Goal: Task Accomplishment & Management: Use online tool/utility

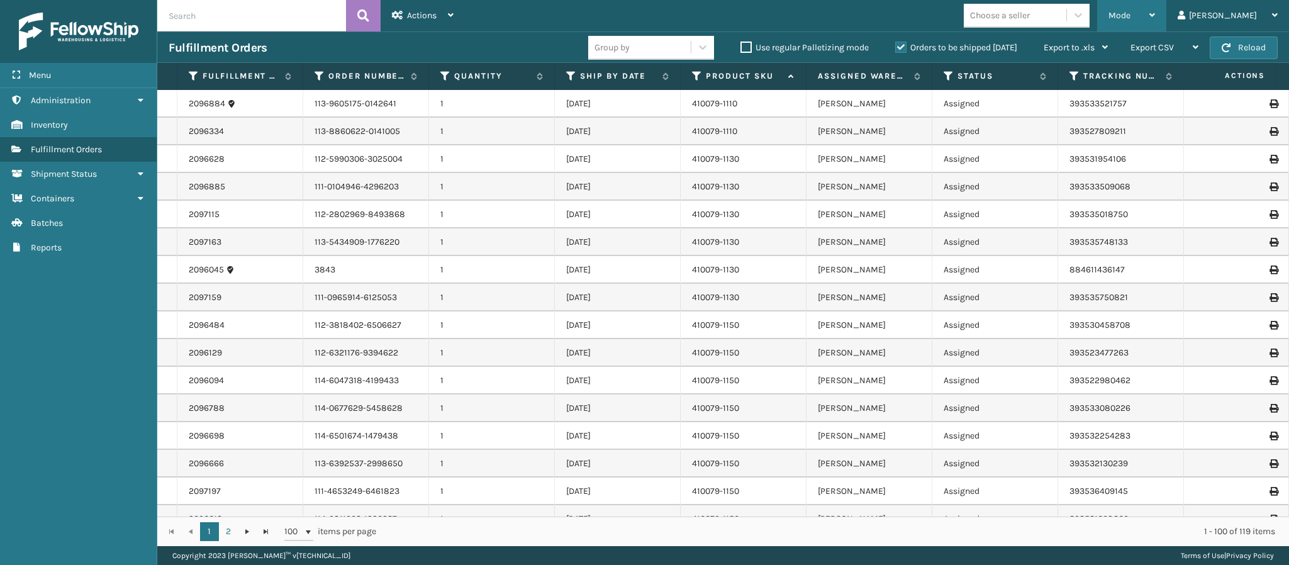
click at [1155, 13] on div "Mode" at bounding box center [1131, 15] width 47 height 31
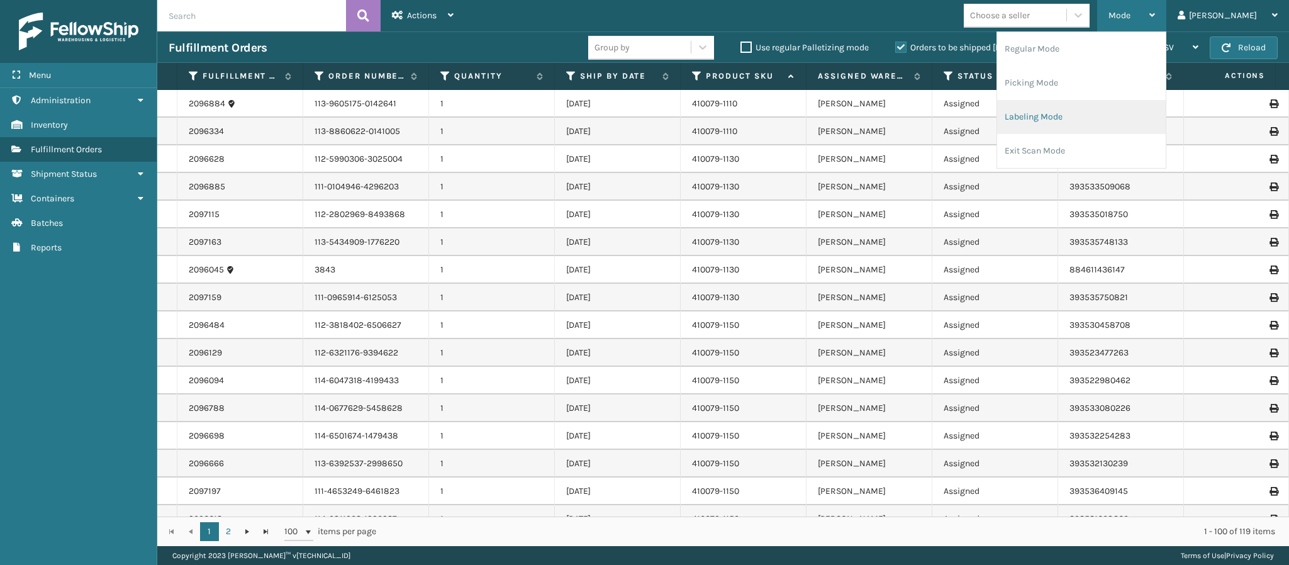
click at [1113, 121] on li "Labeling Mode" at bounding box center [1081, 117] width 169 height 34
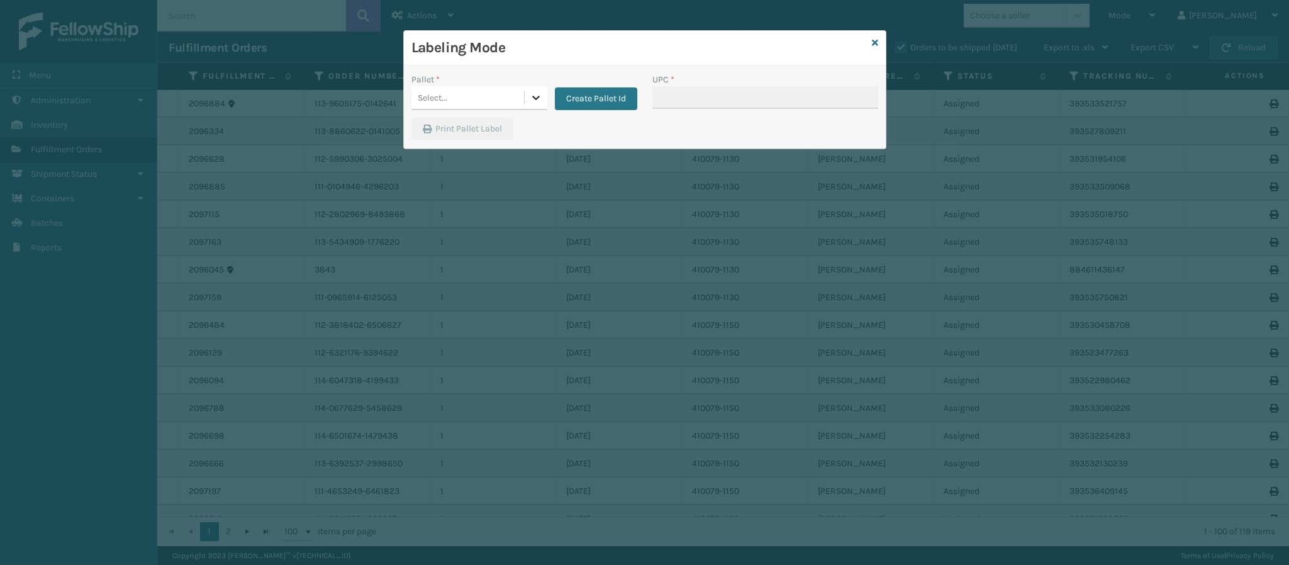
click at [533, 102] on icon at bounding box center [536, 97] width 13 height 13
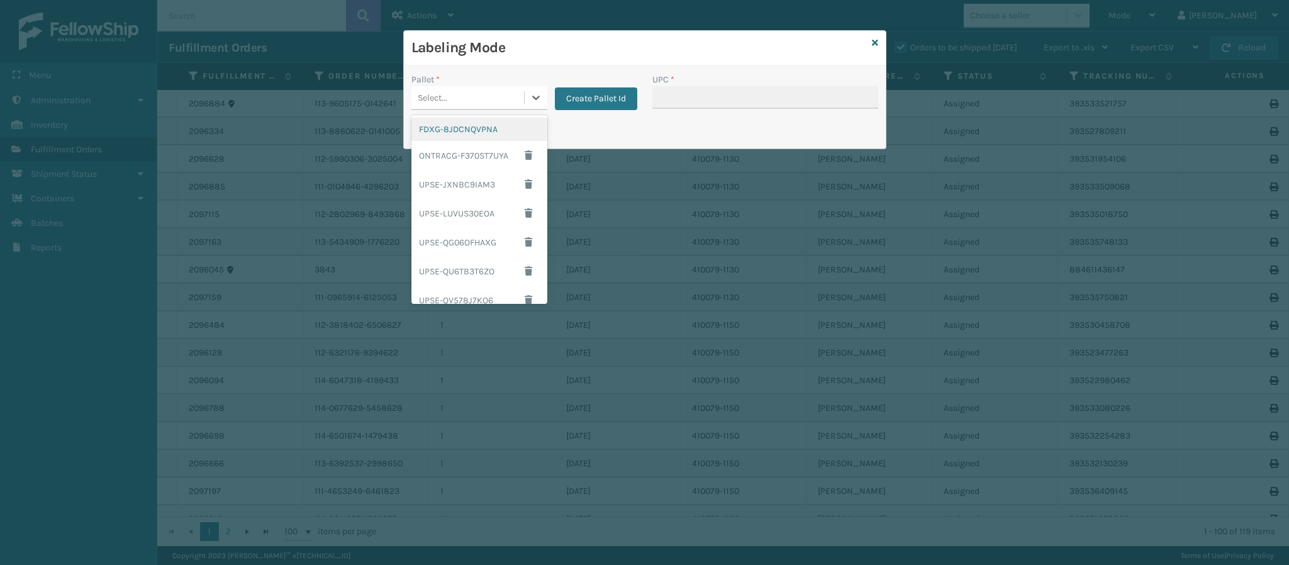
click at [484, 130] on div "FDXG-8JDCNQVPNA" at bounding box center [479, 129] width 136 height 23
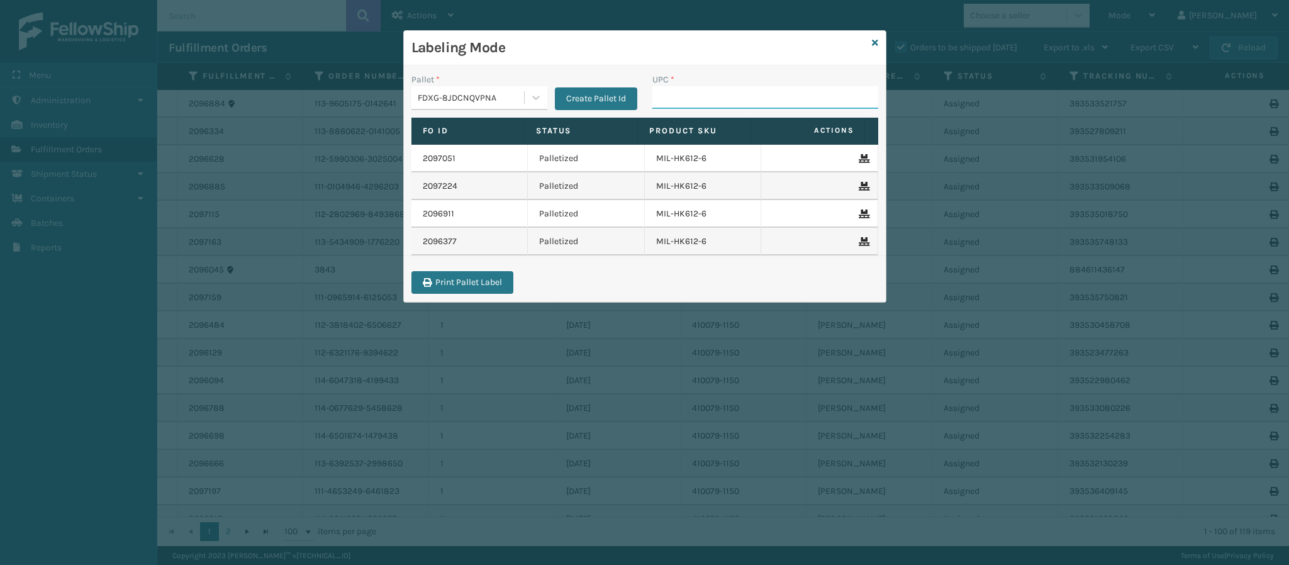
click at [718, 101] on input "UPC *" at bounding box center [765, 97] width 226 height 23
type input "MIL-HK612-6"
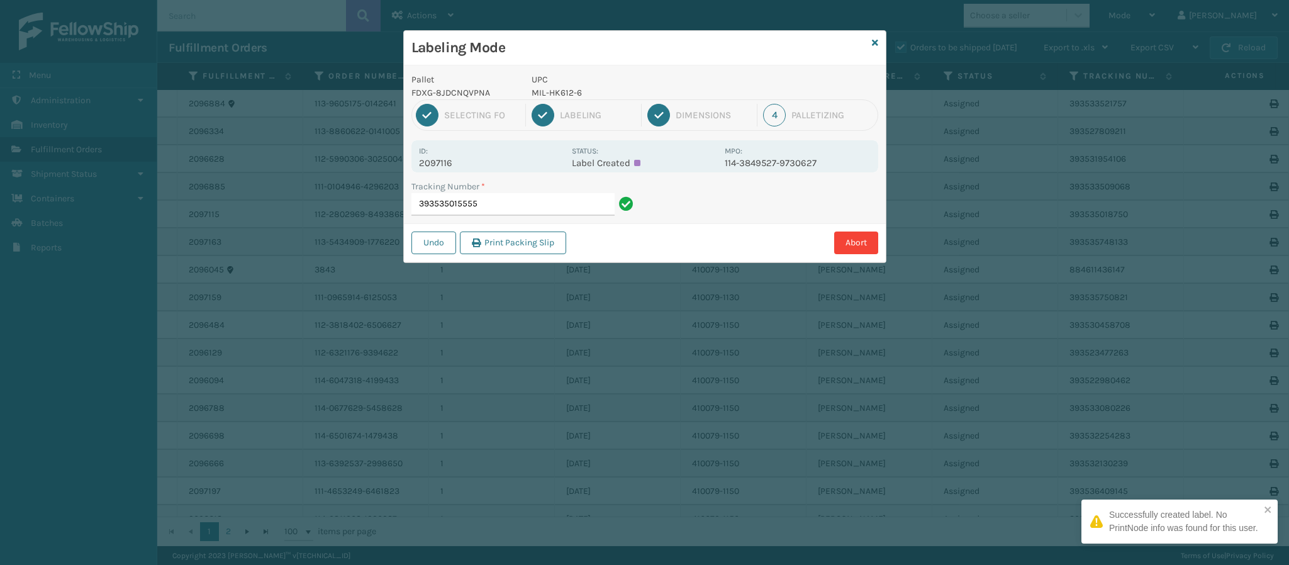
click at [453, 166] on p "2097116" at bounding box center [491, 162] width 145 height 11
copy p "2097116"
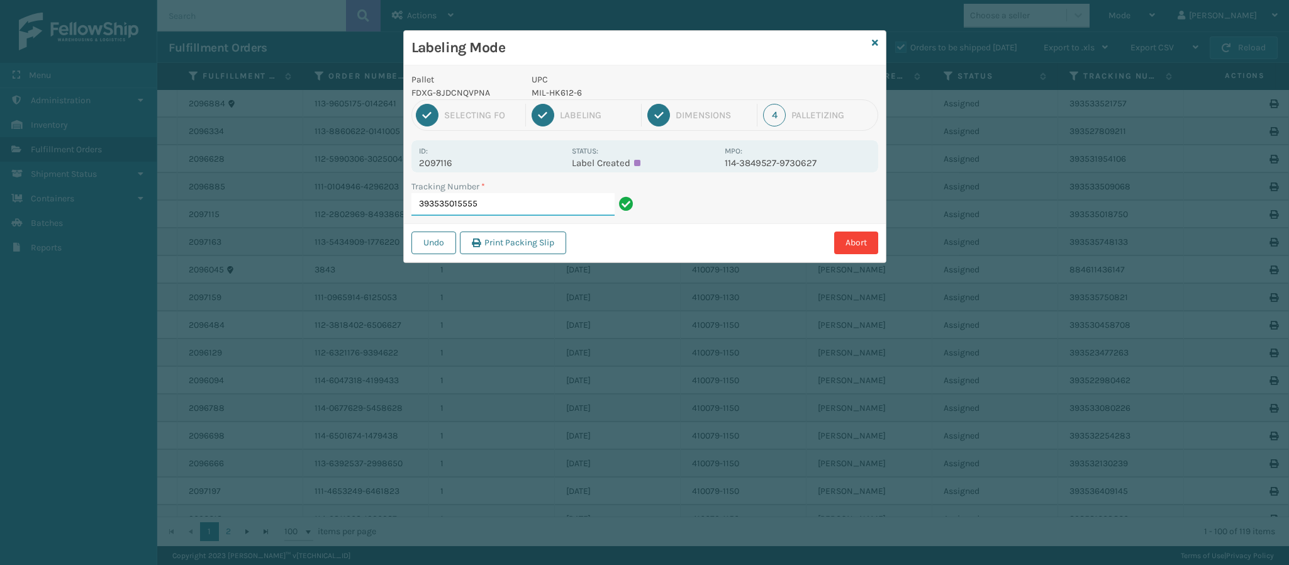
click at [489, 206] on input "393535015555" at bounding box center [512, 204] width 203 height 23
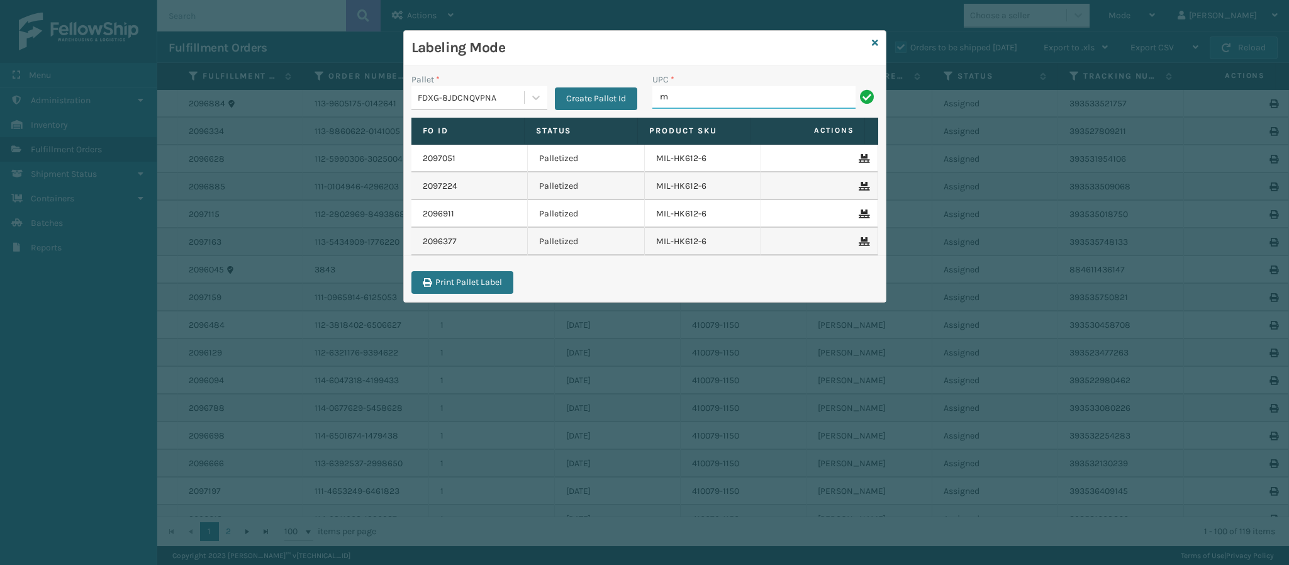
type input "MIL-HK612-6"
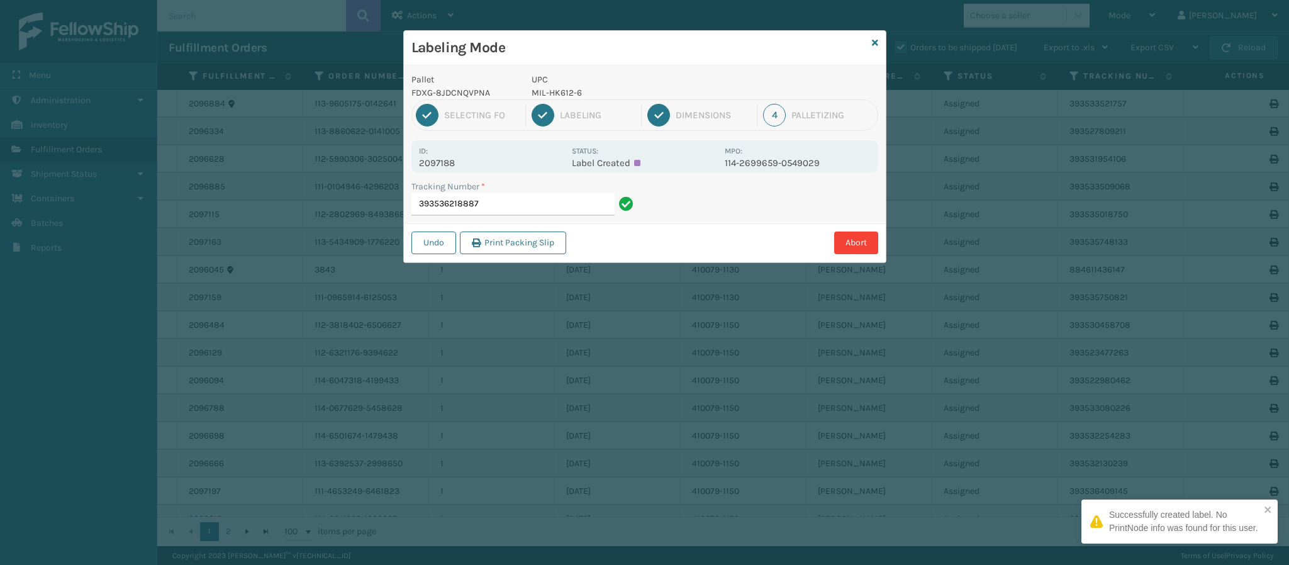
click at [444, 166] on p "2097188" at bounding box center [491, 162] width 145 height 11
copy p "2097188"
click at [533, 211] on input "393536218887" at bounding box center [512, 204] width 203 height 23
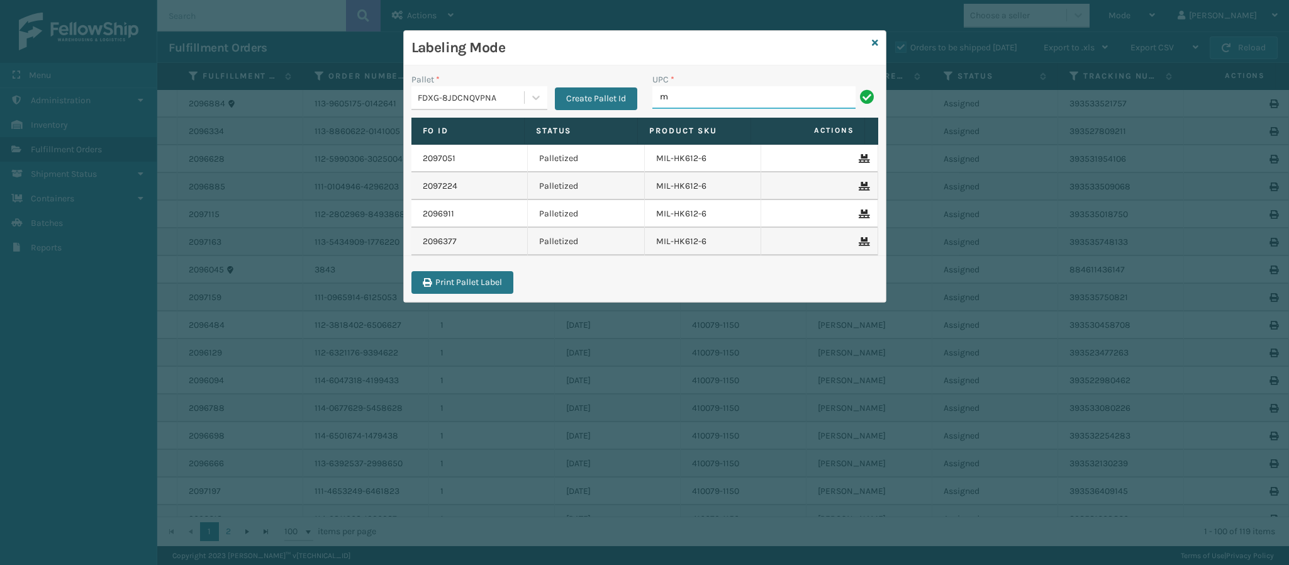
type input "MIL-HK612-6"
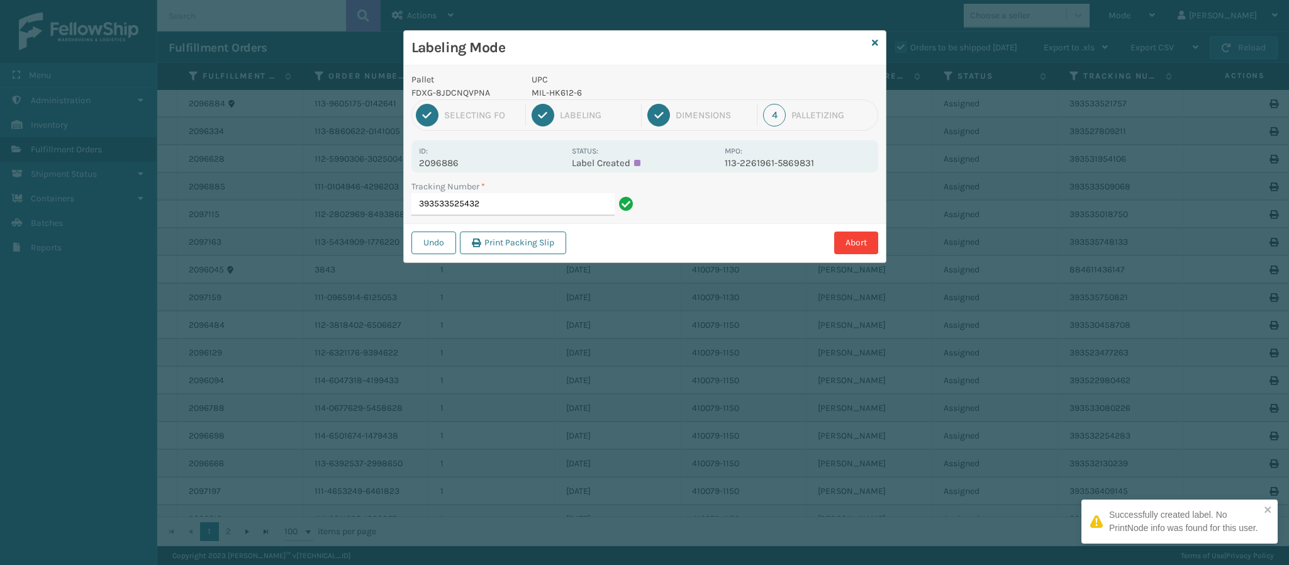
click at [457, 165] on p "2096886" at bounding box center [491, 162] width 145 height 11
copy p "2096886"
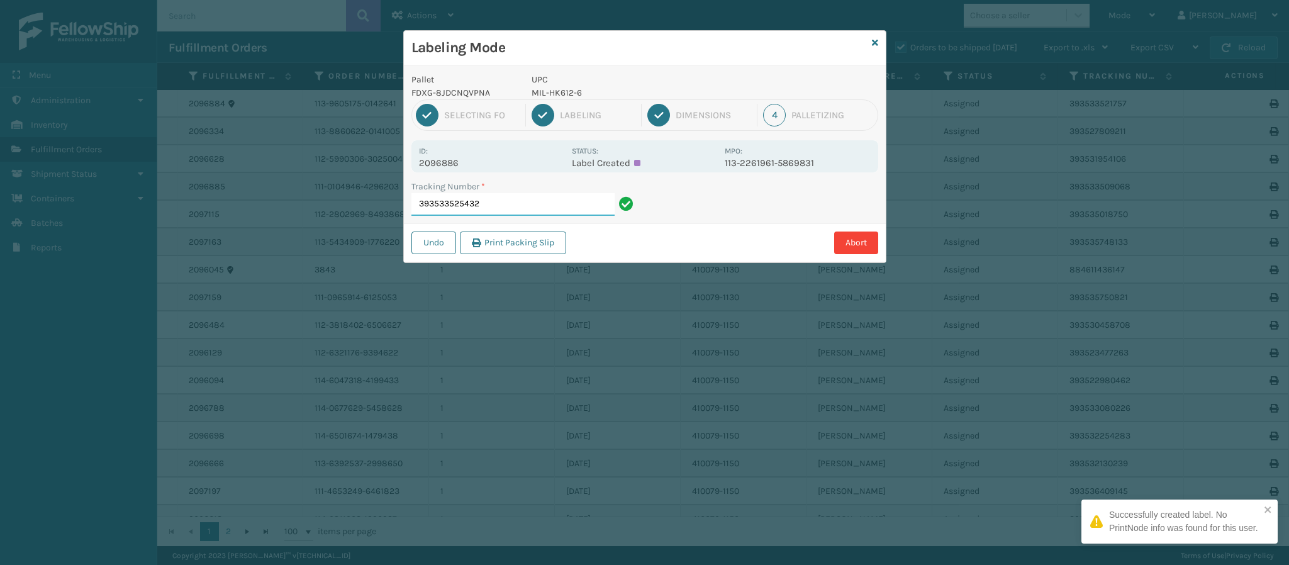
click at [528, 209] on input "393533525432" at bounding box center [512, 204] width 203 height 23
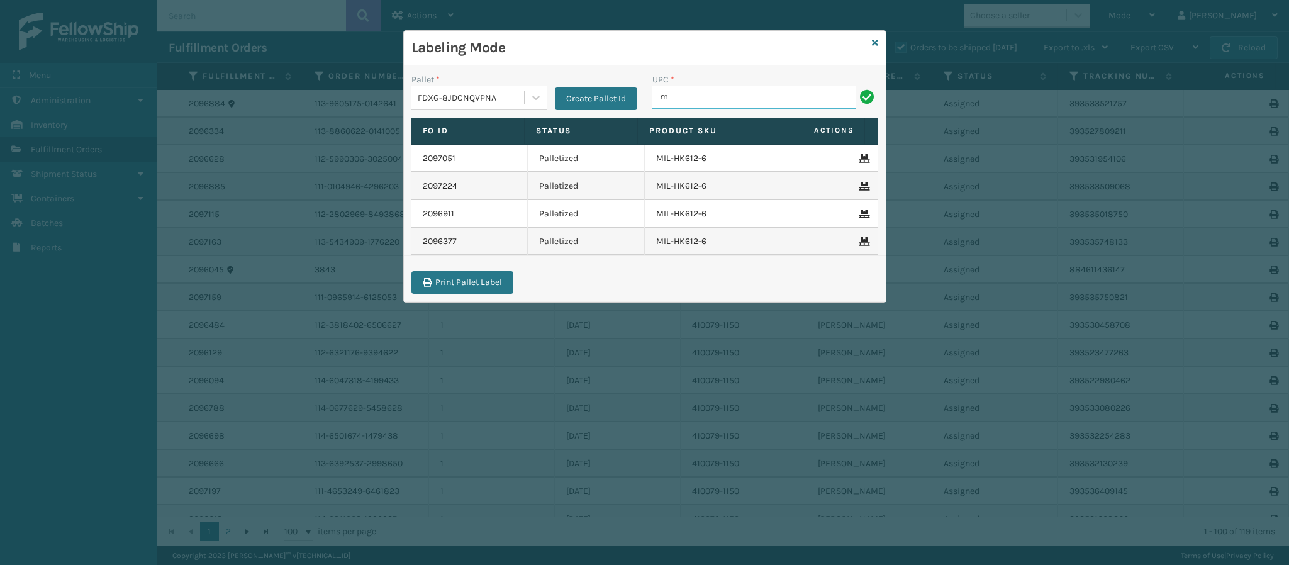
type input "MIL-HK612-6"
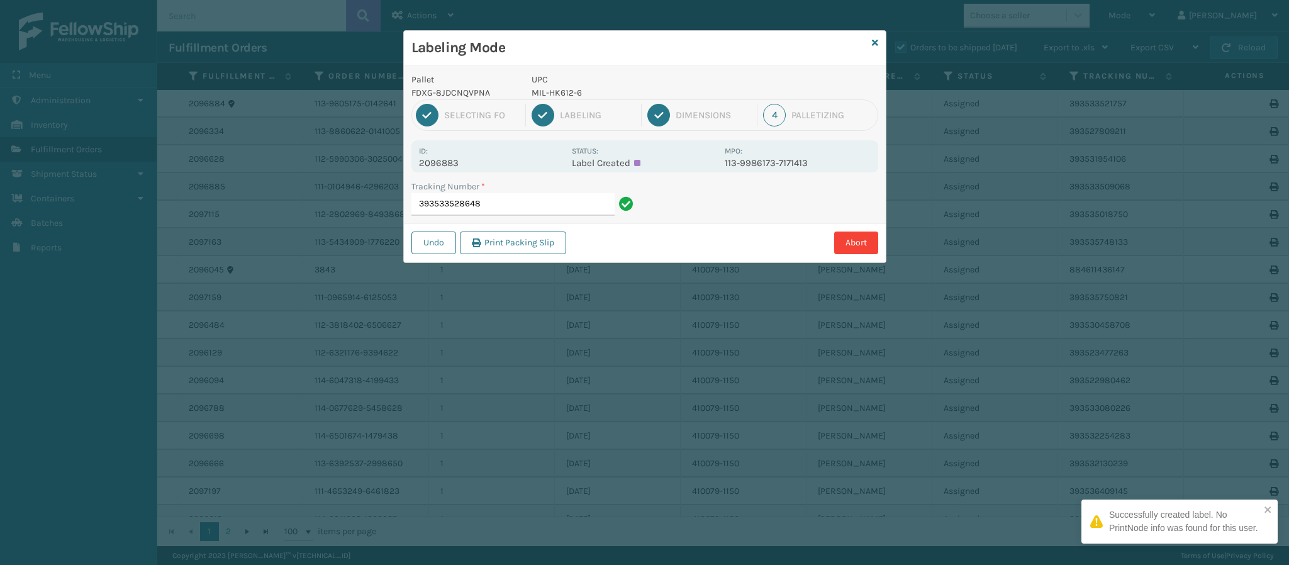
click at [457, 165] on p "2096883" at bounding box center [491, 162] width 145 height 11
copy p "2096883"
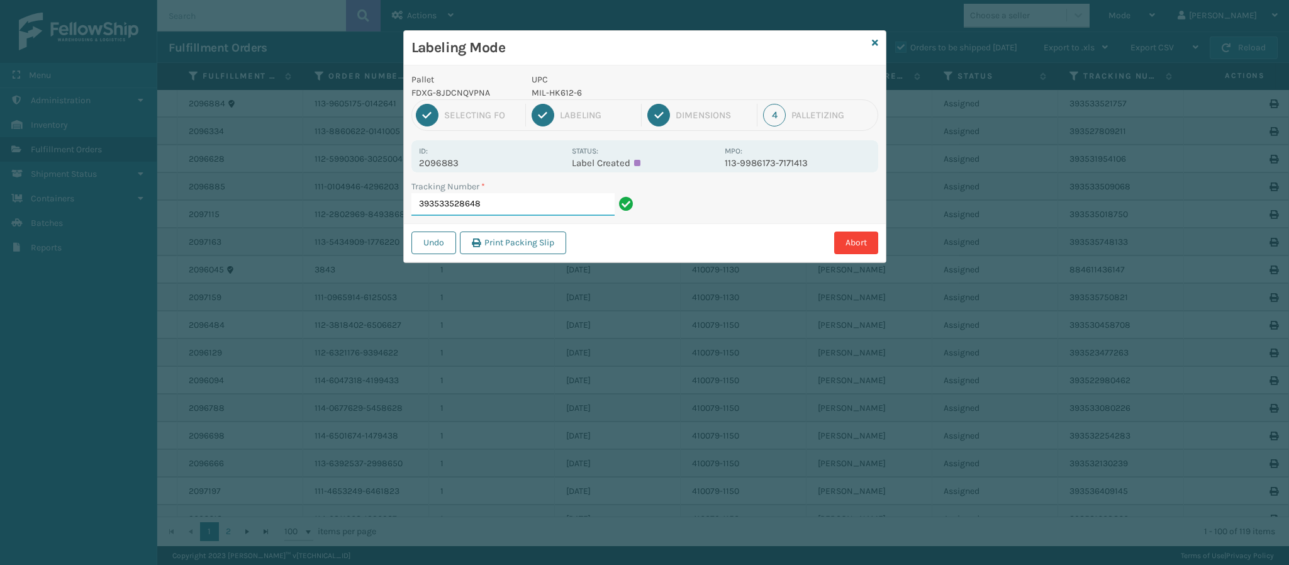
click at [519, 203] on input "393533528648" at bounding box center [512, 204] width 203 height 23
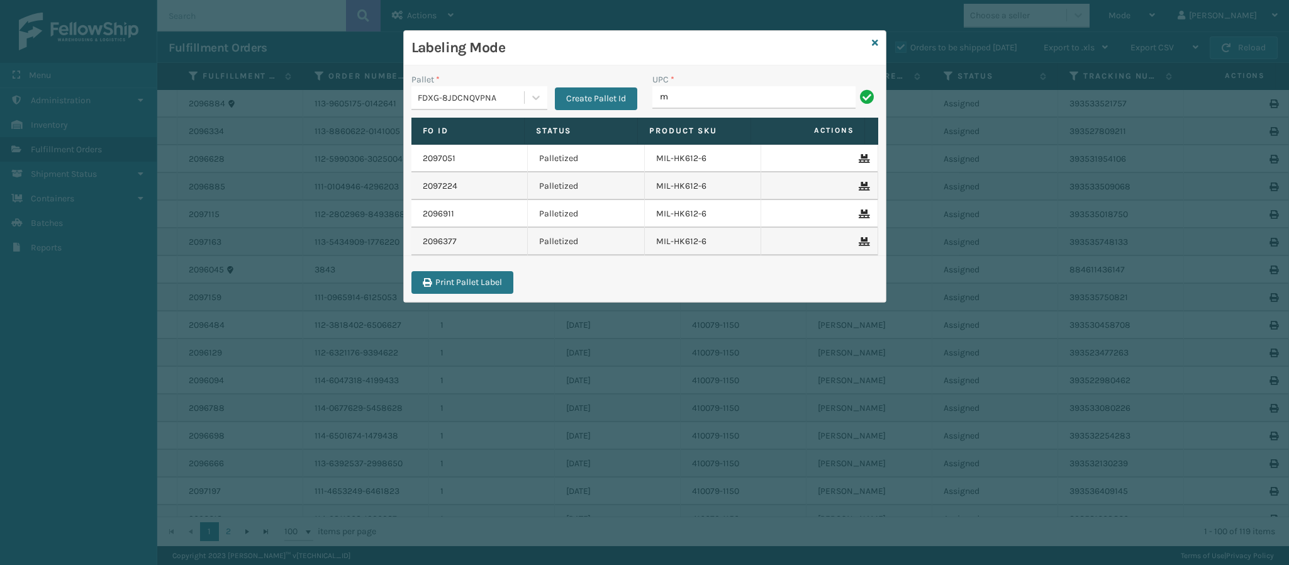
type input "MIL-HK612-6"
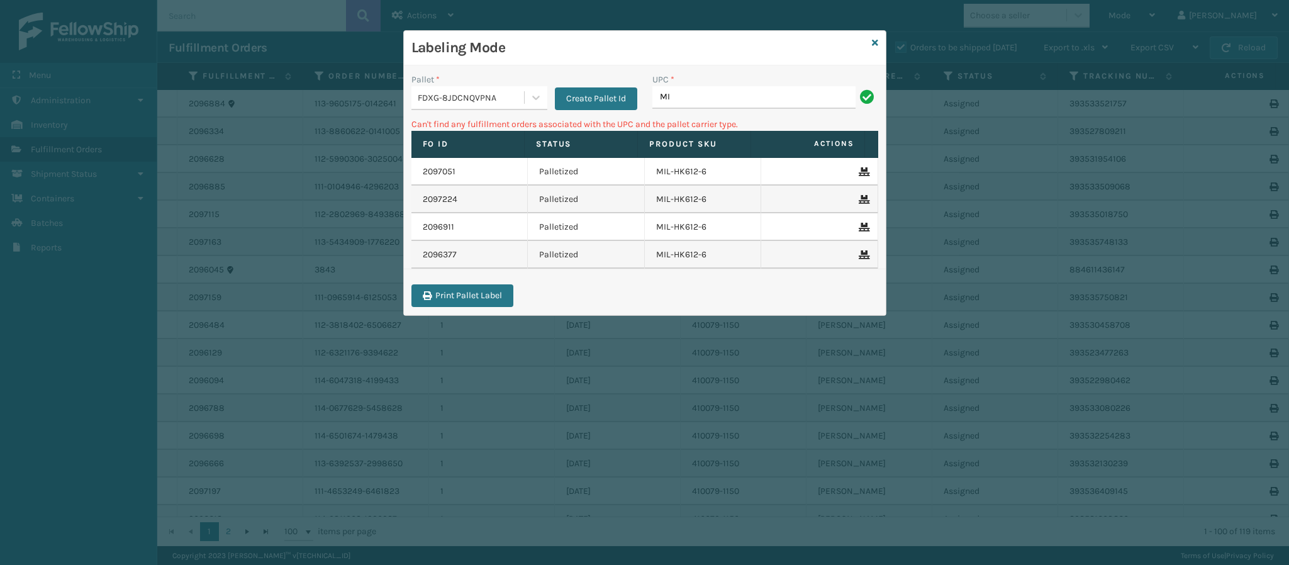
type input "M"
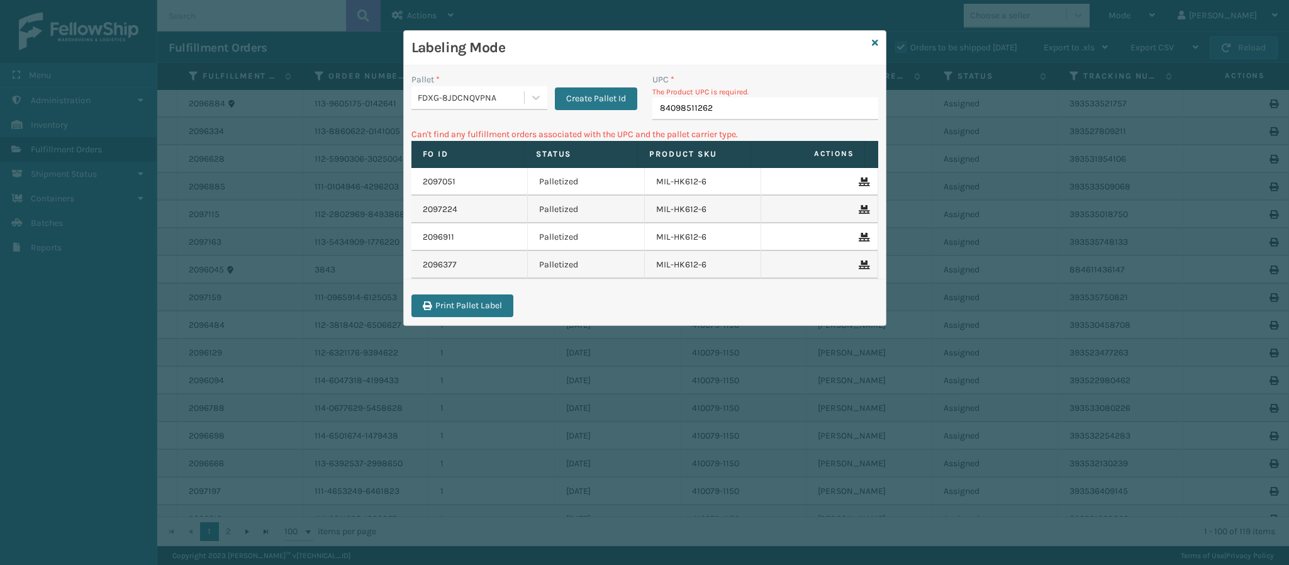
type input "840985112622"
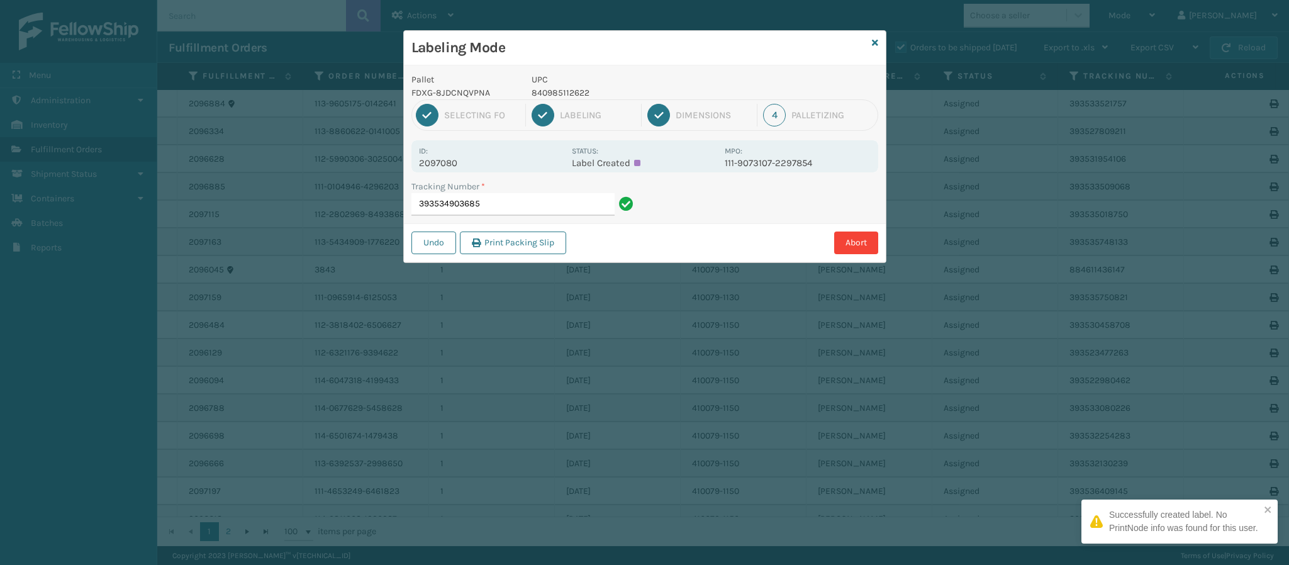
click at [462, 159] on div "Id: 2097080" at bounding box center [491, 156] width 145 height 25
click at [462, 159] on p "2097080" at bounding box center [491, 162] width 145 height 11
copy p "2097080"
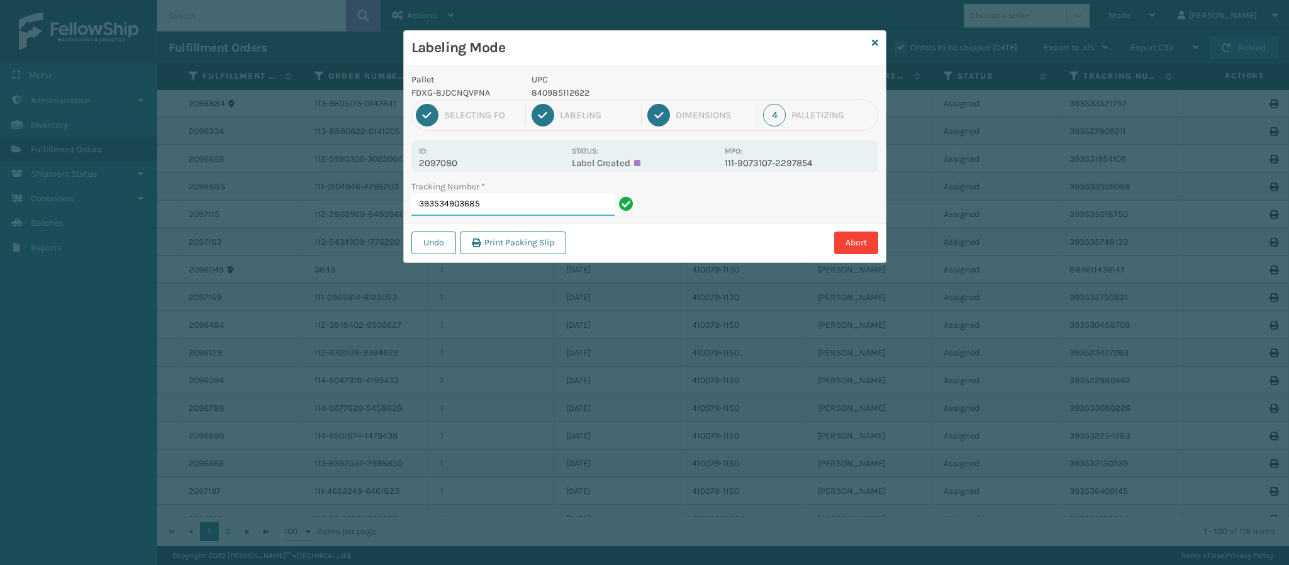
click at [493, 209] on input "393534903685" at bounding box center [512, 204] width 203 height 23
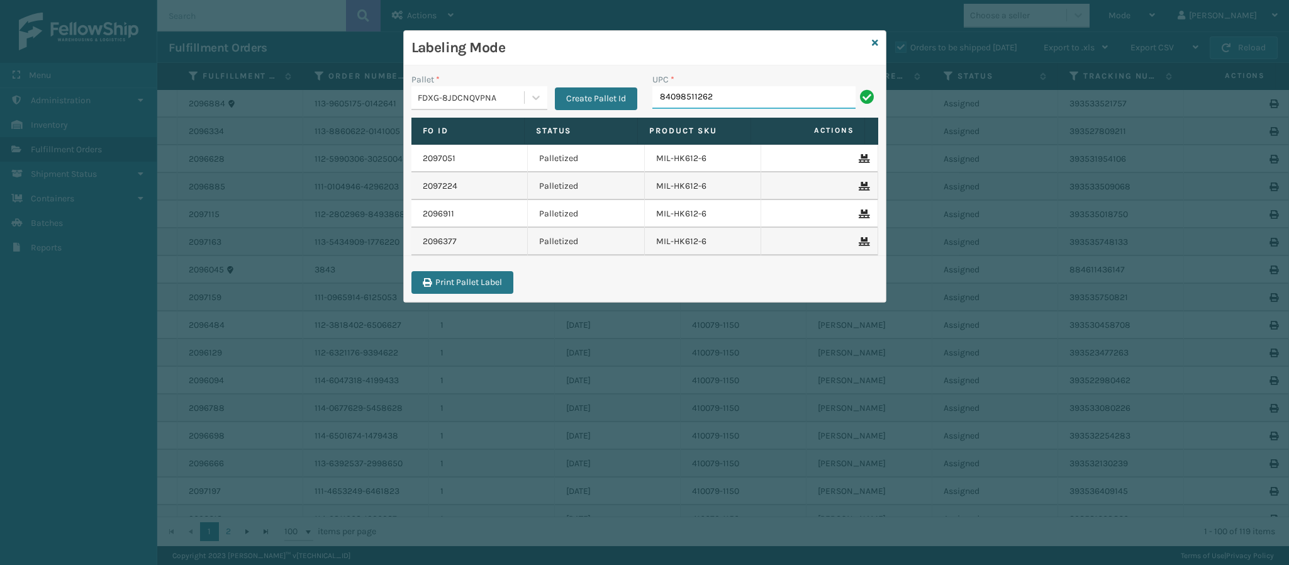
type input "840985112622"
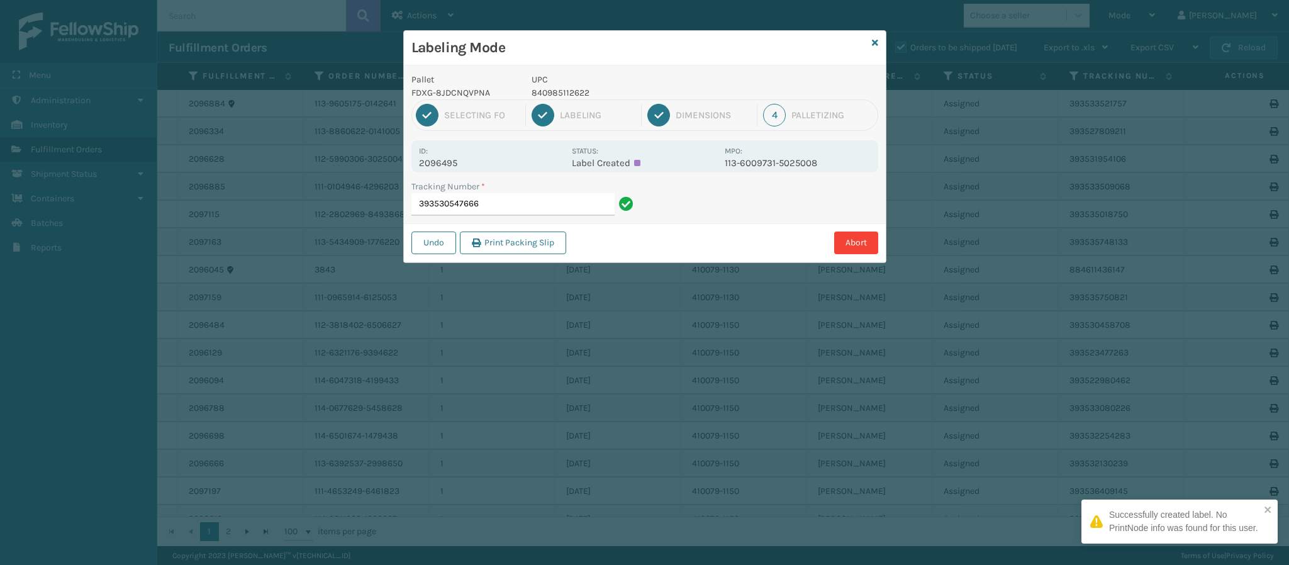
click at [455, 160] on p "2096495" at bounding box center [491, 162] width 145 height 11
copy p "2096495"
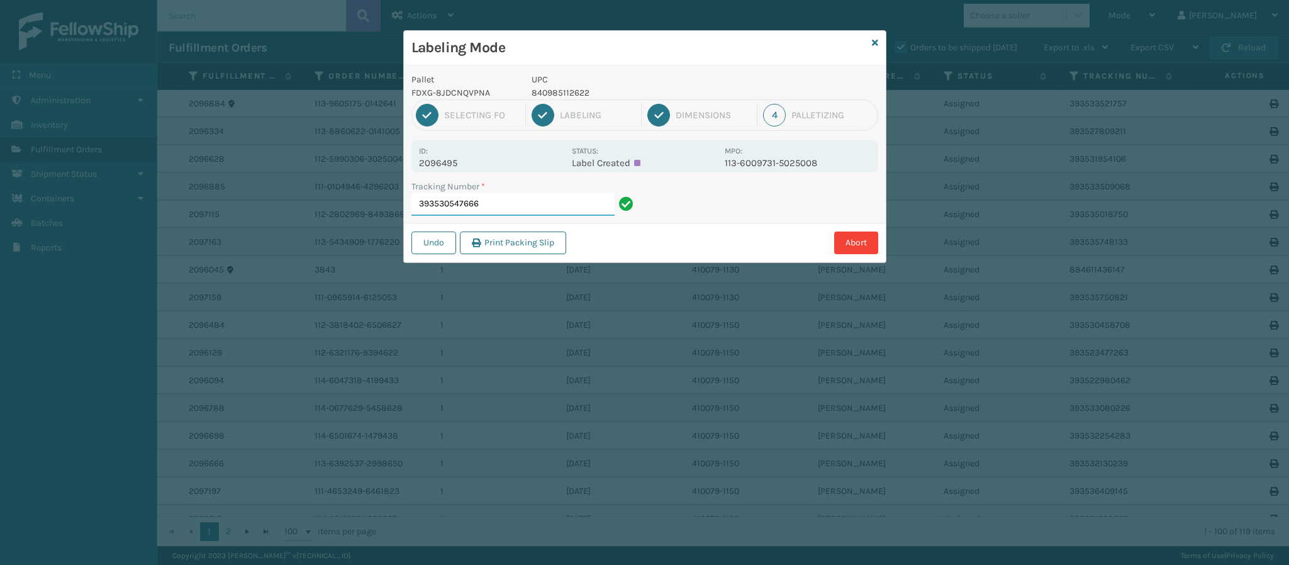
click at [511, 206] on input "393530547666" at bounding box center [512, 204] width 203 height 23
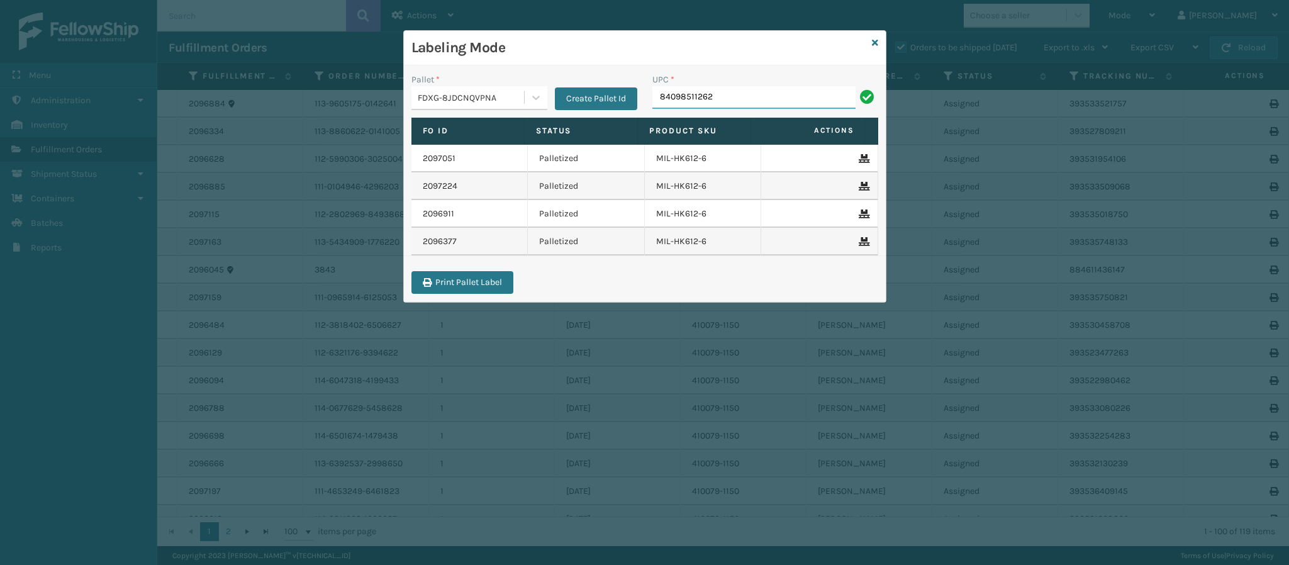
type input "840985112622"
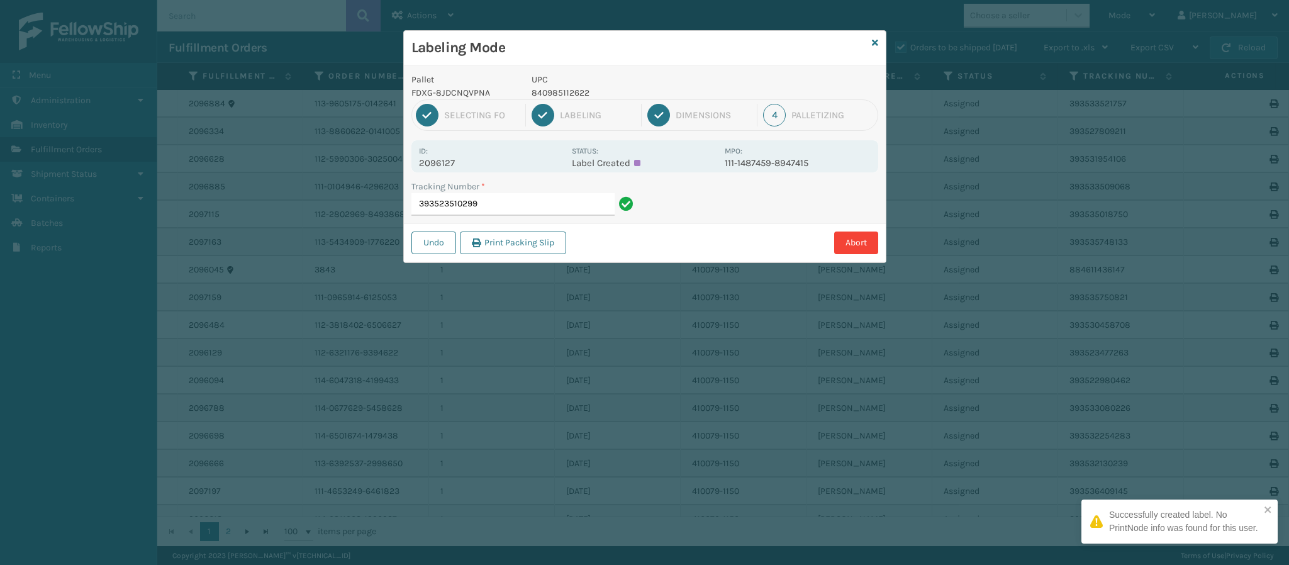
click at [455, 170] on div "Id: 2096127 Status: Label Created MPO: 111-1487459-8947415" at bounding box center [644, 156] width 467 height 32
click at [453, 163] on p "2096127" at bounding box center [491, 162] width 145 height 11
click at [453, 164] on p "2096127" at bounding box center [491, 162] width 145 height 11
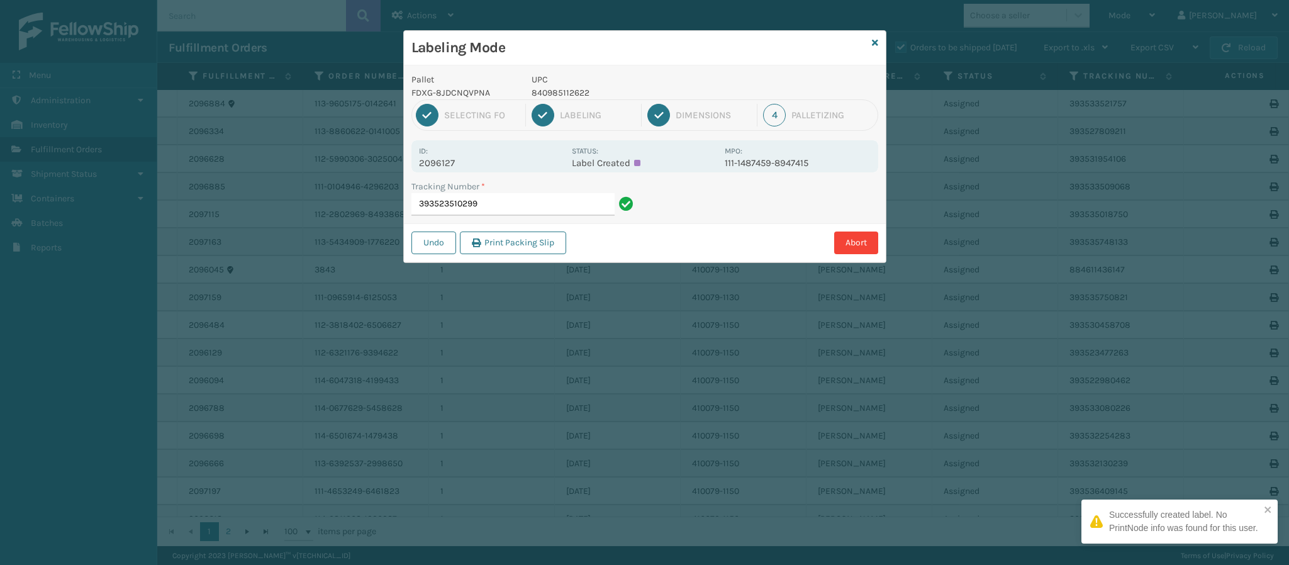
click at [453, 164] on p "2096127" at bounding box center [491, 162] width 145 height 11
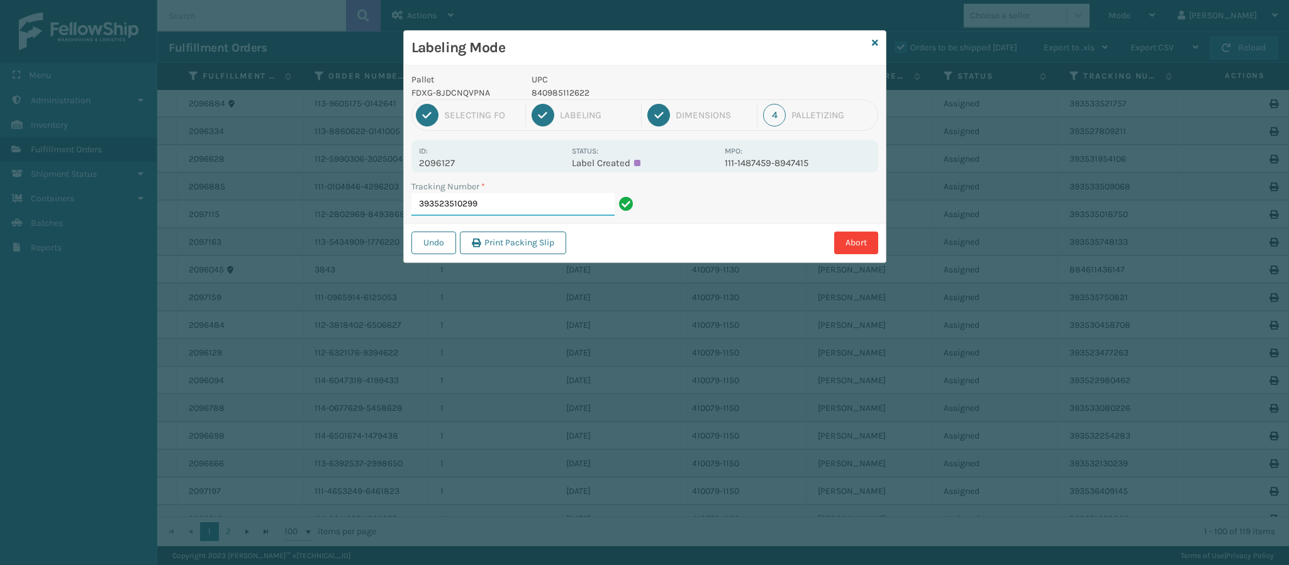
click at [495, 204] on input "393523510299" at bounding box center [512, 204] width 203 height 23
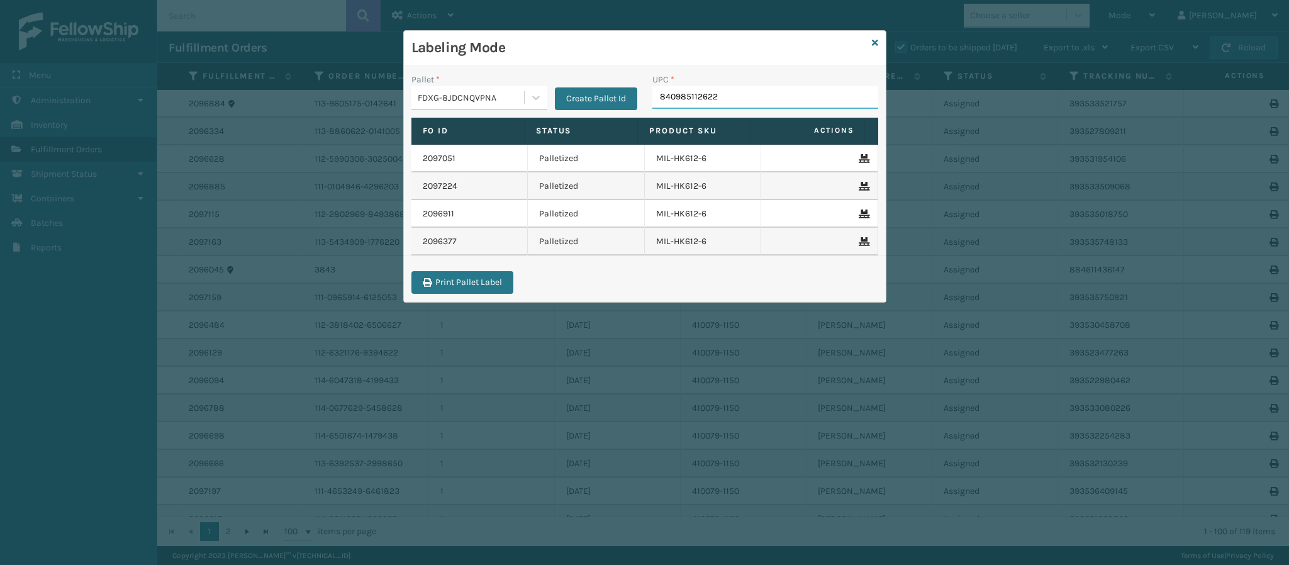
type input "840985112622"
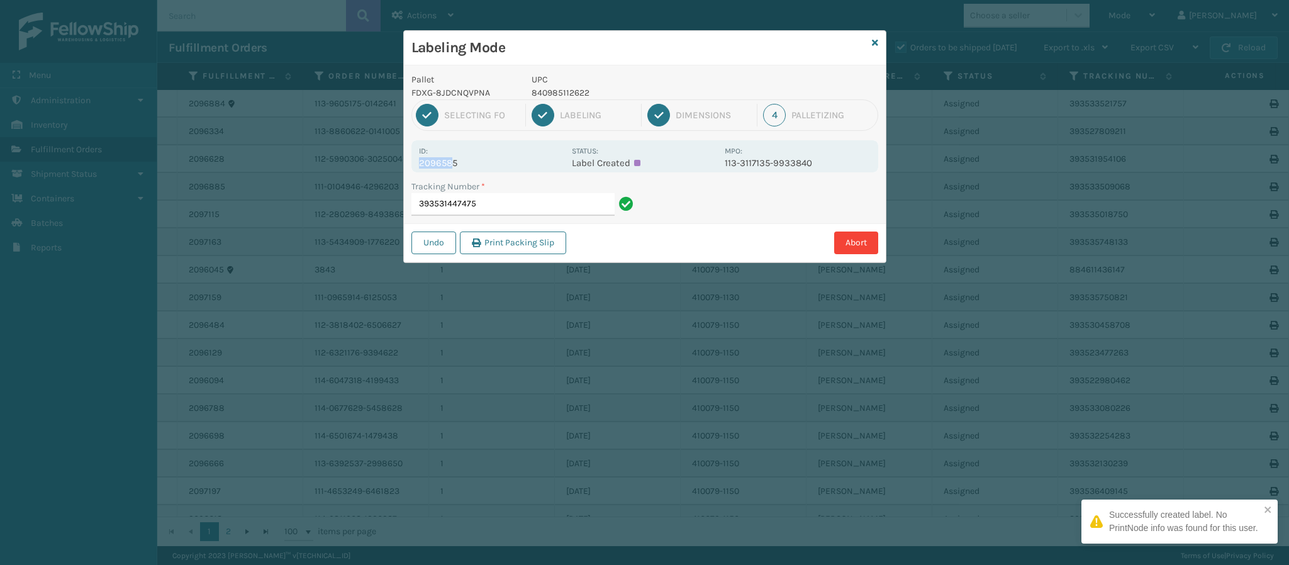
click at [453, 159] on div "Id: 2096585" at bounding box center [491, 156] width 145 height 25
click at [459, 164] on p "2096585" at bounding box center [491, 162] width 145 height 11
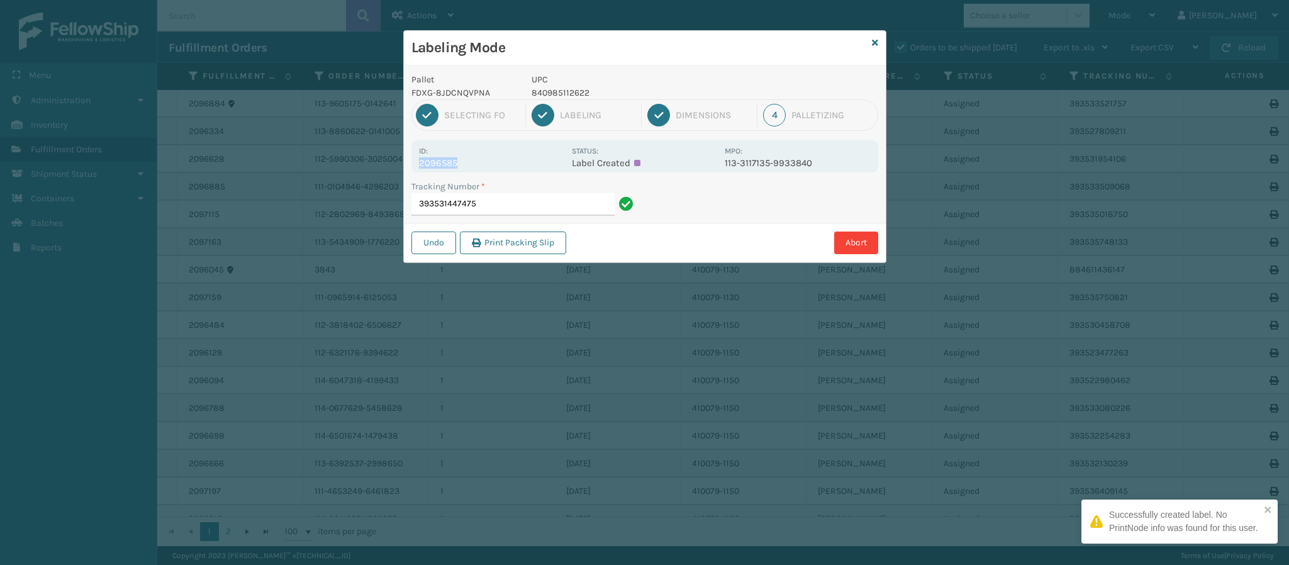
copy p "2096585"
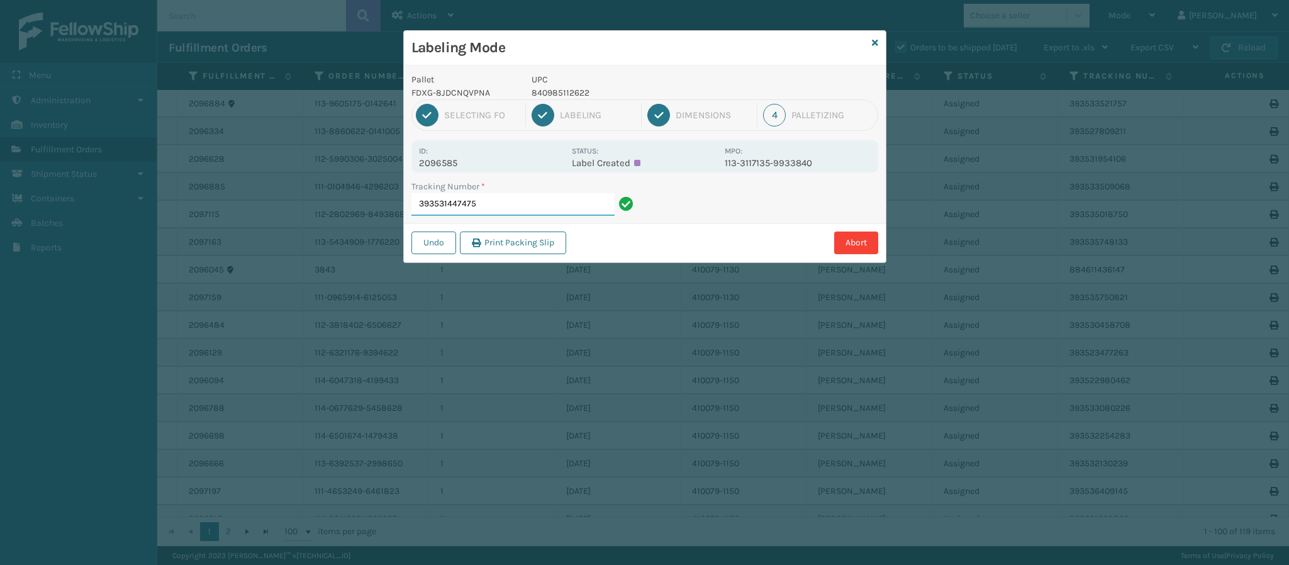
click at [506, 203] on input "393531447475" at bounding box center [512, 204] width 203 height 23
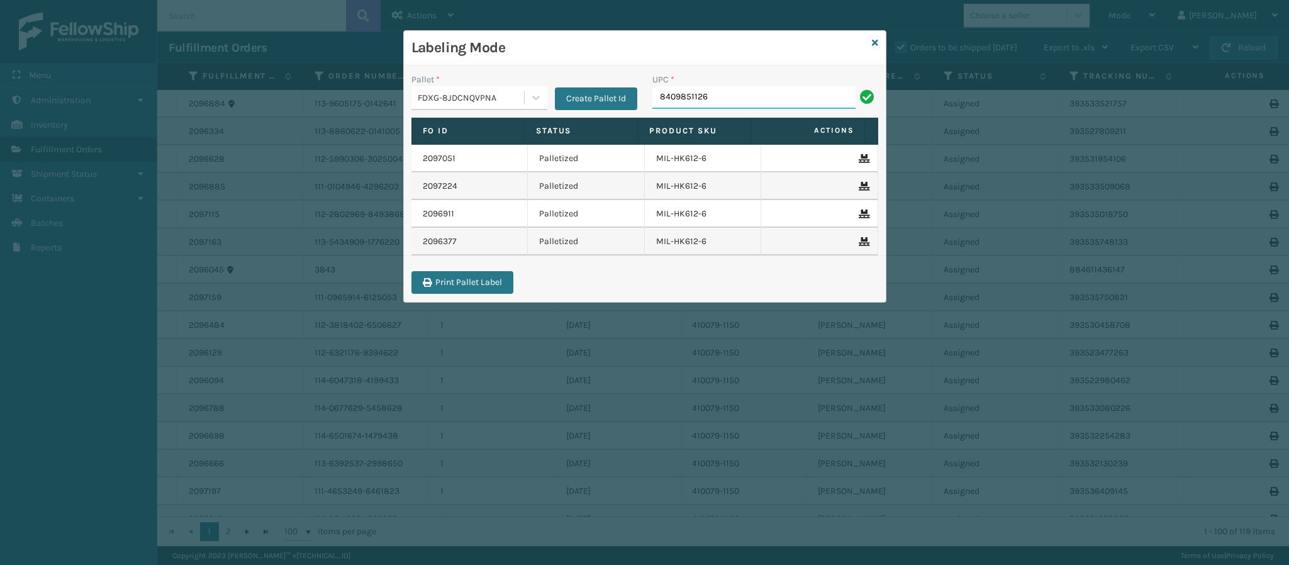
type input "84098511262"
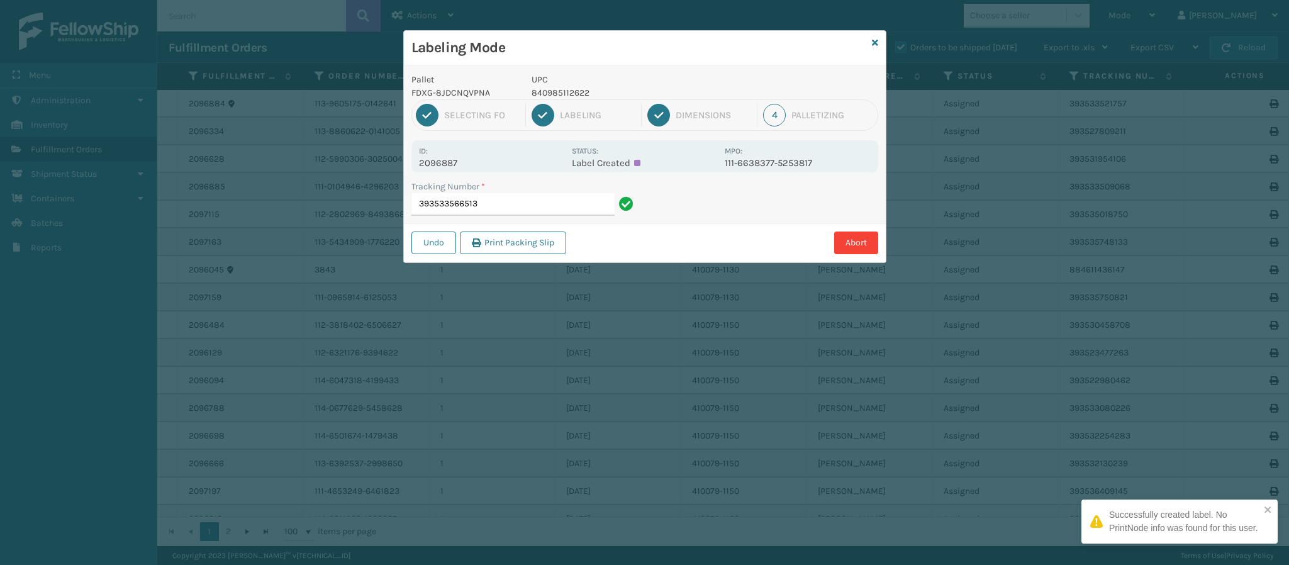
click at [455, 163] on p "2096887" at bounding box center [491, 162] width 145 height 11
click at [455, 162] on p "2096887" at bounding box center [491, 162] width 145 height 11
copy p "2096887"
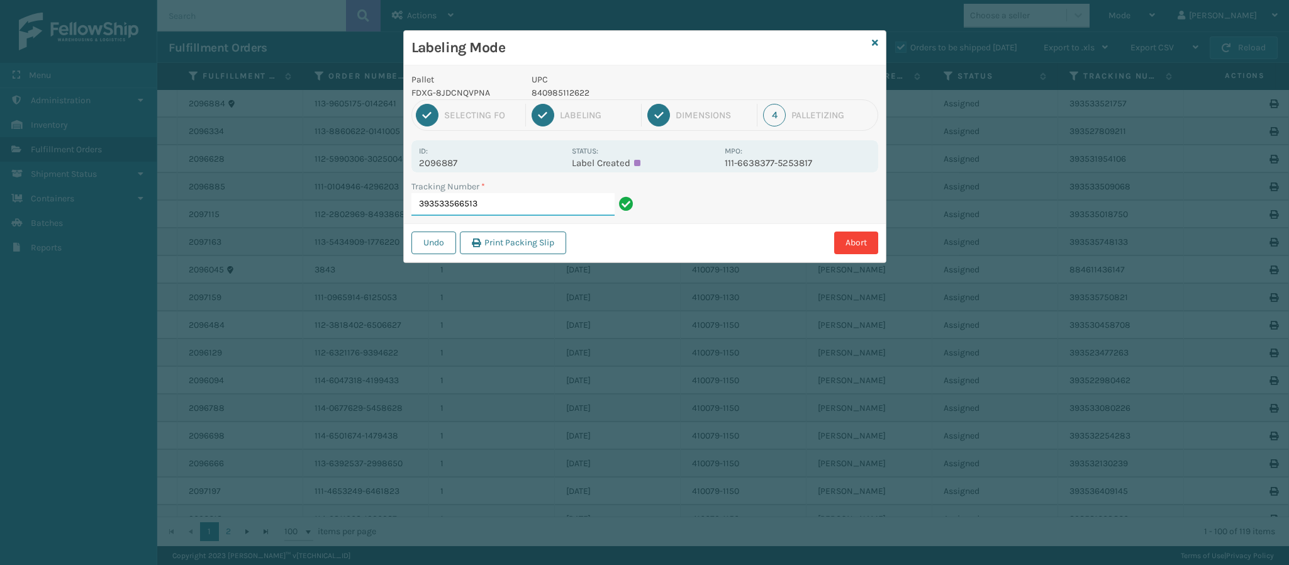
click at [511, 203] on input "393533566513" at bounding box center [512, 204] width 203 height 23
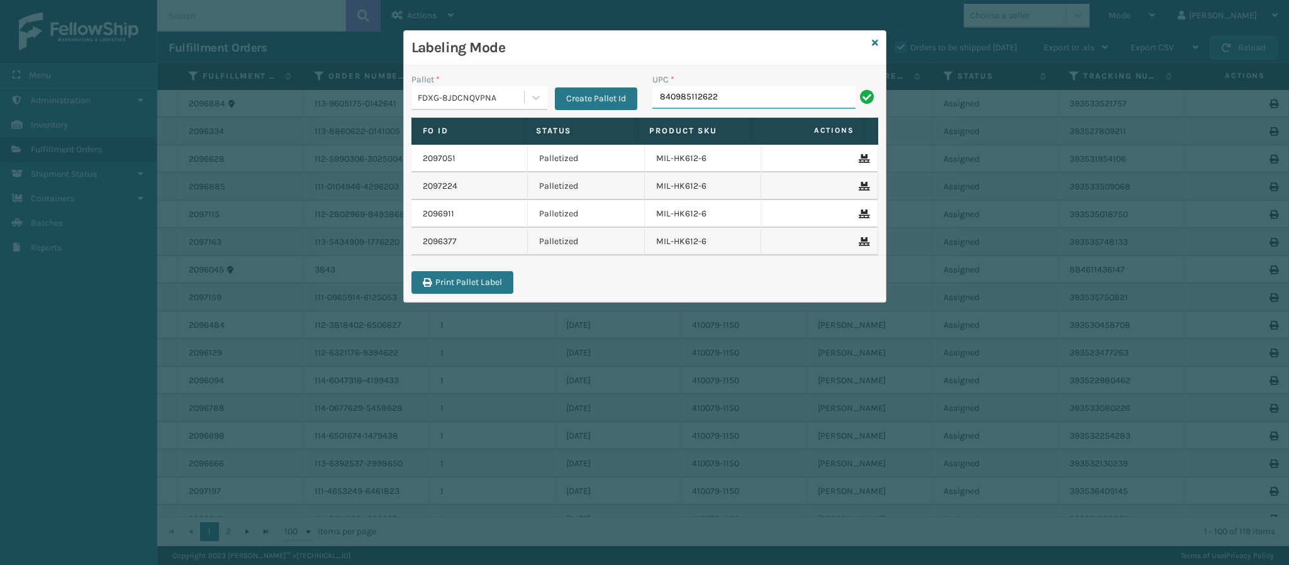
type input "840985112622"
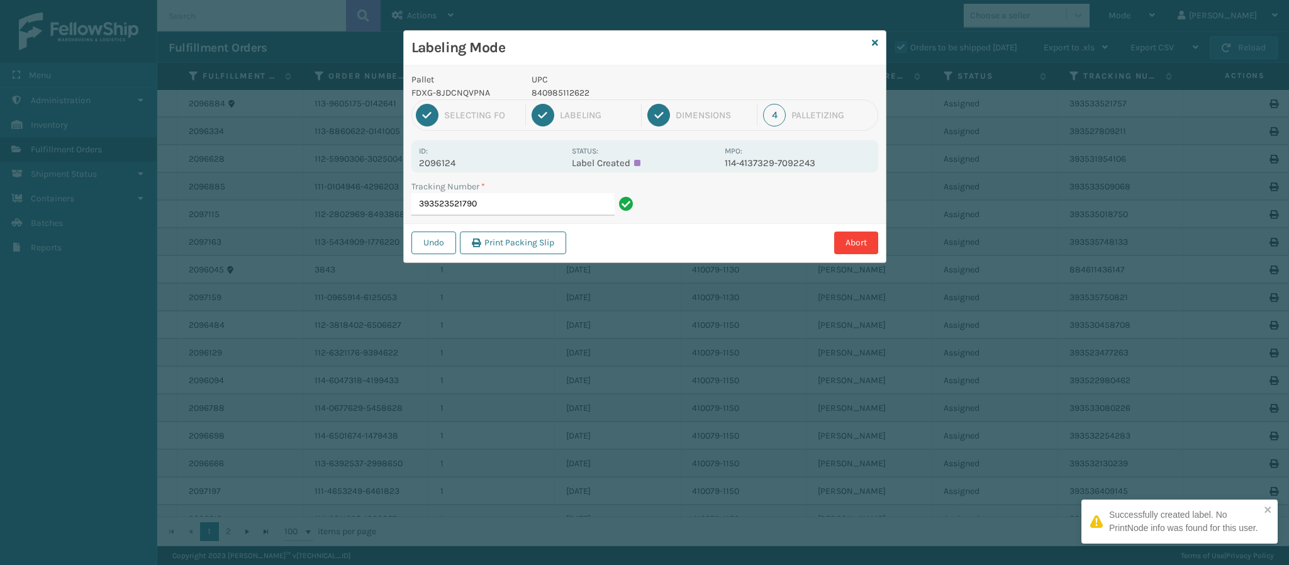
click at [453, 164] on p "2096124" at bounding box center [491, 162] width 145 height 11
copy p "2096124"
click at [517, 204] on input "393523521790" at bounding box center [512, 204] width 203 height 23
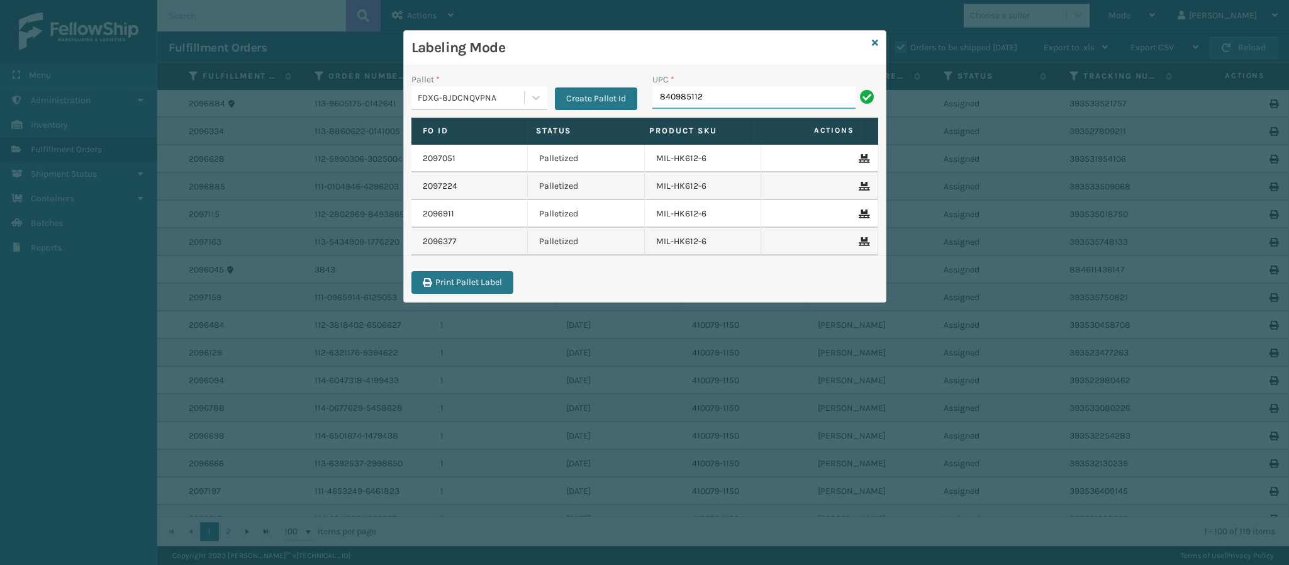
type input "8409851126"
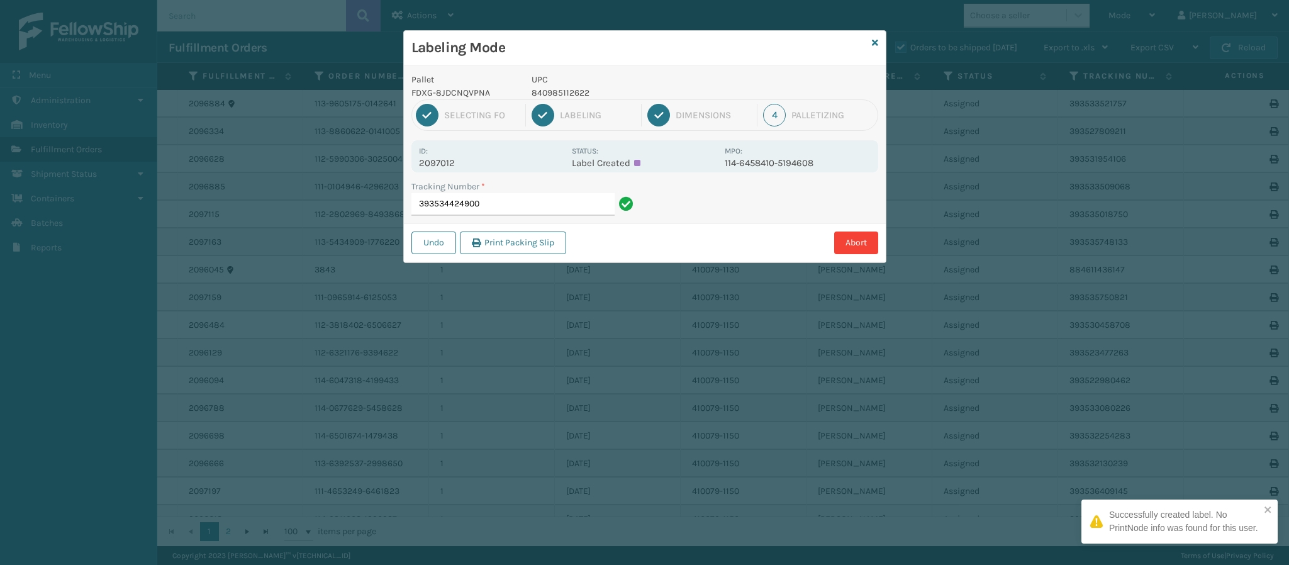
click at [455, 162] on p "2097012" at bounding box center [491, 162] width 145 height 11
click at [454, 162] on p "2097012" at bounding box center [491, 162] width 145 height 11
copy p "2097012"
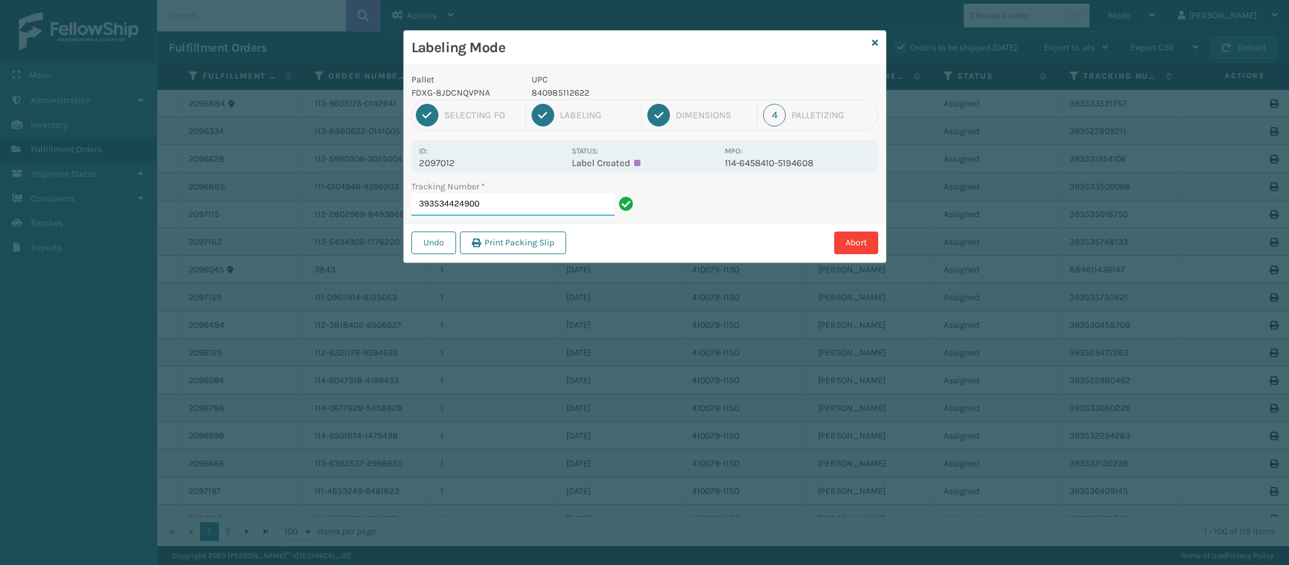
click at [528, 208] on input "393534424900" at bounding box center [512, 204] width 203 height 23
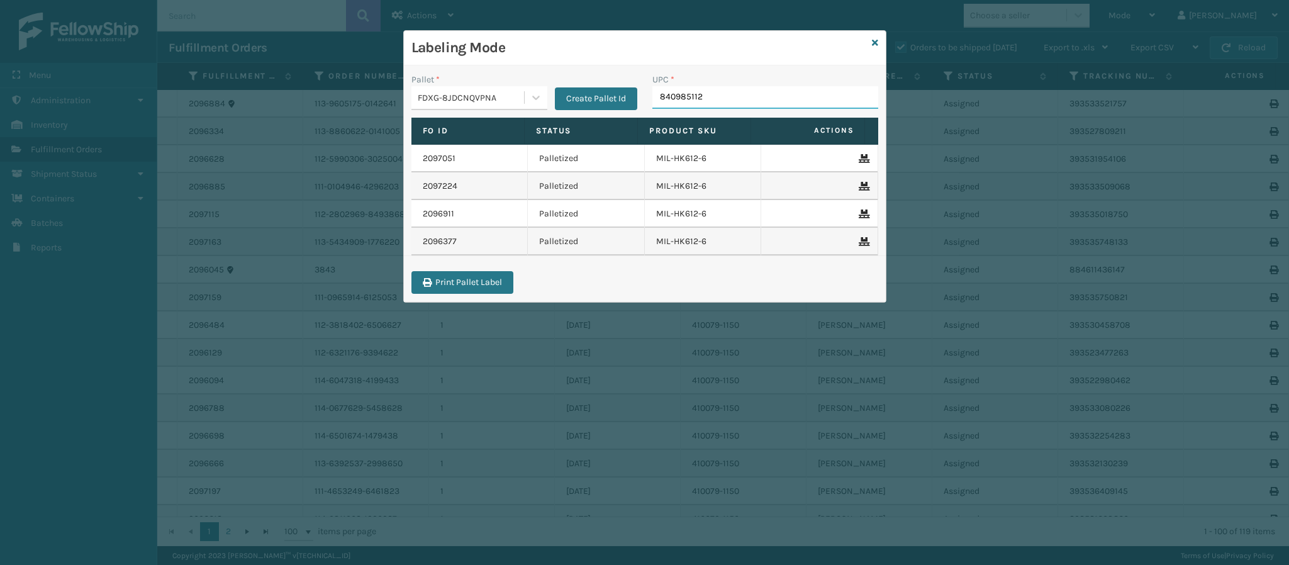
type input "8409851126"
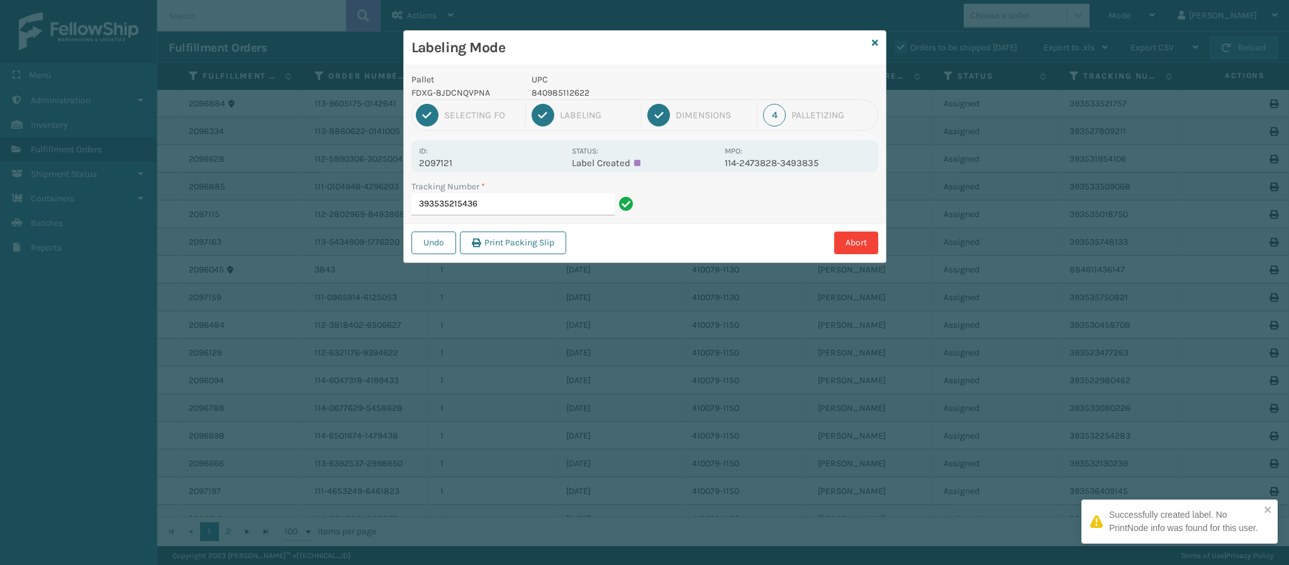
drag, startPoint x: 461, startPoint y: 166, endPoint x: 455, endPoint y: 165, distance: 6.4
click at [457, 166] on p "2097121" at bounding box center [491, 162] width 145 height 11
click at [455, 164] on p "2097121" at bounding box center [491, 162] width 145 height 11
click at [455, 163] on p "2097121" at bounding box center [491, 162] width 145 height 11
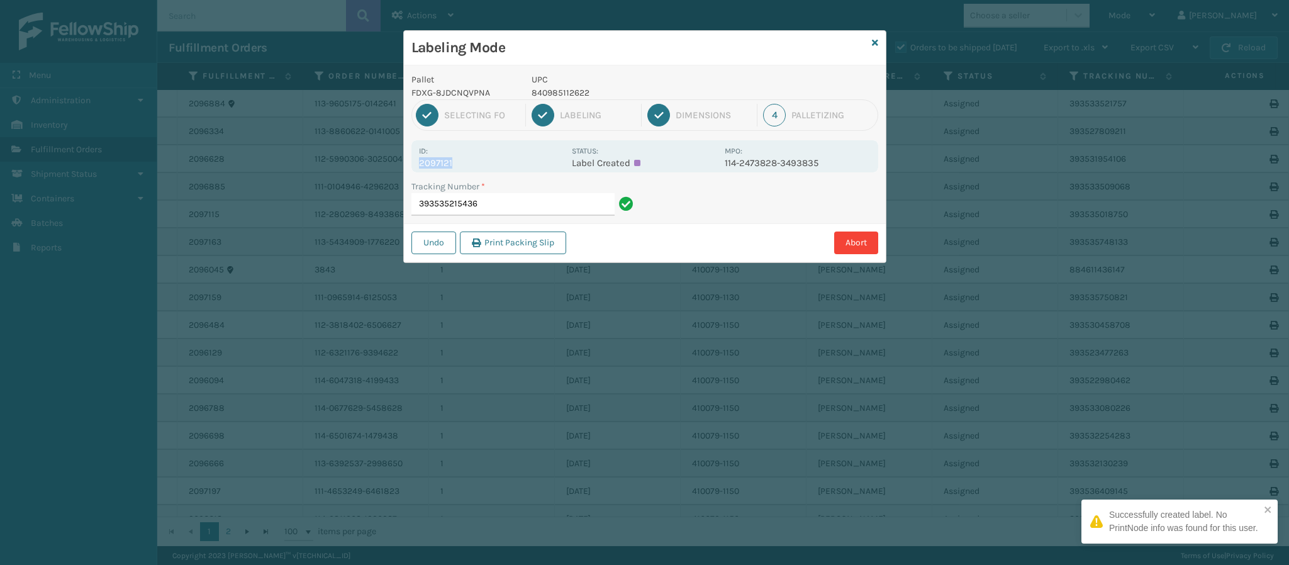
click at [455, 163] on p "2097121" at bounding box center [491, 162] width 145 height 11
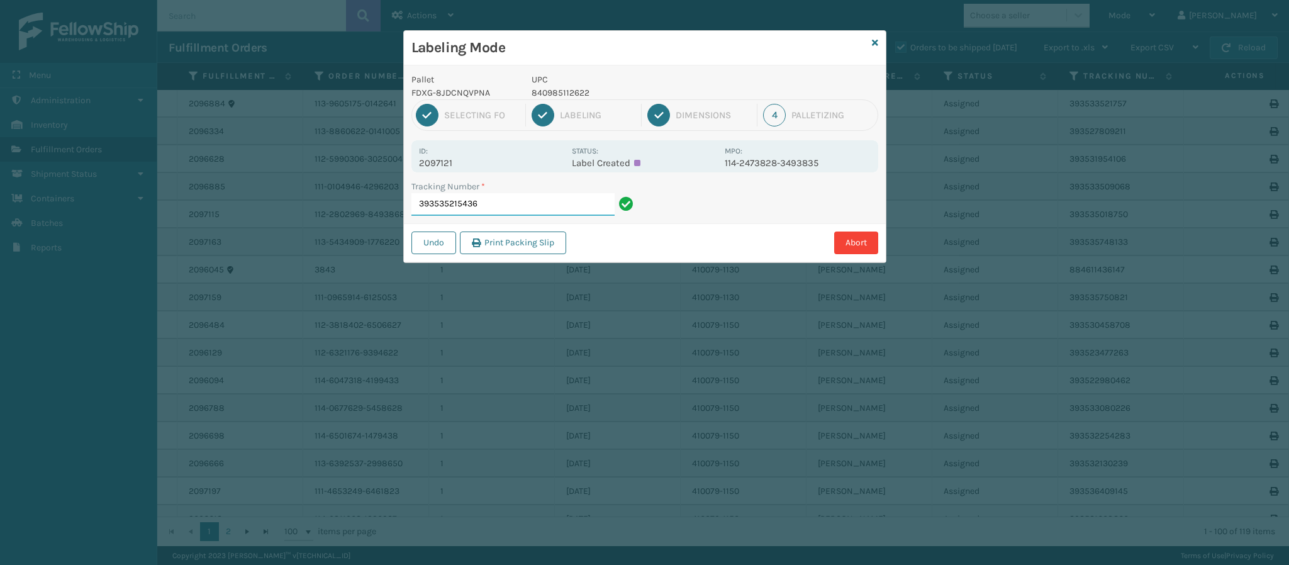
click at [509, 211] on input "393535215436" at bounding box center [512, 204] width 203 height 23
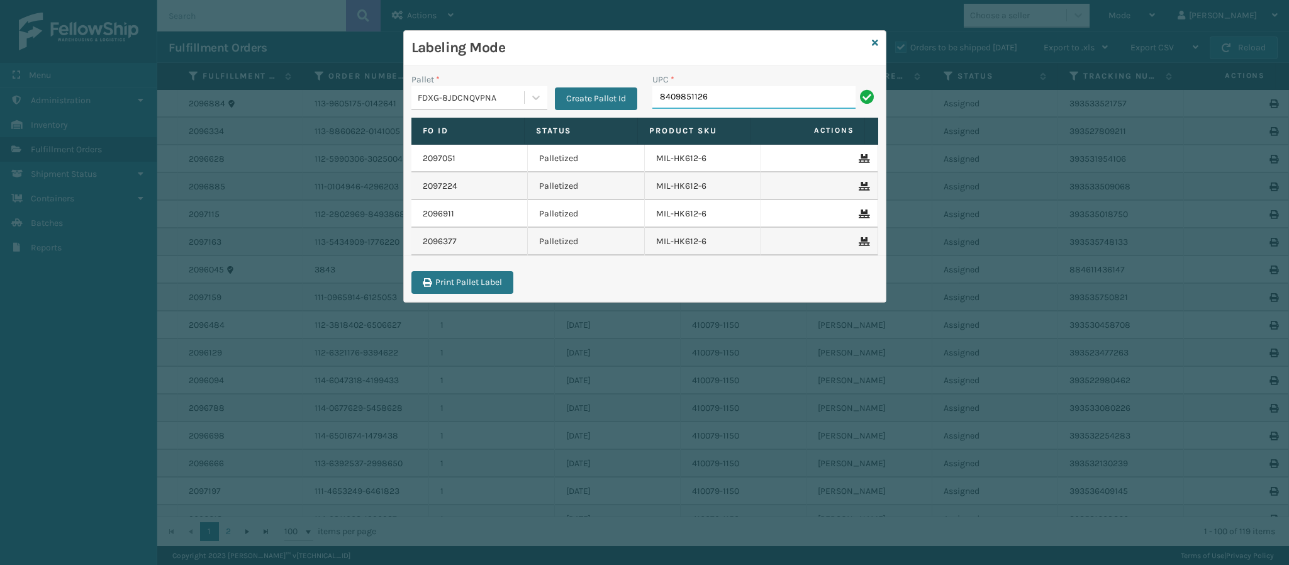
type input "84098511262"
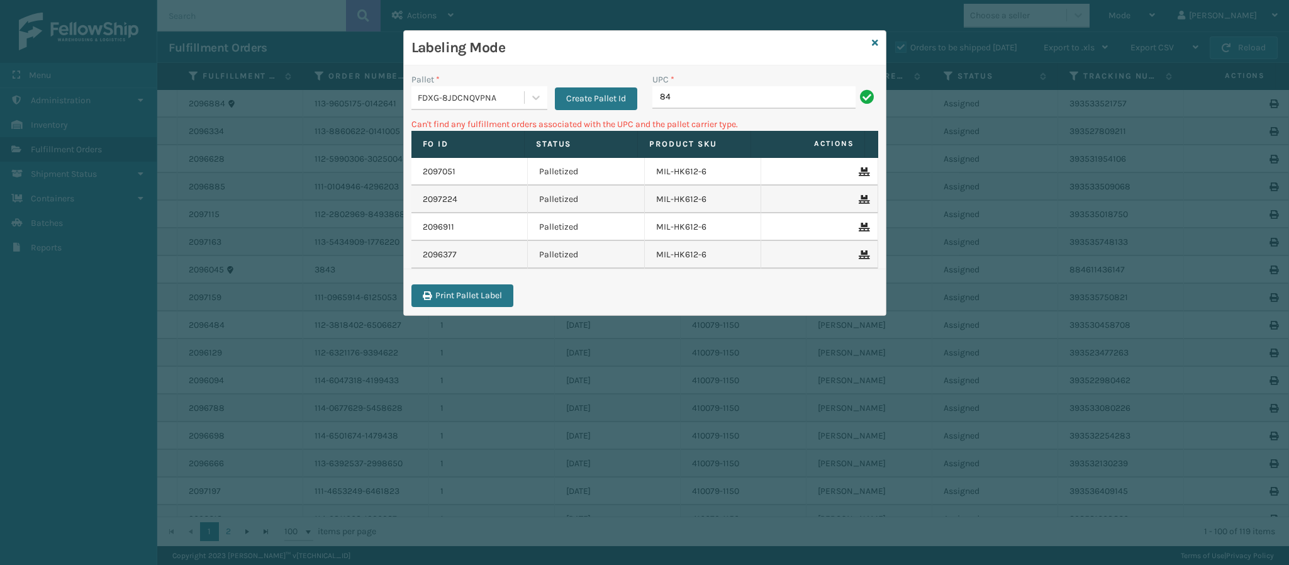
type input "8"
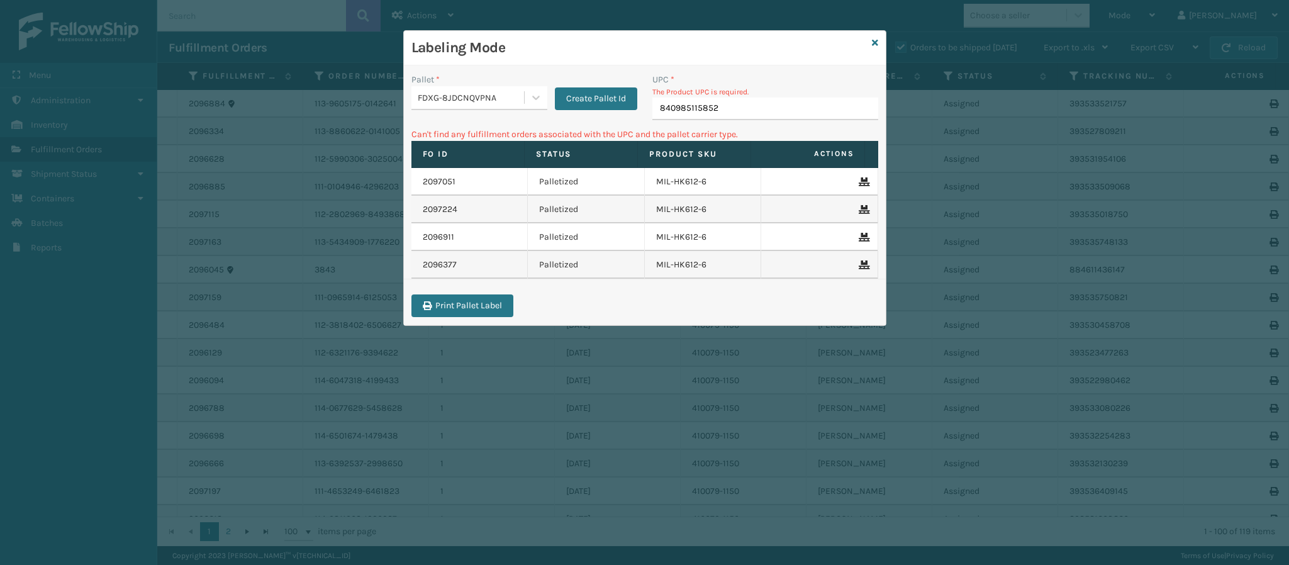
type input "840985115852"
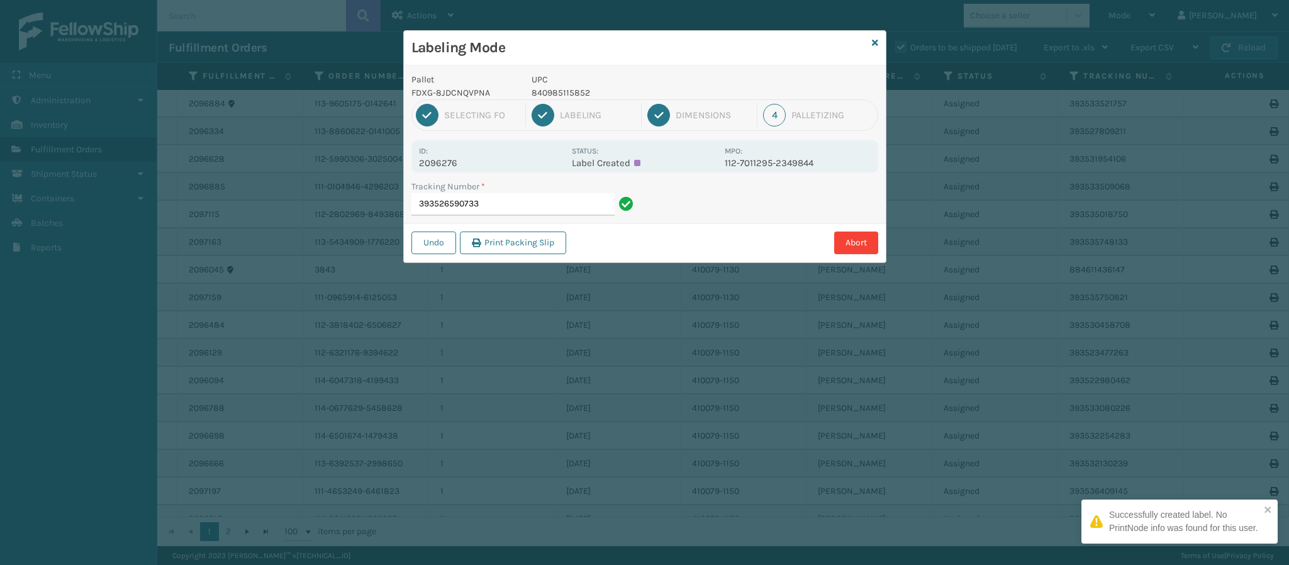
click at [447, 172] on div "Id: 2096276 Status: Label Created MPO: 112-7011295-2349844" at bounding box center [644, 156] width 467 height 32
click at [450, 168] on p "2096276" at bounding box center [491, 162] width 145 height 11
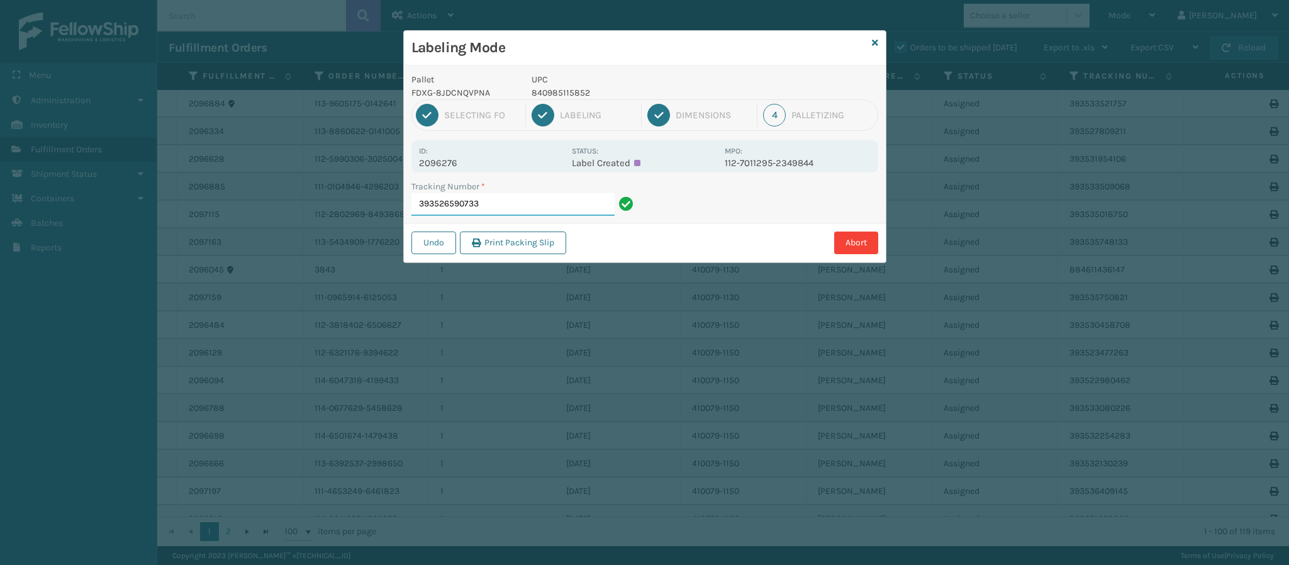
click at [513, 204] on input "393526590733" at bounding box center [512, 204] width 203 height 23
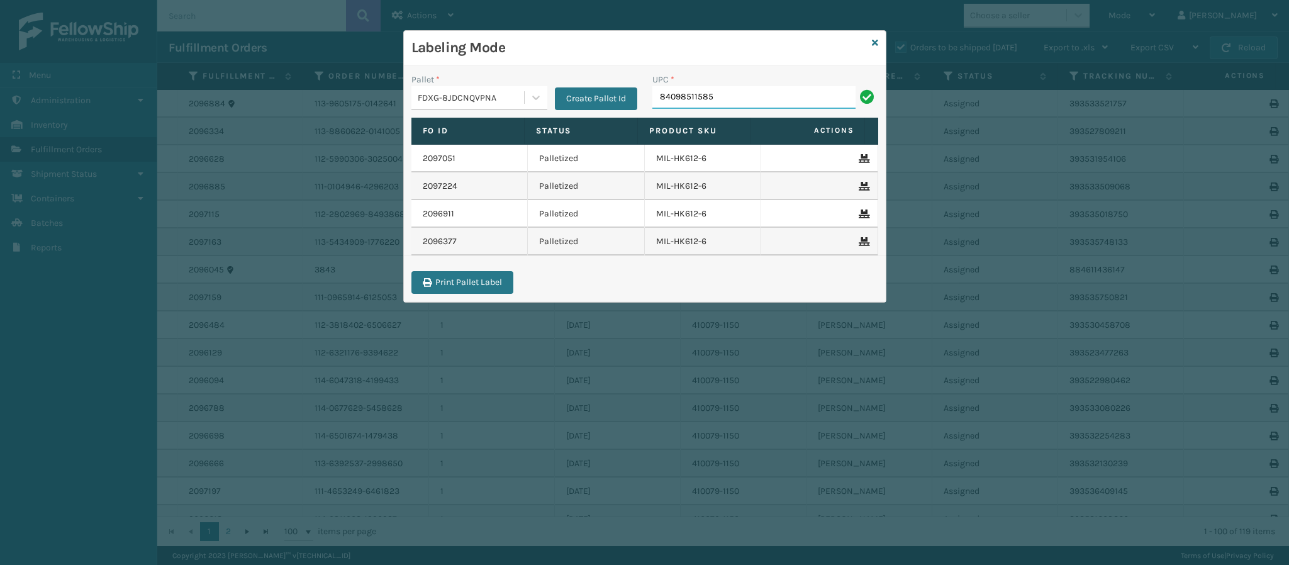
type input "840985115852"
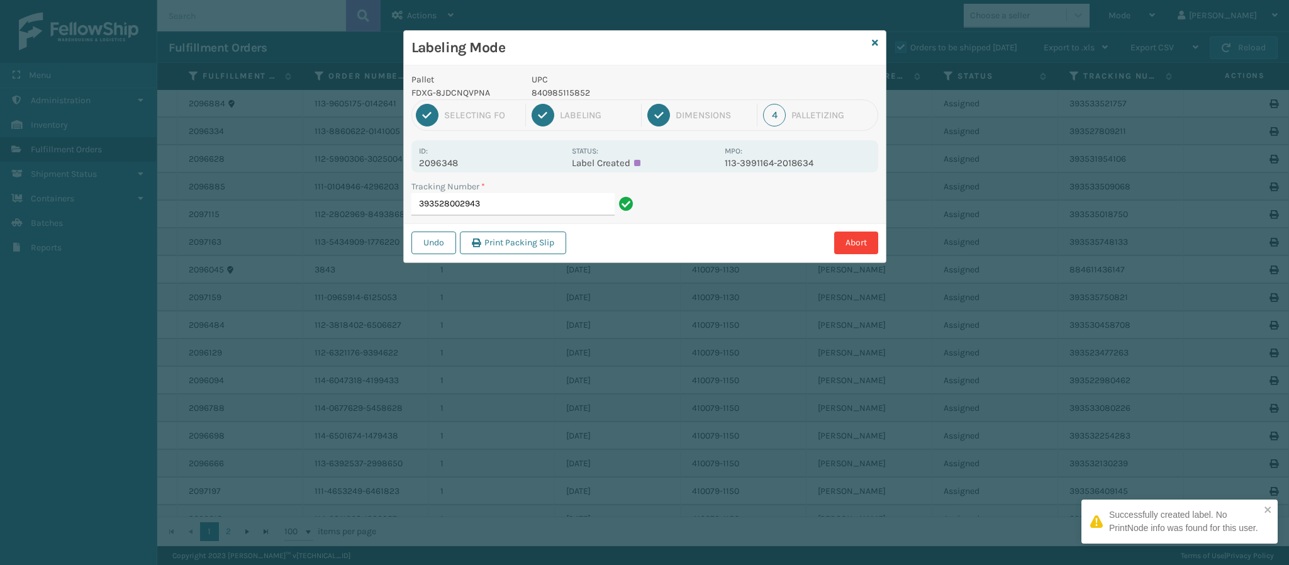
click at [447, 163] on p "2096348" at bounding box center [491, 162] width 145 height 11
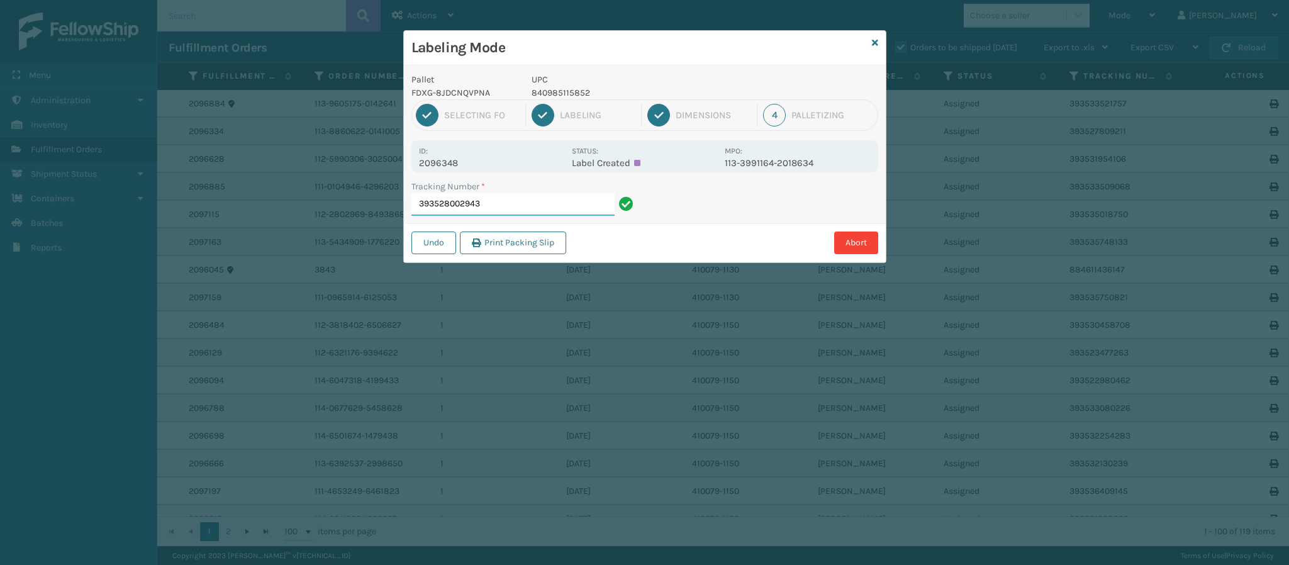
click at [532, 204] on input "393528002943" at bounding box center [512, 204] width 203 height 23
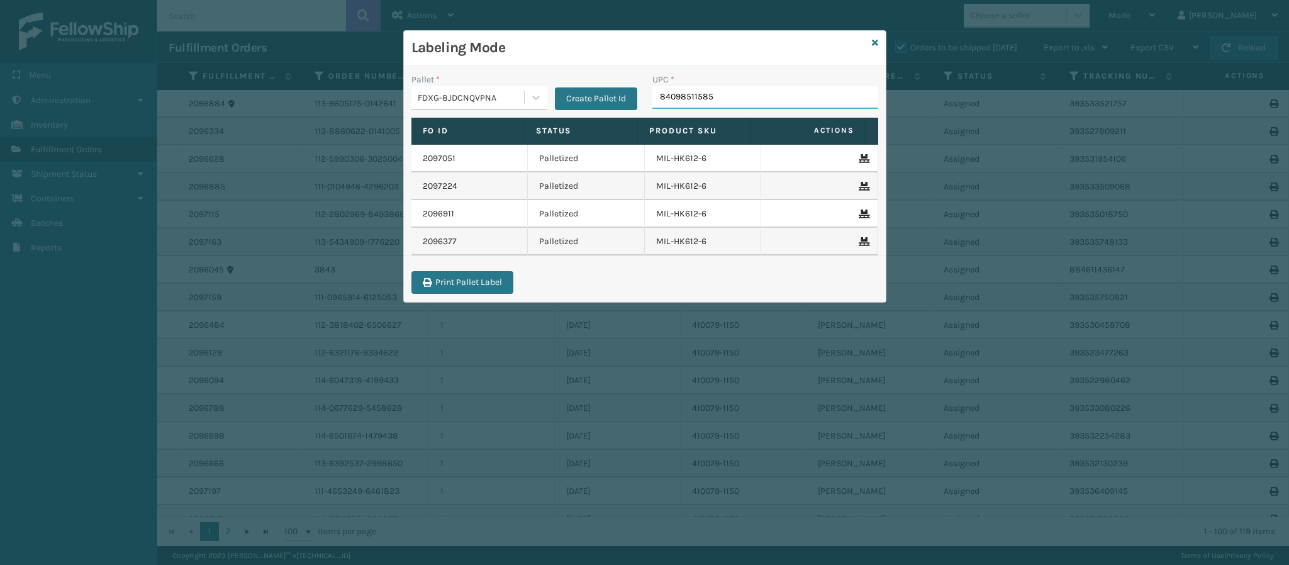
type input "840985115852"
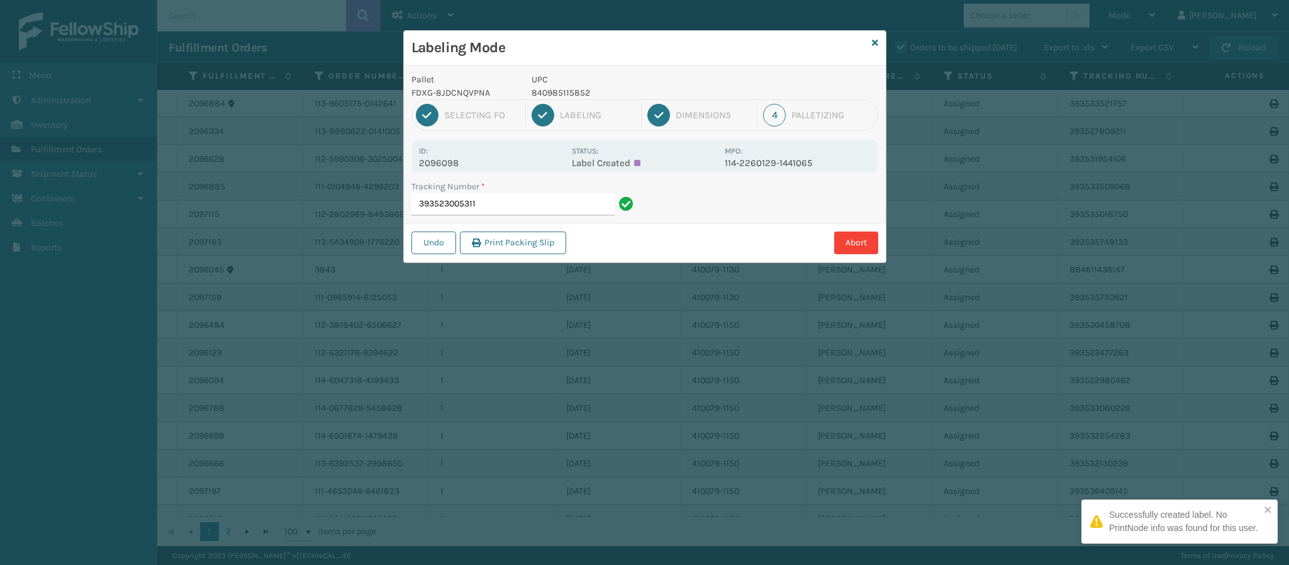
click at [445, 166] on p "2096098" at bounding box center [491, 162] width 145 height 11
click at [447, 165] on p "2096098" at bounding box center [491, 162] width 145 height 11
click at [534, 210] on input "393523005311" at bounding box center [512, 204] width 203 height 23
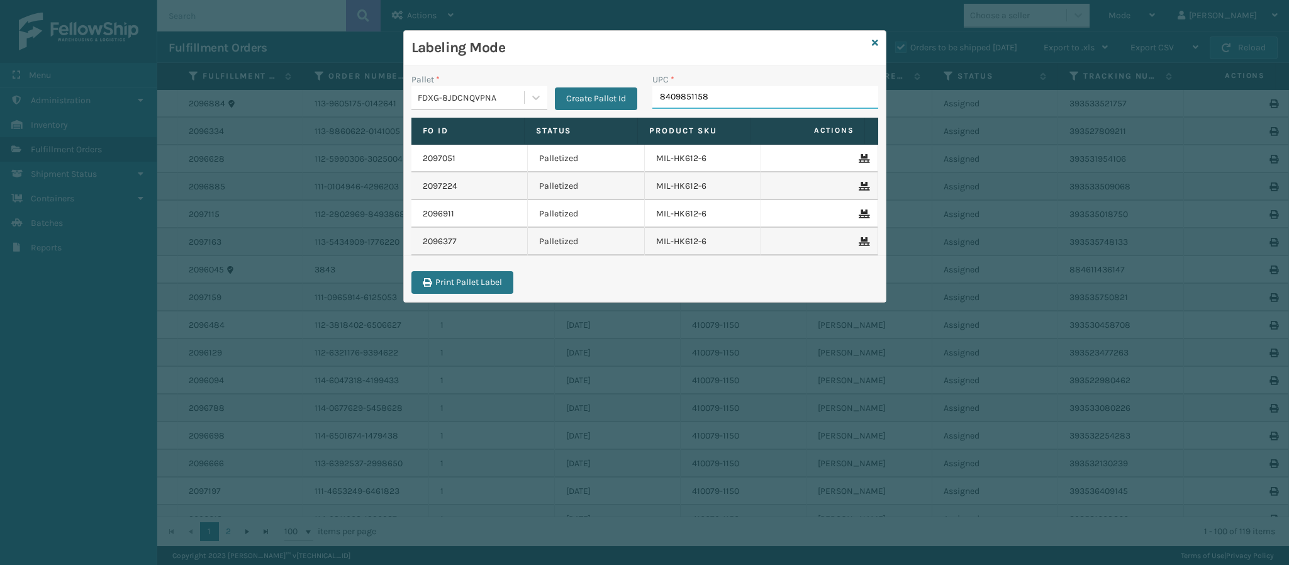
type input "84098511585"
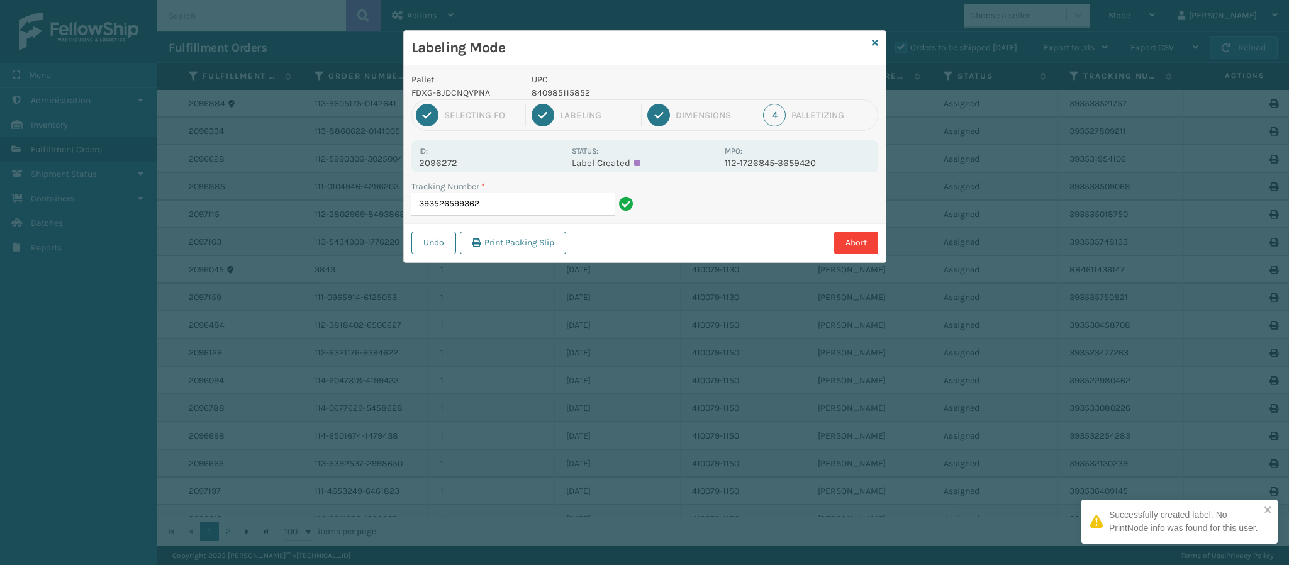
click at [453, 159] on p "2096272" at bounding box center [491, 162] width 145 height 11
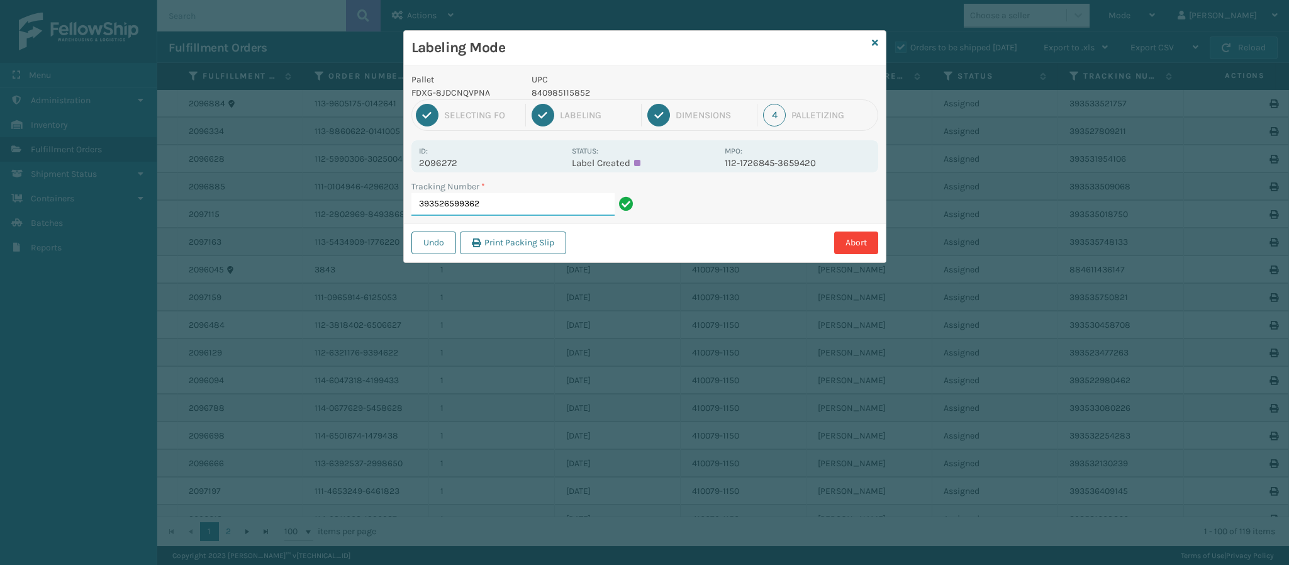
click at [530, 203] on input "393526599362" at bounding box center [512, 204] width 203 height 23
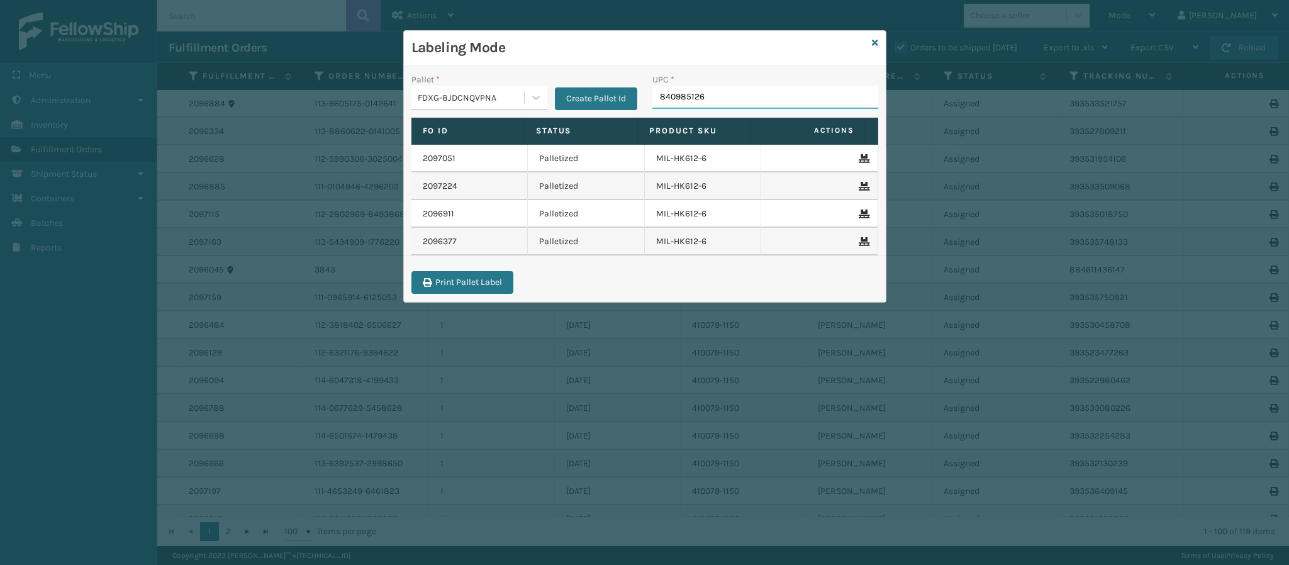
type input "8409851262"
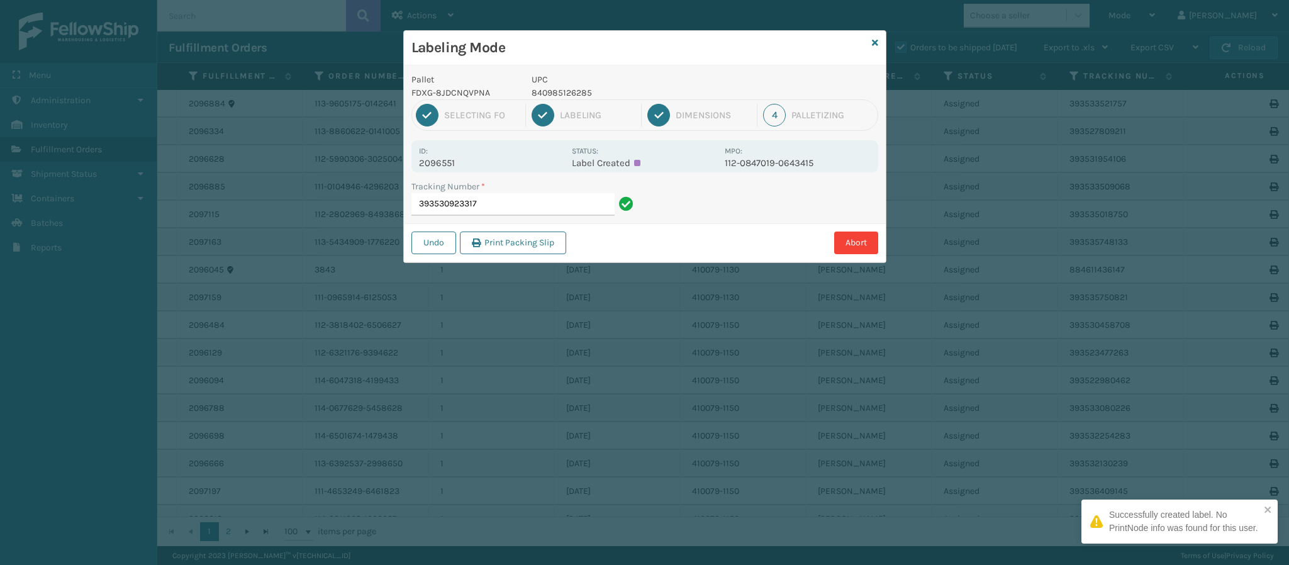
click at [453, 162] on p "2096551" at bounding box center [491, 162] width 145 height 11
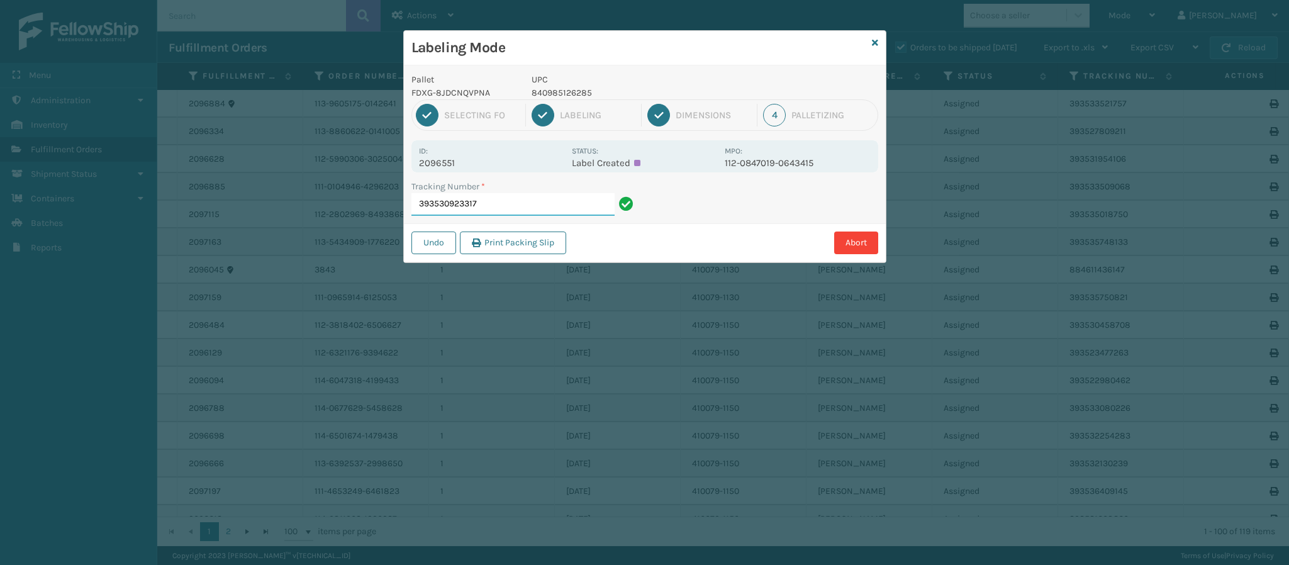
click at [510, 200] on input "393530923317" at bounding box center [512, 204] width 203 height 23
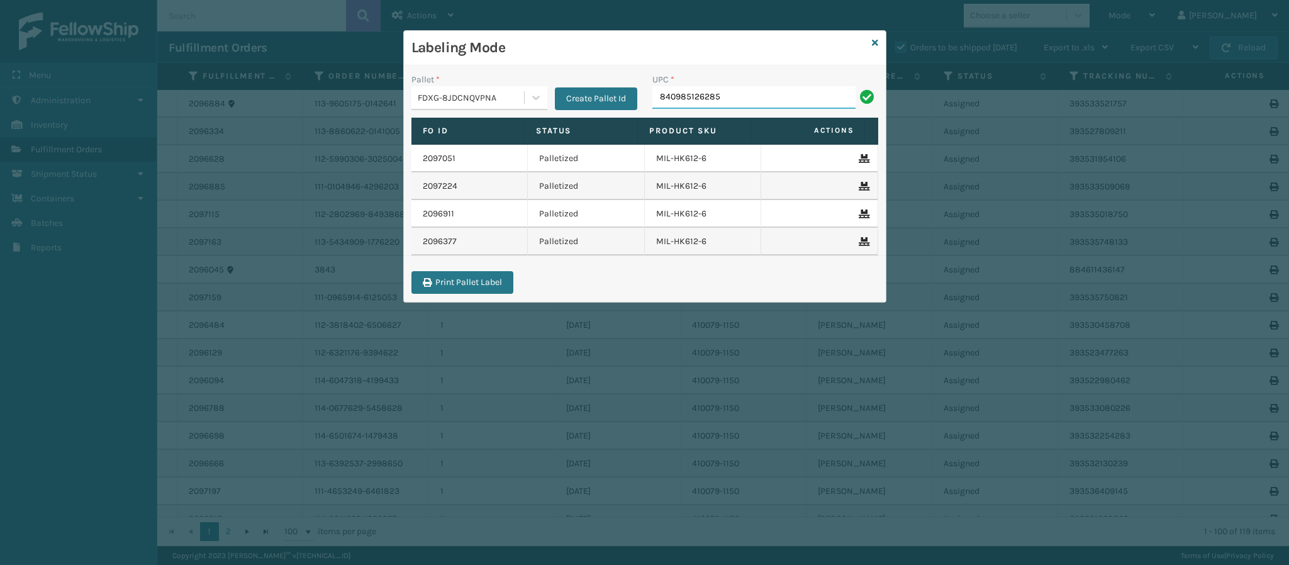
type input "840985126285"
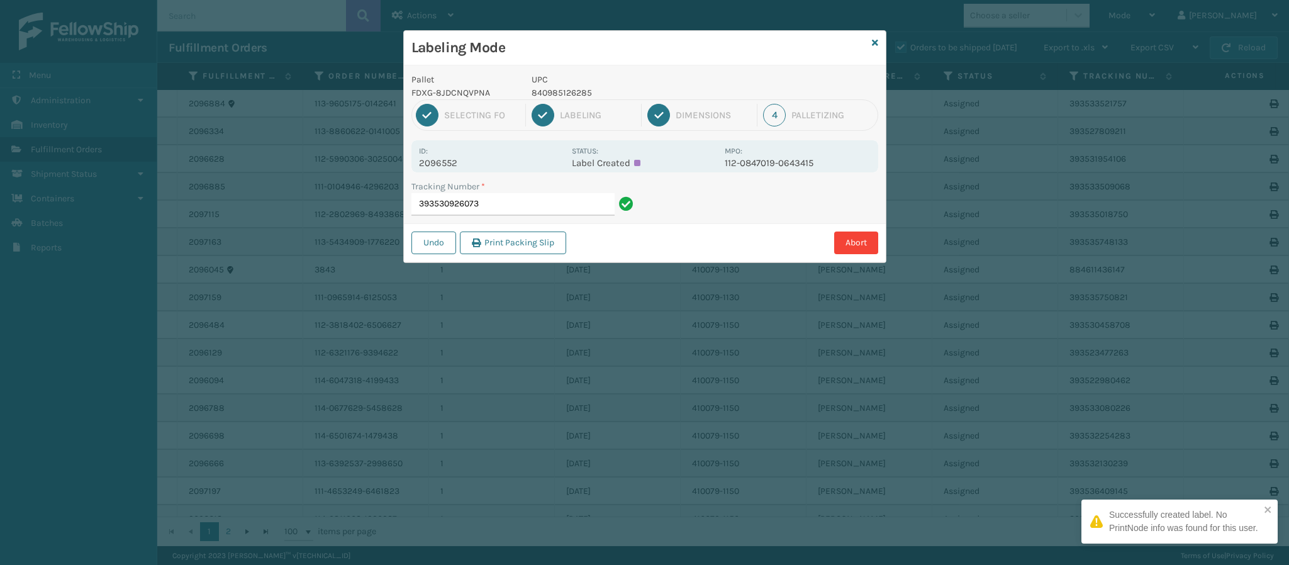
click at [455, 166] on p "2096552" at bounding box center [491, 162] width 145 height 11
drag, startPoint x: 516, startPoint y: 219, endPoint x: 513, endPoint y: 212, distance: 7.4
click at [513, 212] on div "Tracking Number * 393530926073" at bounding box center [524, 201] width 241 height 43
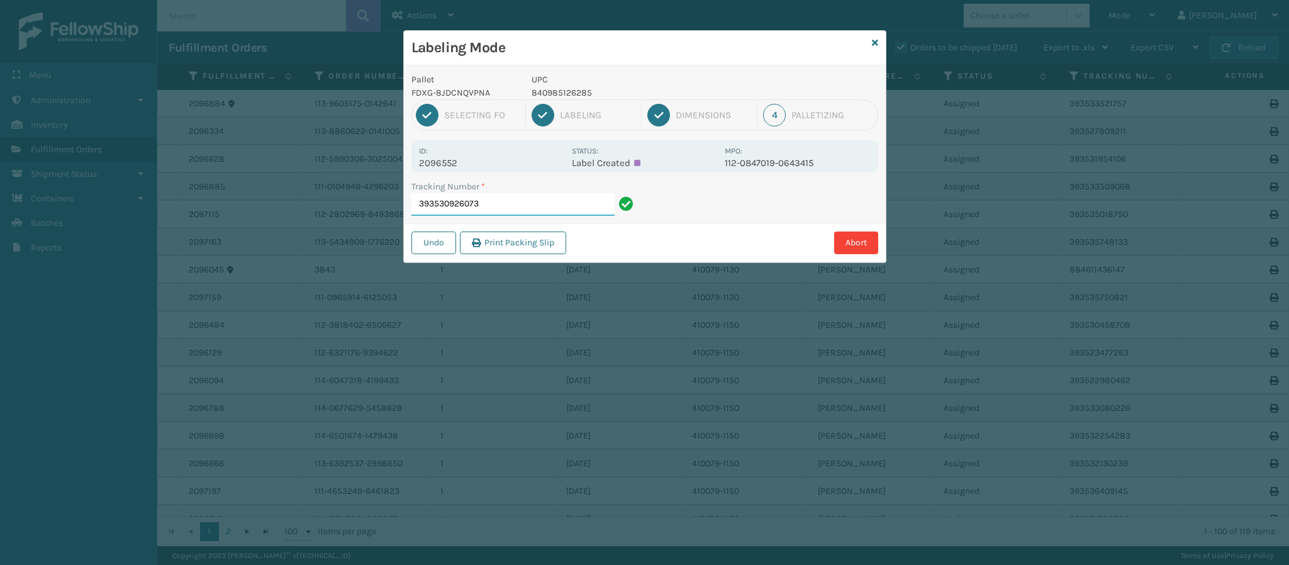
click at [513, 212] on input "393530926073" at bounding box center [512, 204] width 203 height 23
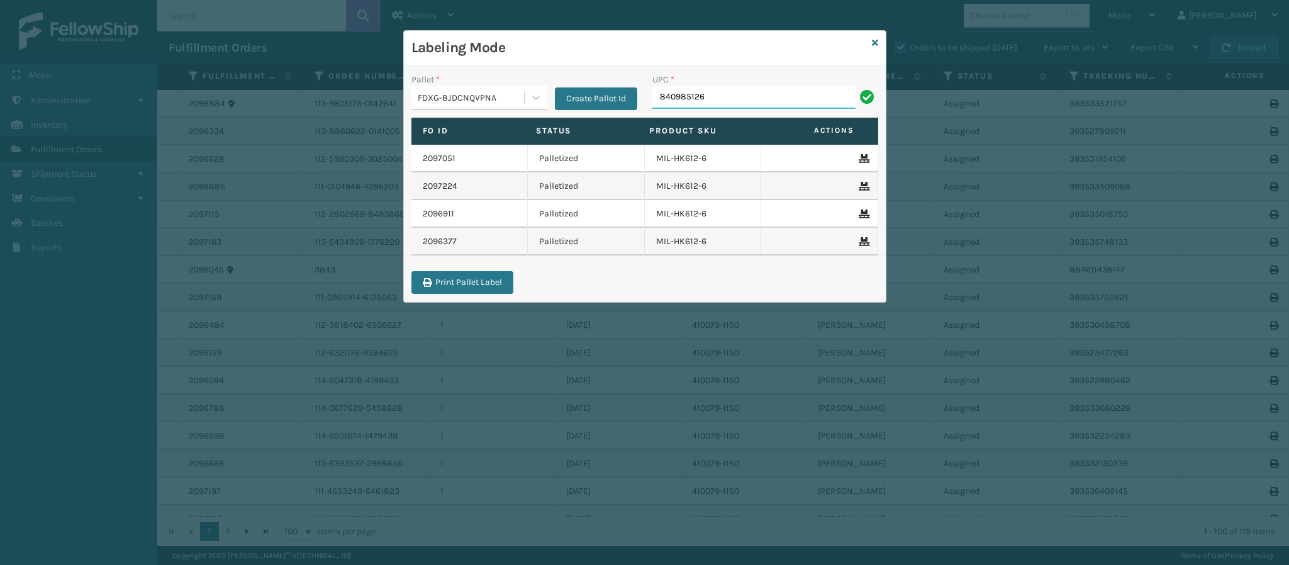
type input "8409851262"
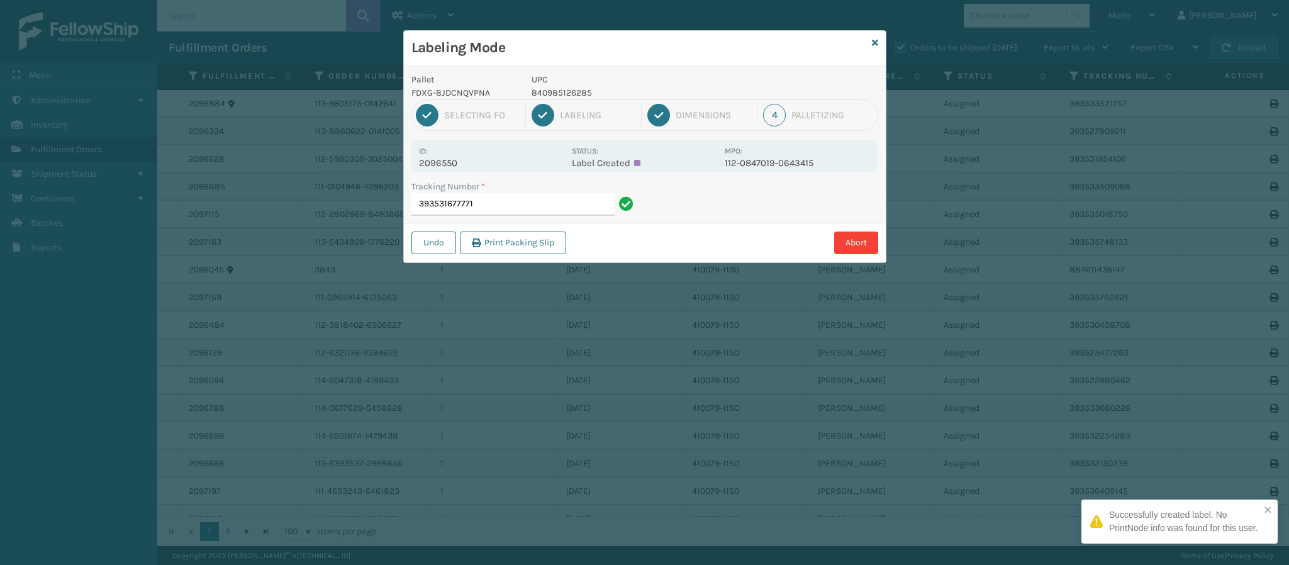
click at [454, 166] on p "2096550" at bounding box center [491, 162] width 145 height 11
click at [454, 164] on p "2096550" at bounding box center [491, 162] width 145 height 11
click at [508, 206] on input "393531677771" at bounding box center [512, 204] width 203 height 23
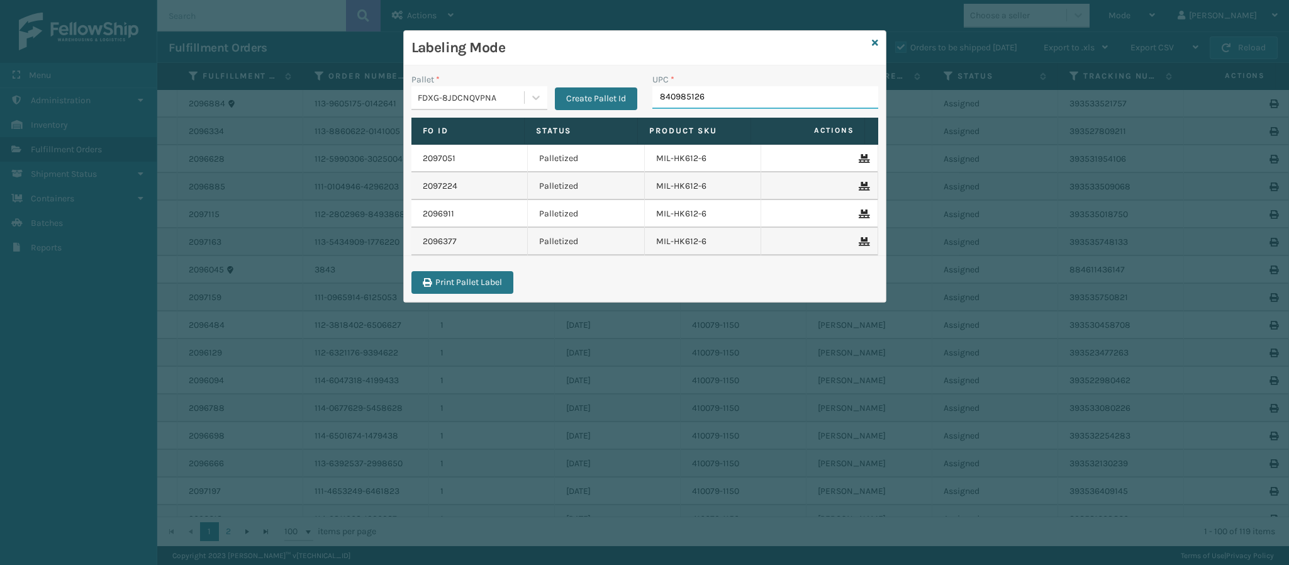
type input "8409851260"
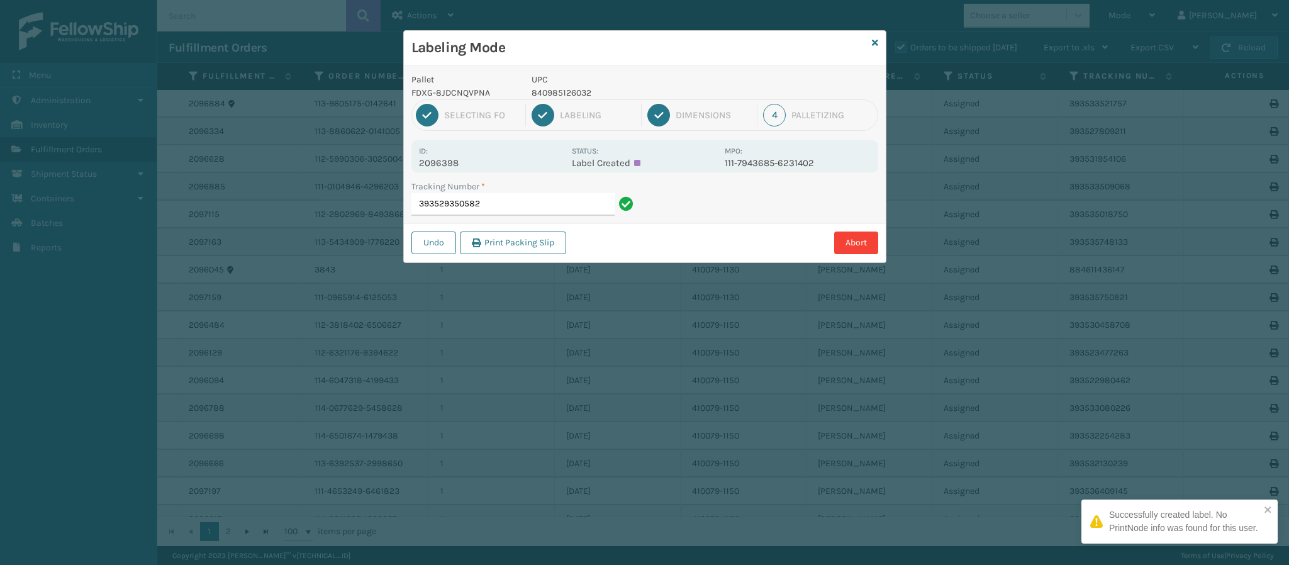
click at [457, 160] on p "2096398" at bounding box center [491, 162] width 145 height 11
click at [506, 212] on input "393529350582" at bounding box center [512, 204] width 203 height 23
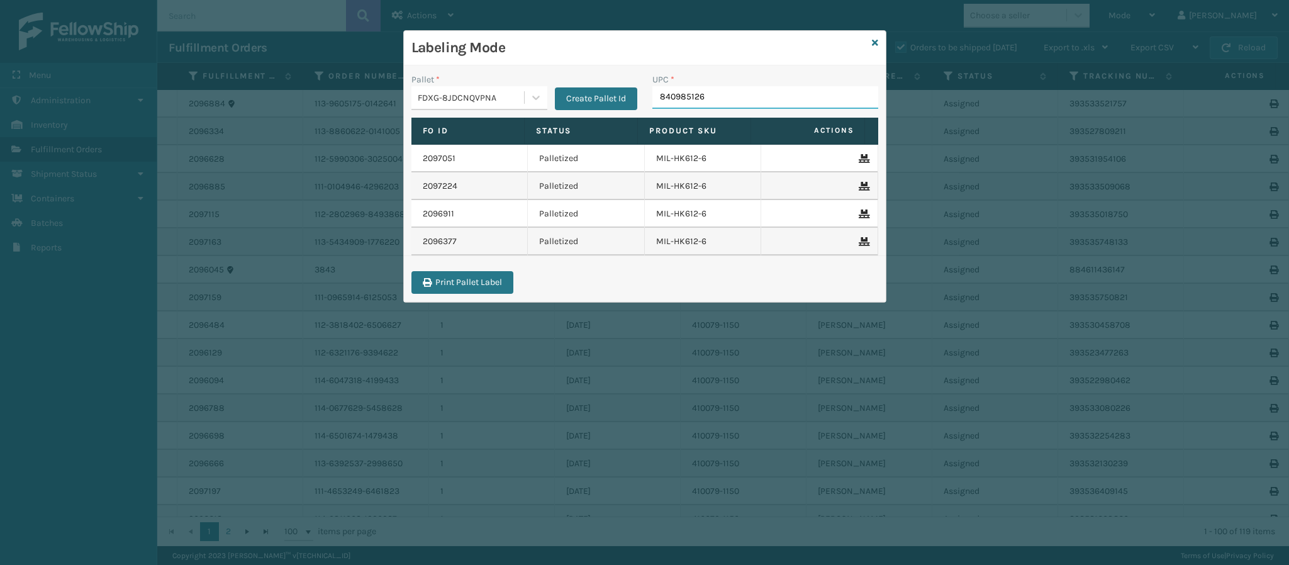
type input "8409851268"
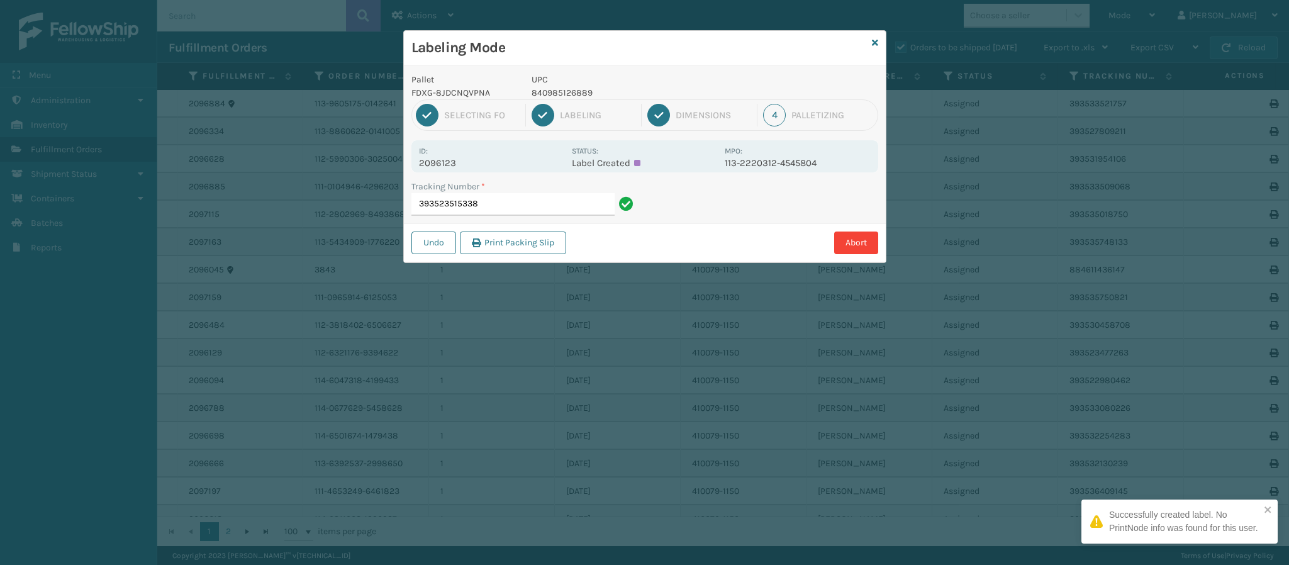
click at [448, 164] on p "2096123" at bounding box center [491, 162] width 145 height 11
click at [526, 208] on input "393523515338" at bounding box center [512, 204] width 203 height 23
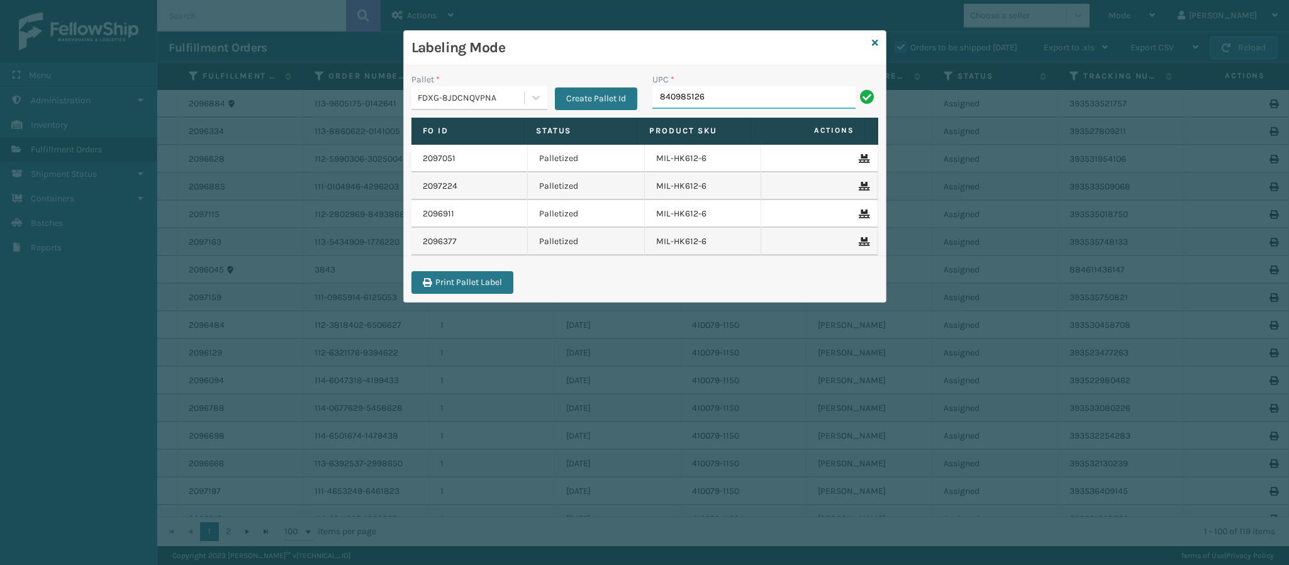
type input "8409851268"
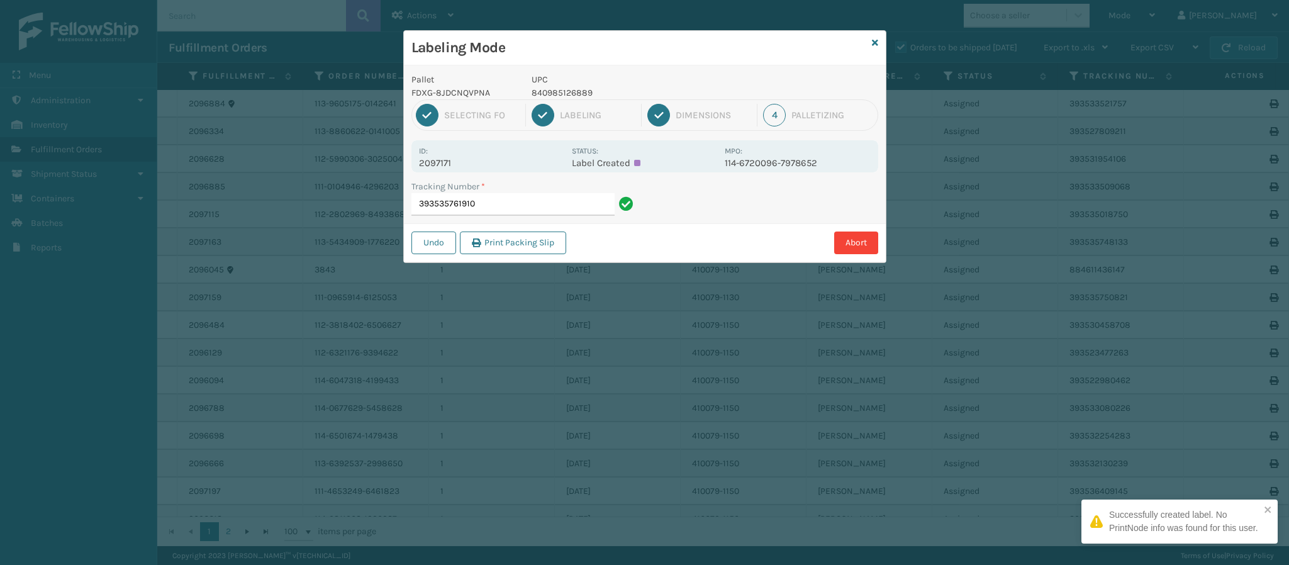
click at [445, 167] on p "2097171" at bounding box center [491, 162] width 145 height 11
click at [503, 203] on input "393535761910" at bounding box center [512, 204] width 203 height 23
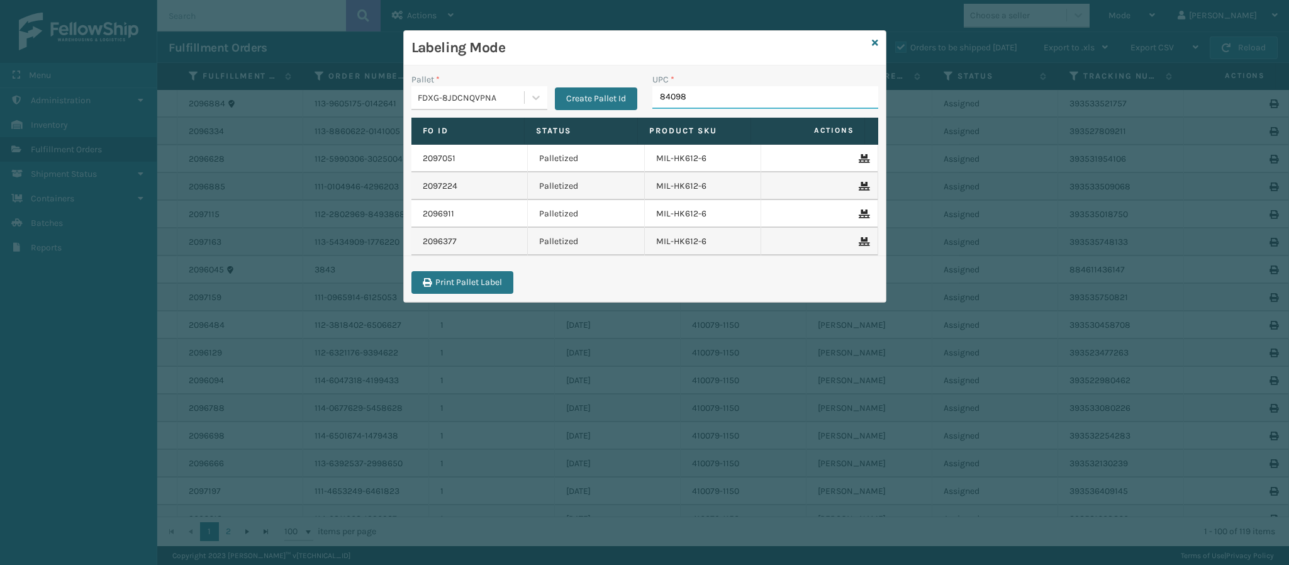
type input "840985"
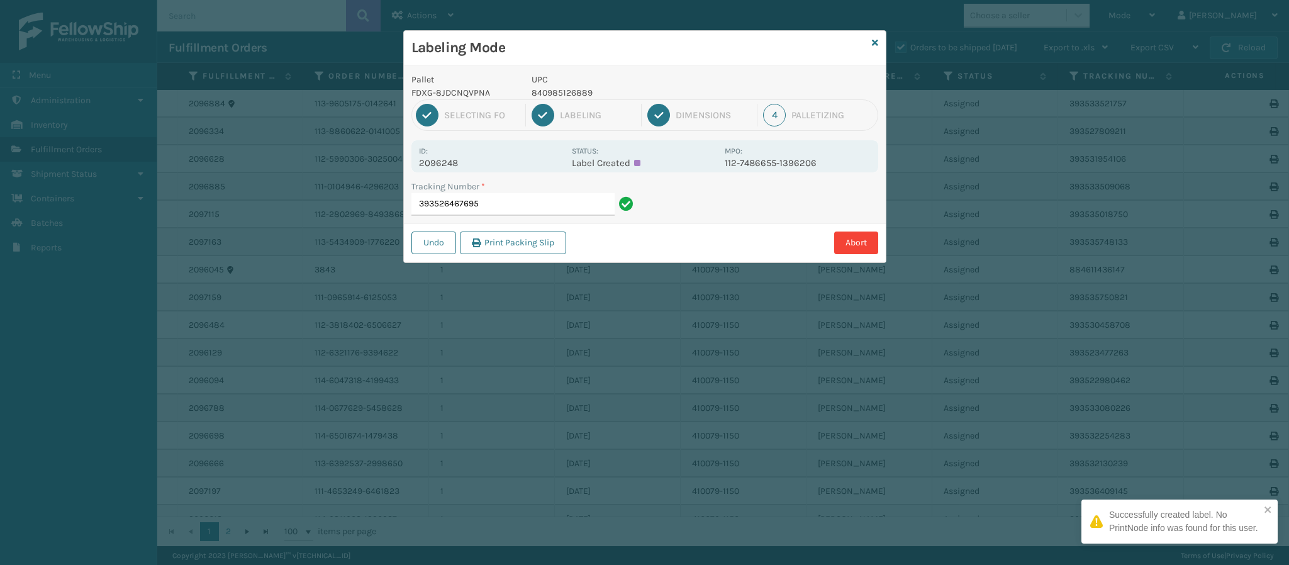
click at [457, 167] on p "2096248" at bounding box center [491, 162] width 145 height 11
drag, startPoint x: 500, startPoint y: 214, endPoint x: 497, endPoint y: 208, distance: 7.0
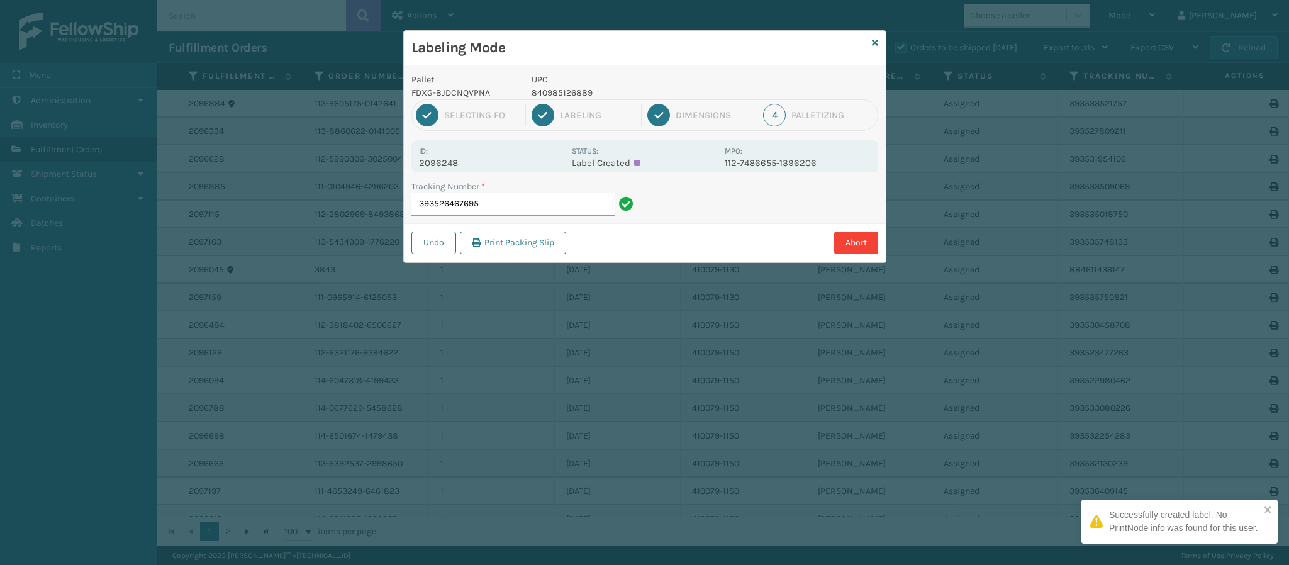
click at [497, 208] on input "393526467695" at bounding box center [512, 204] width 203 height 23
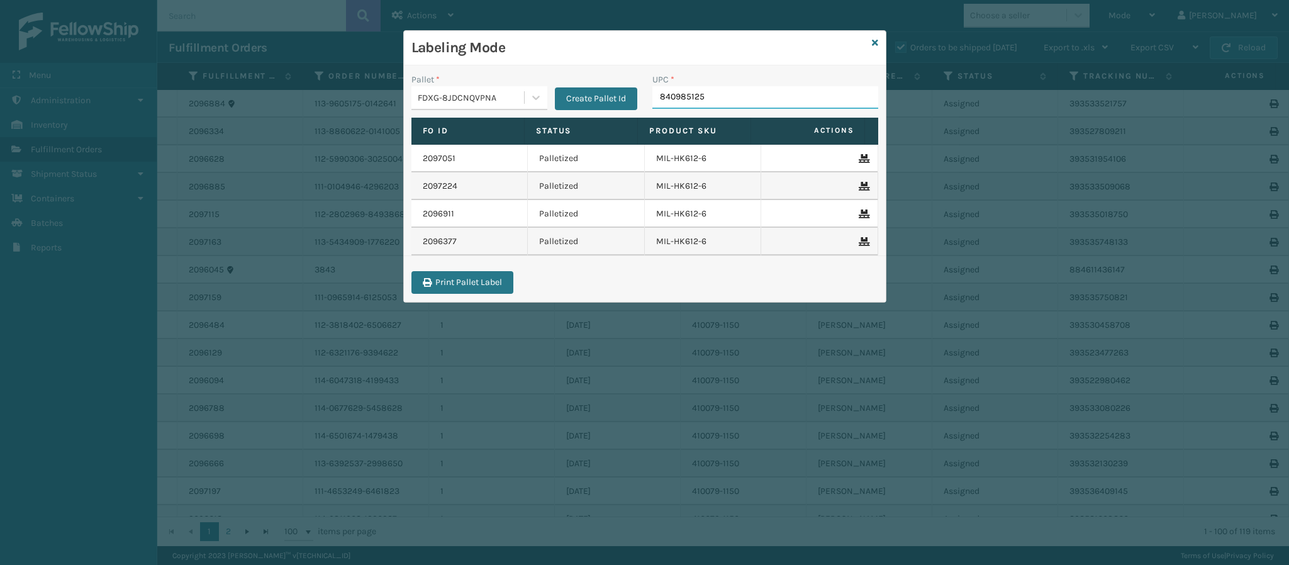
type input "8409851256"
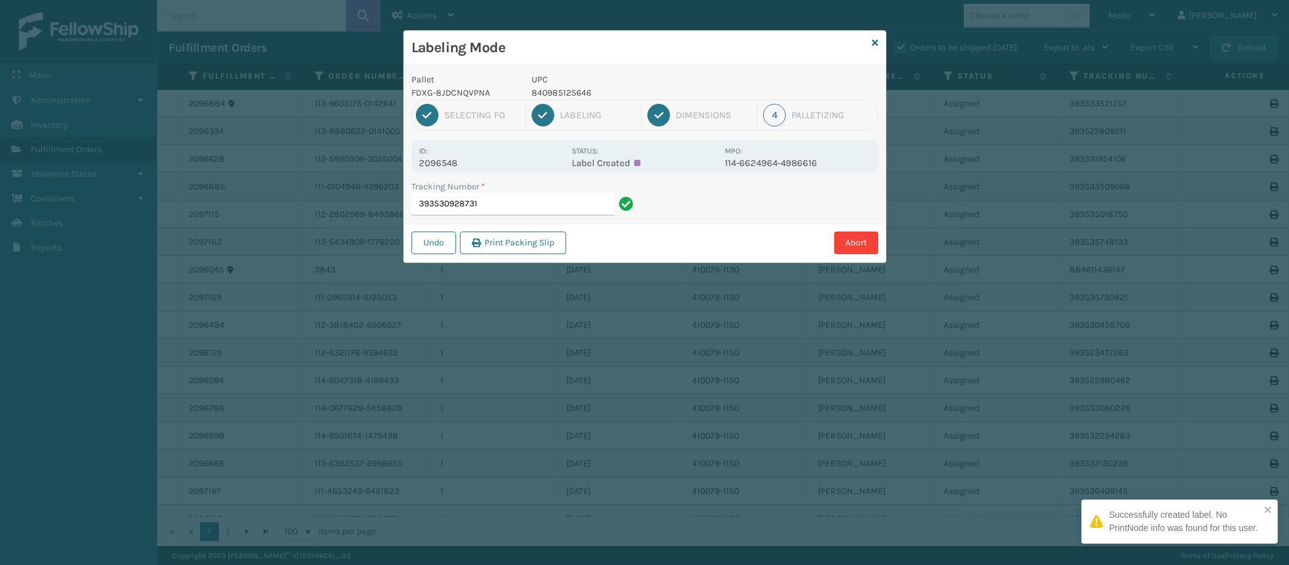
click at [449, 159] on p "2096548" at bounding box center [491, 162] width 145 height 11
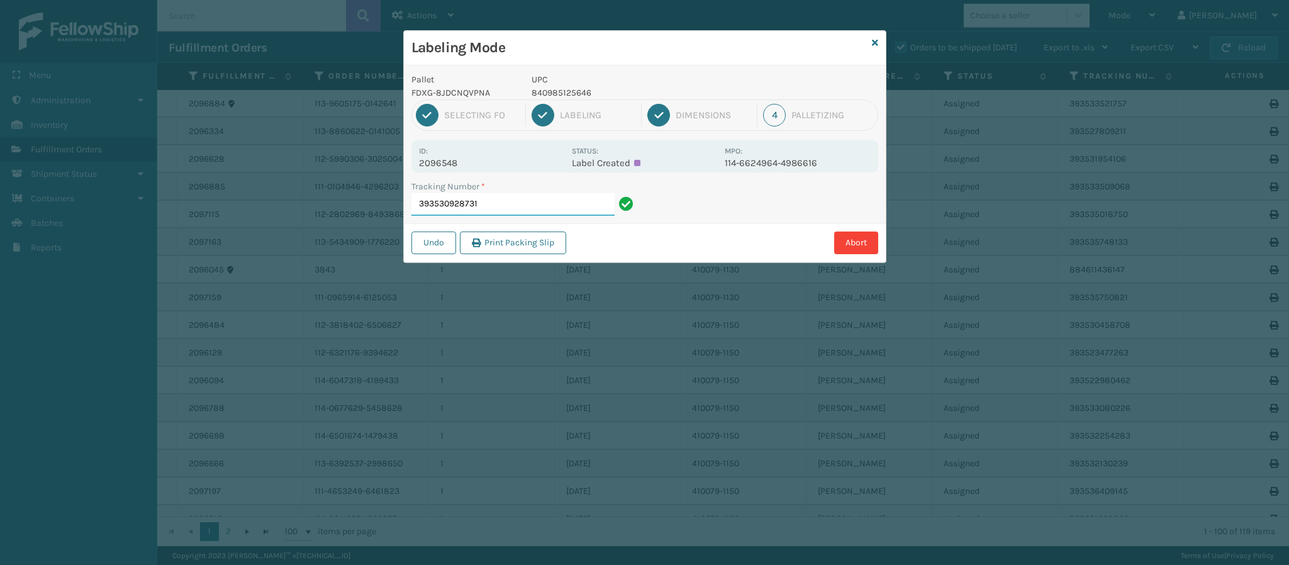
click at [515, 208] on input "393530928731" at bounding box center [512, 204] width 203 height 23
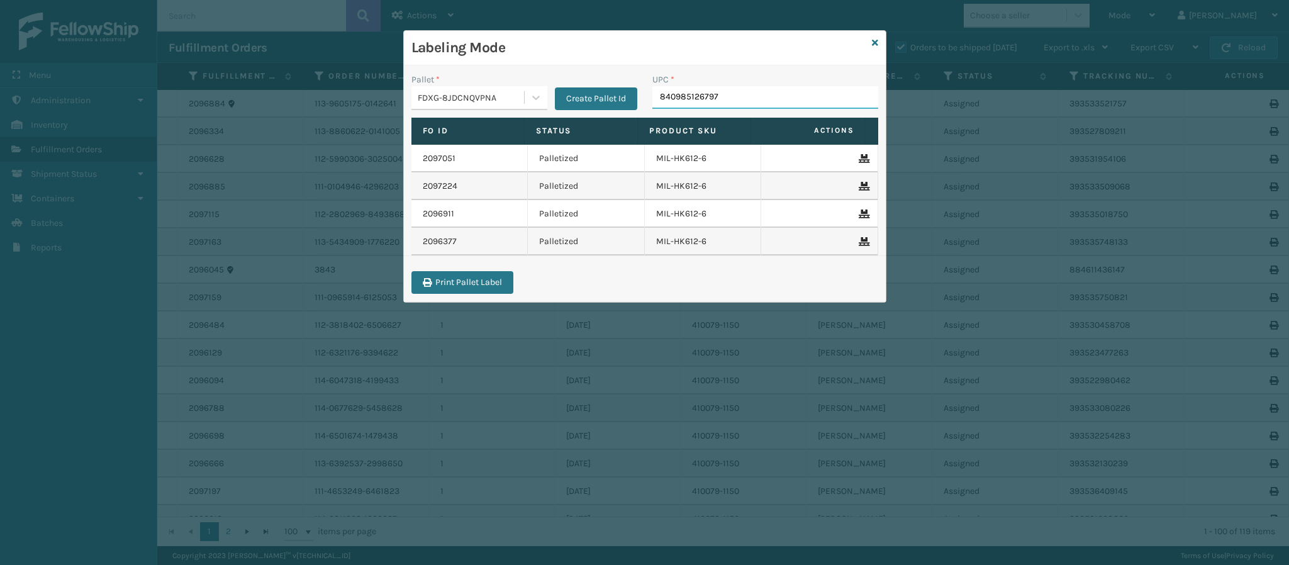
type input "840985126797"
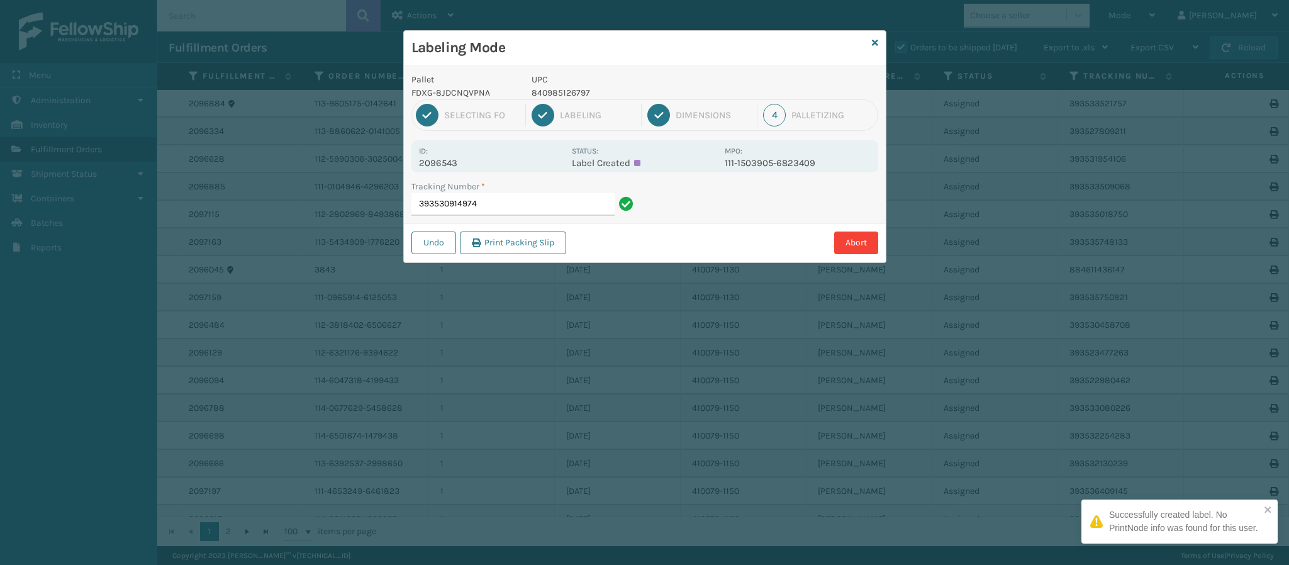
click at [460, 170] on div "Id: 2096543 Status: Label Created MPO: 111-1503905-6823409" at bounding box center [644, 156] width 467 height 32
click at [491, 208] on input "393530914974" at bounding box center [512, 204] width 203 height 23
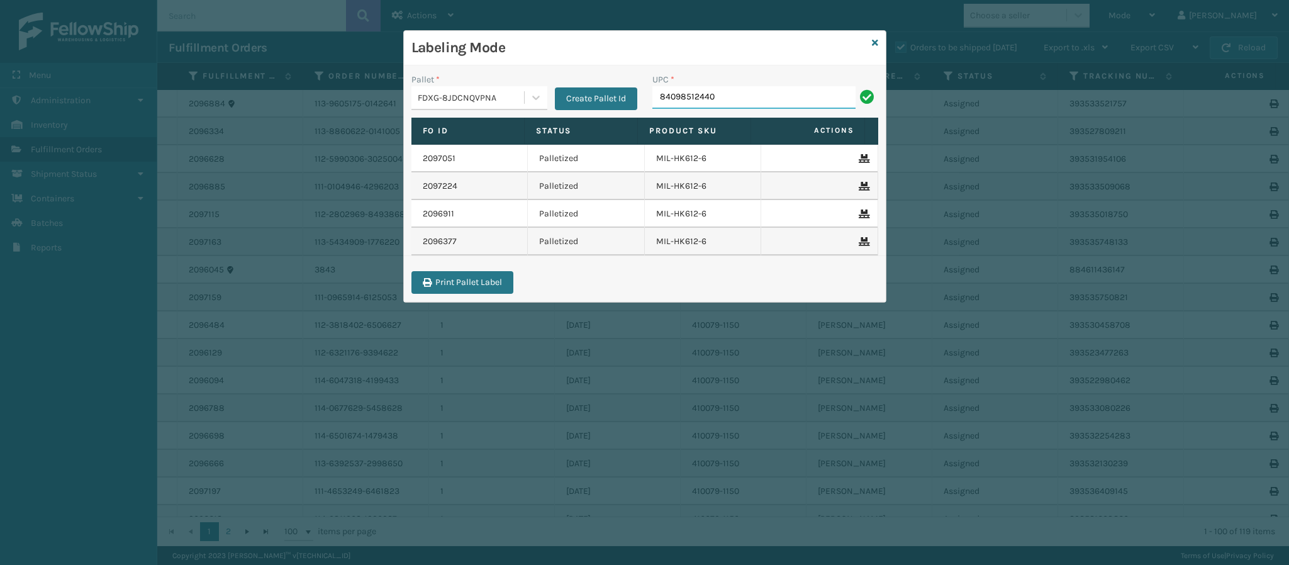
type input "840985124403"
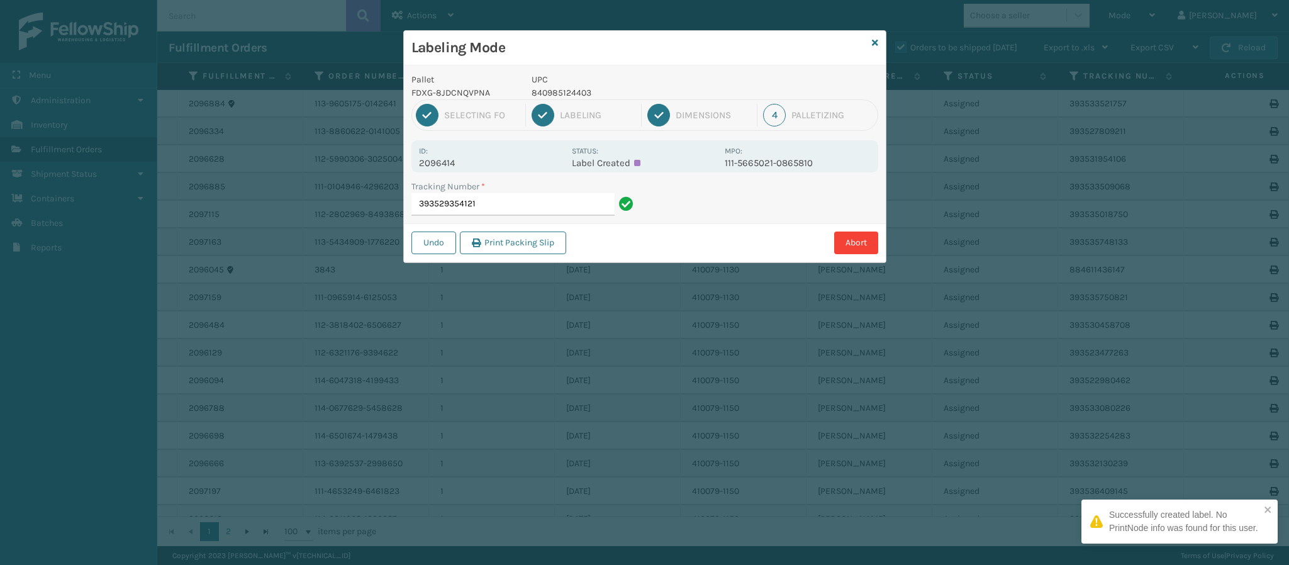
click at [457, 163] on p "2096414" at bounding box center [491, 162] width 145 height 11
click at [493, 206] on input "393529354121" at bounding box center [512, 204] width 203 height 23
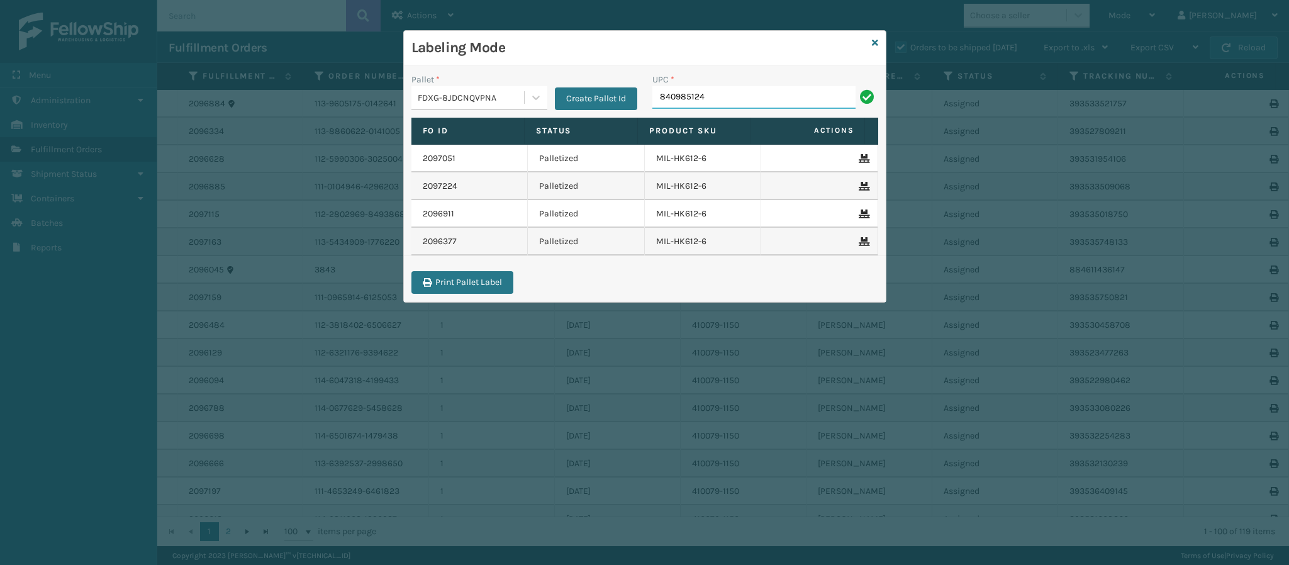
type input "8409851244"
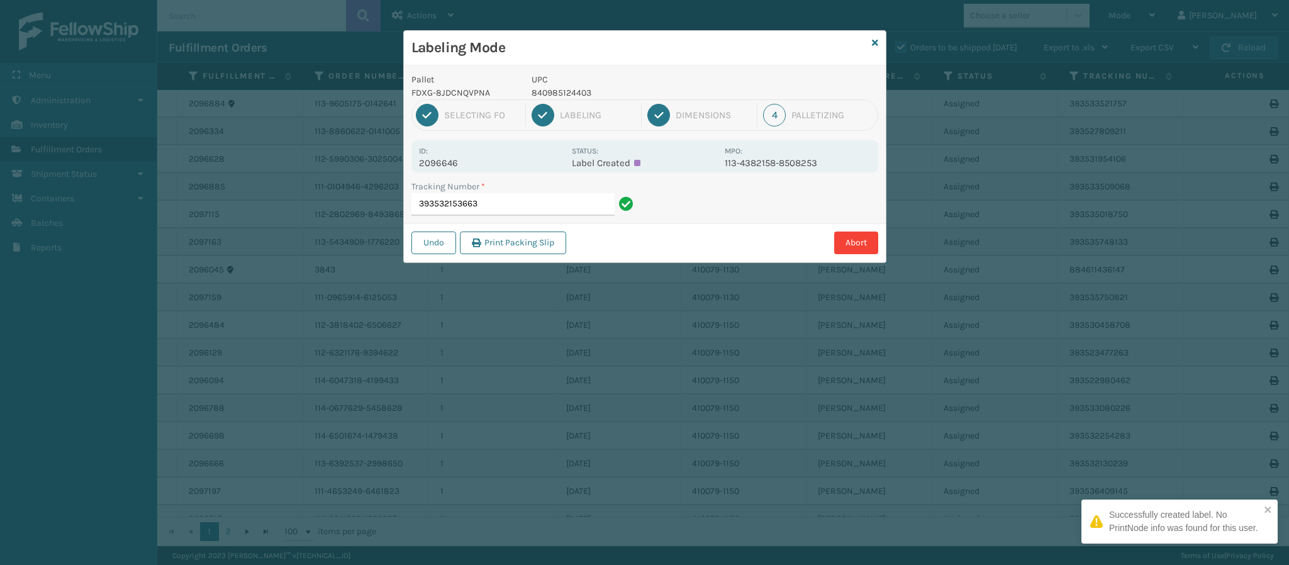
click at [448, 166] on p "2096646" at bounding box center [491, 162] width 145 height 11
click at [510, 206] on input "393532153663" at bounding box center [512, 204] width 203 height 23
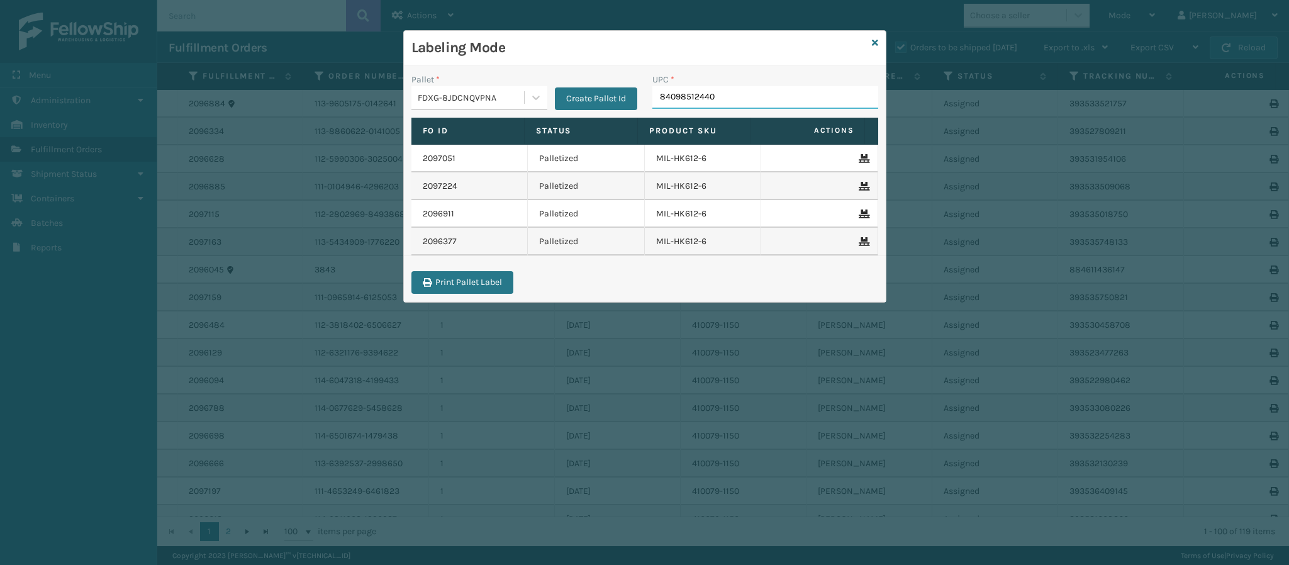
type input "840985124403"
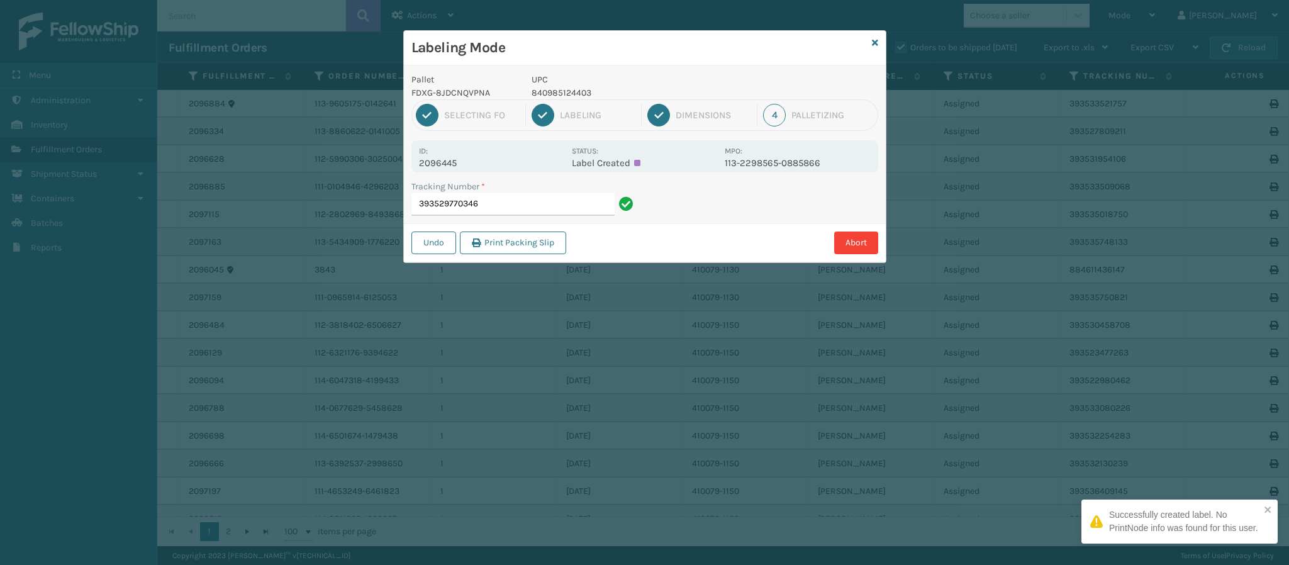
click at [450, 161] on p "2096445" at bounding box center [491, 162] width 145 height 11
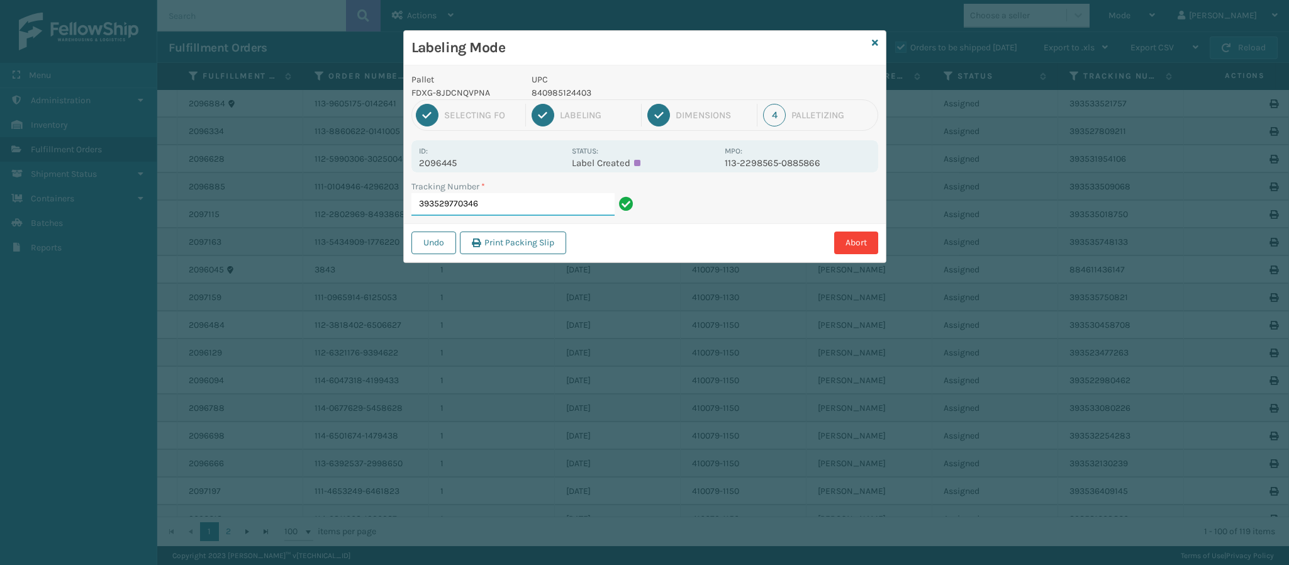
click at [515, 206] on input "393529770346" at bounding box center [512, 204] width 203 height 23
click at [516, 206] on input "393529770346" at bounding box center [512, 204] width 203 height 23
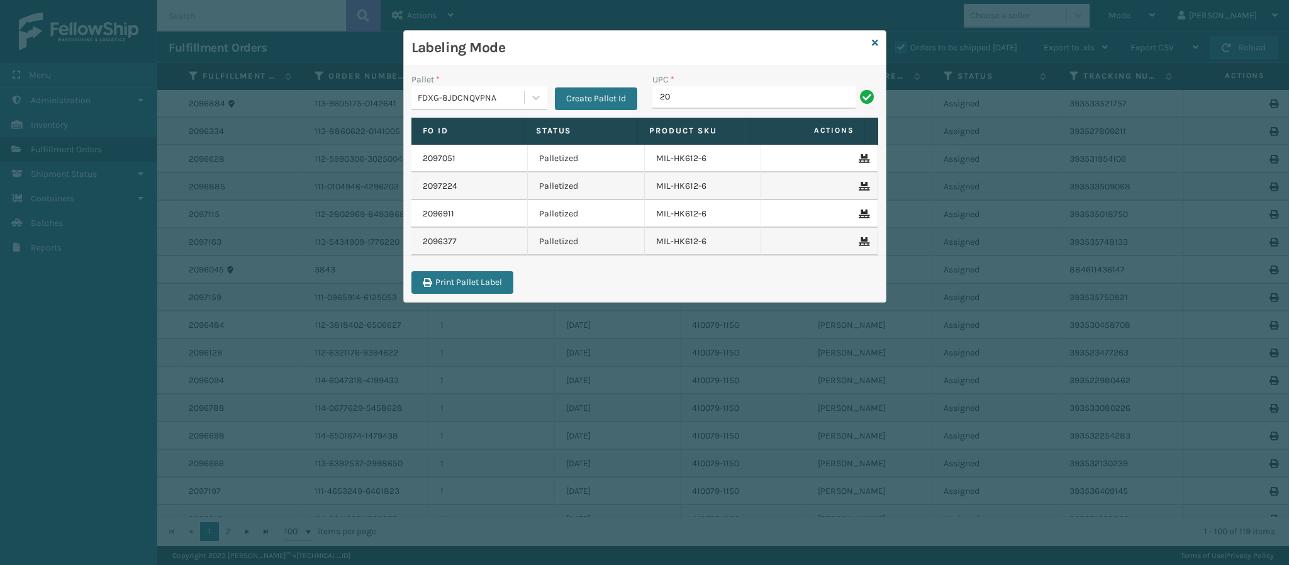
type input "2"
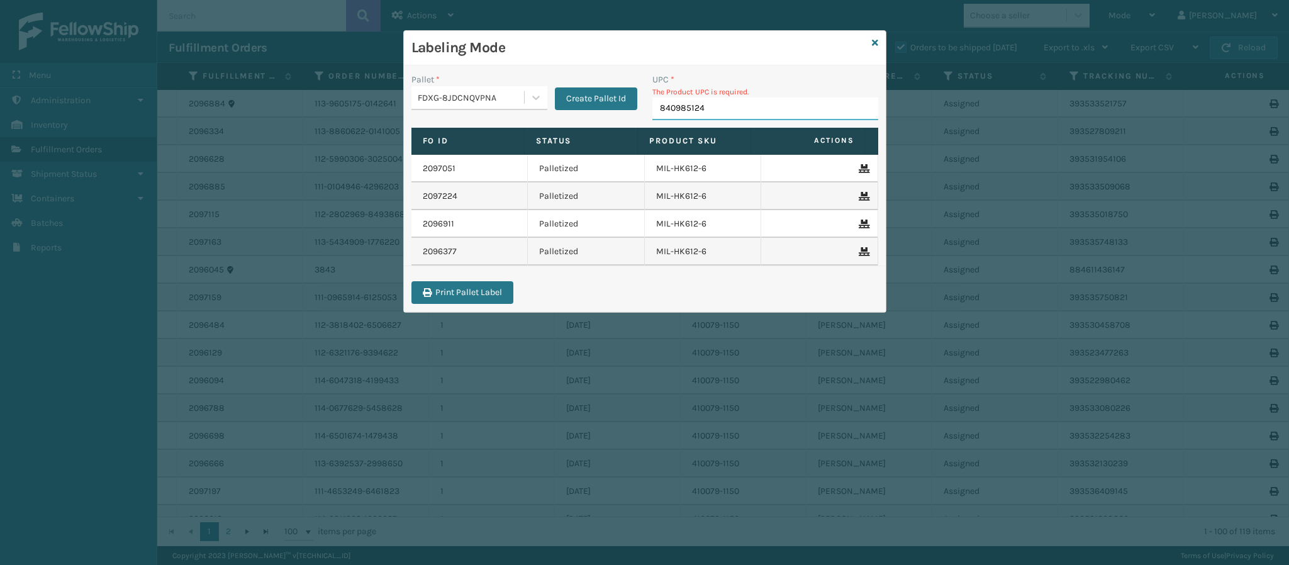
type input "8409851244"
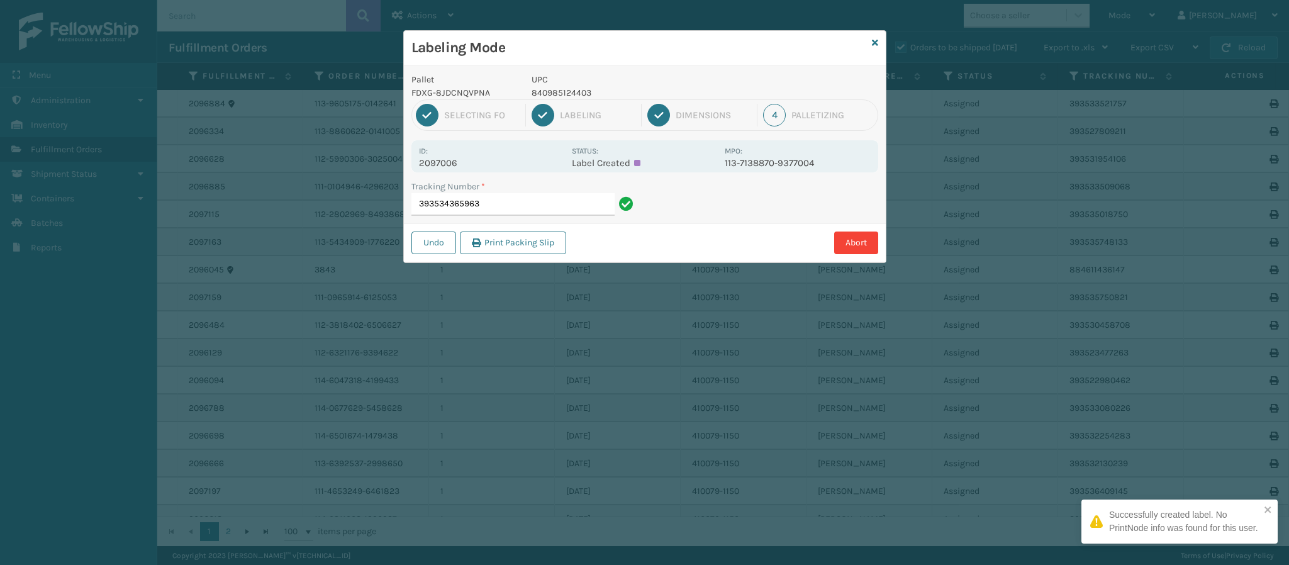
click at [455, 164] on p "2097006" at bounding box center [491, 162] width 145 height 11
click at [491, 204] on input "393534365963" at bounding box center [512, 204] width 203 height 23
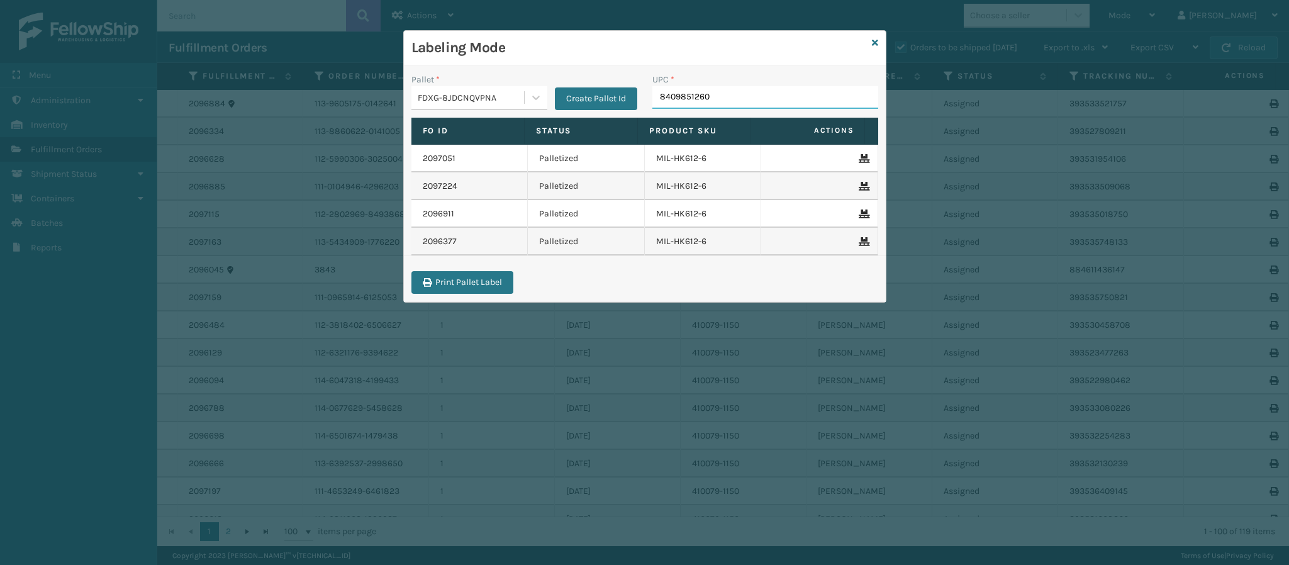
type input "84098512604"
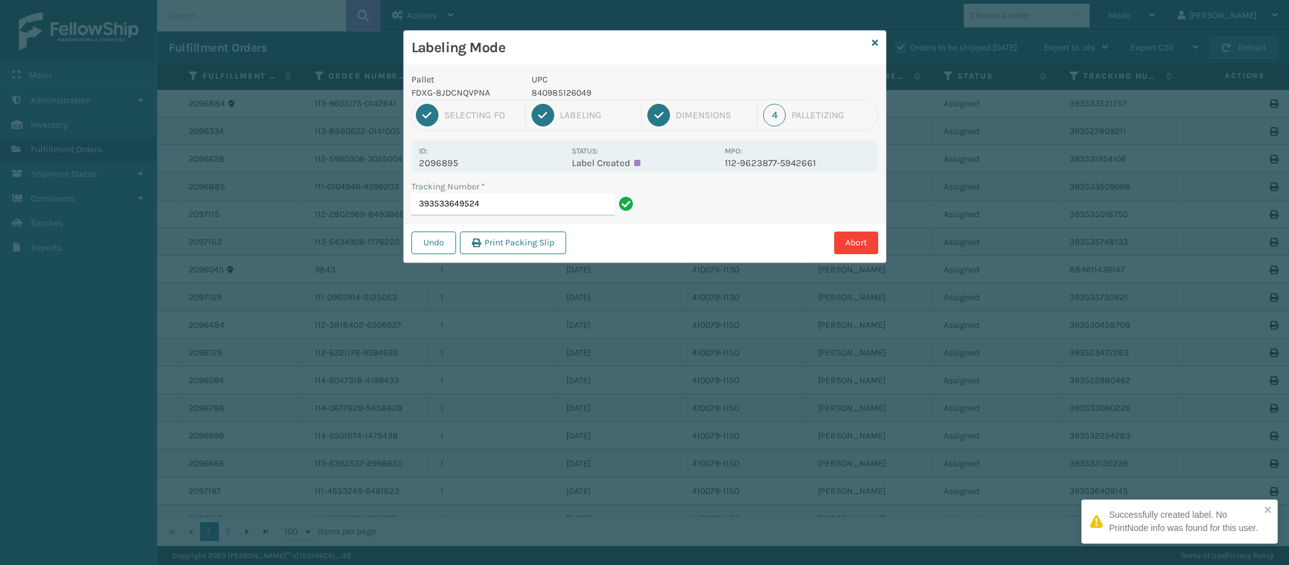
click at [450, 164] on p "2096895" at bounding box center [491, 162] width 145 height 11
click at [501, 209] on input "393533649524" at bounding box center [512, 204] width 203 height 23
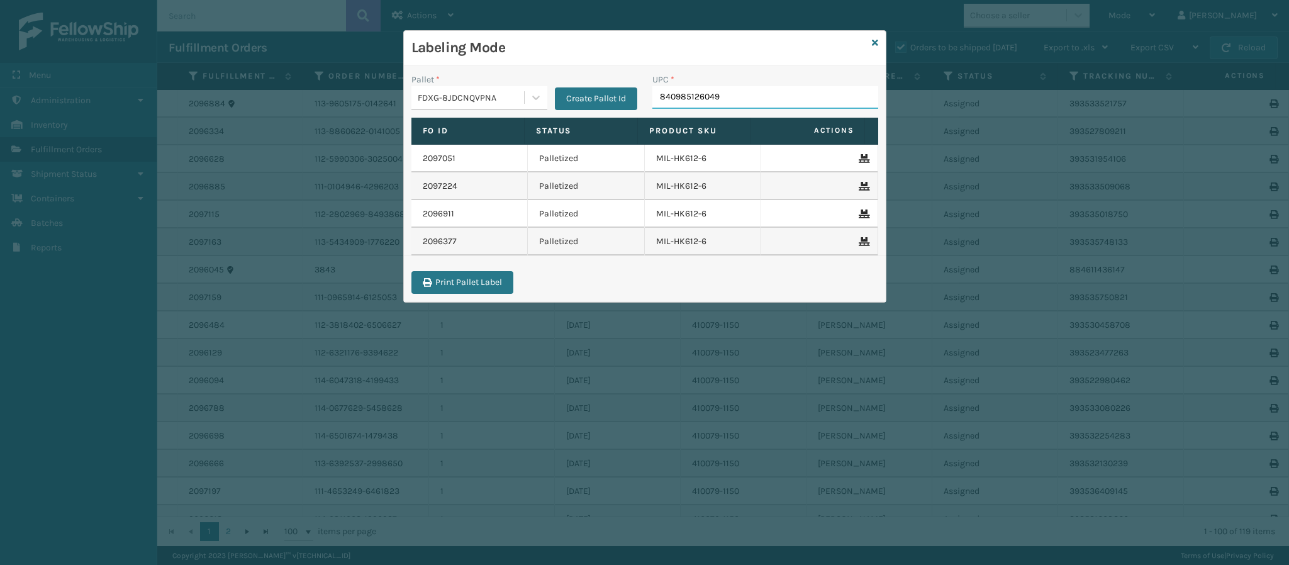
type input "840985126049"
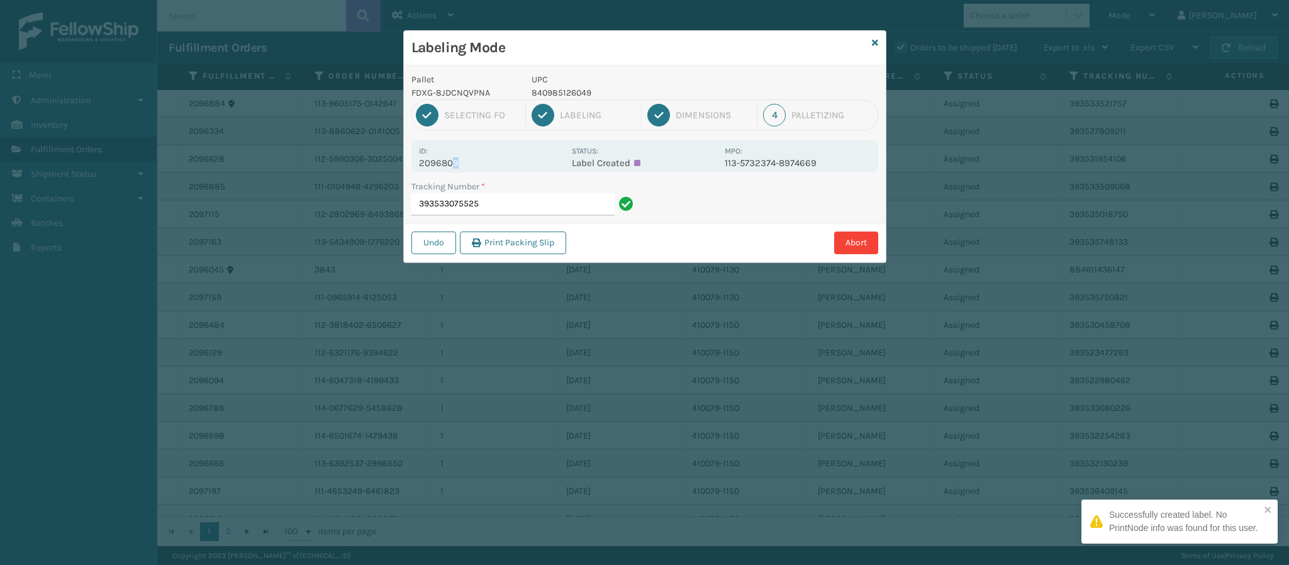
click at [455, 166] on p "2096809" at bounding box center [491, 162] width 145 height 11
click at [538, 212] on input "393533075525" at bounding box center [512, 204] width 203 height 23
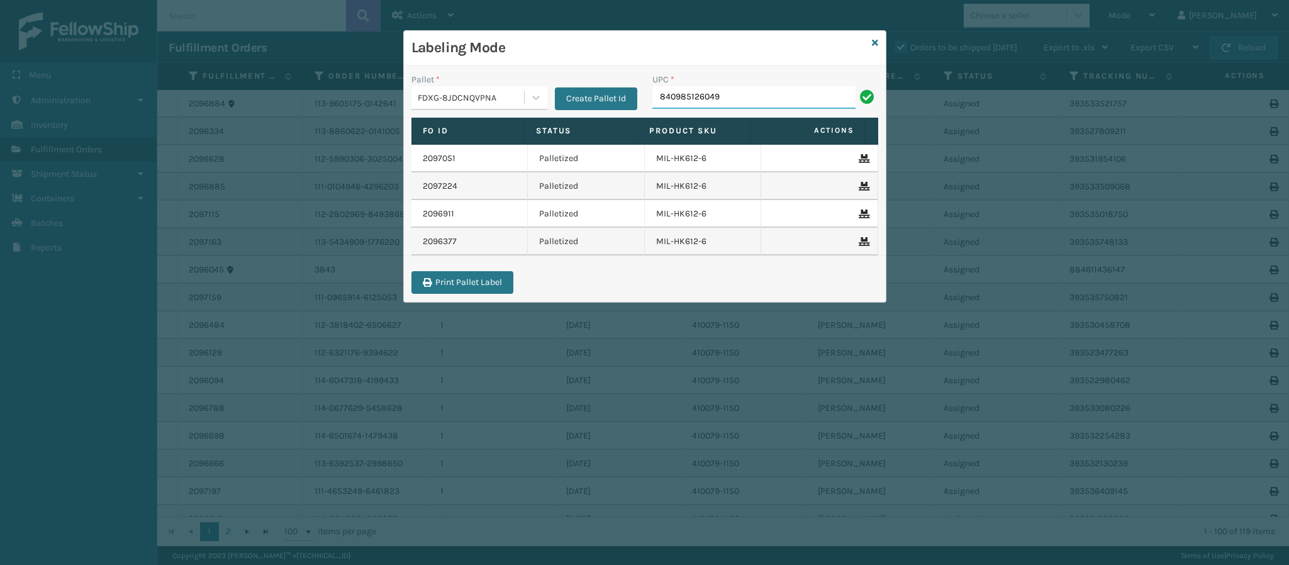
type input "840985126049"
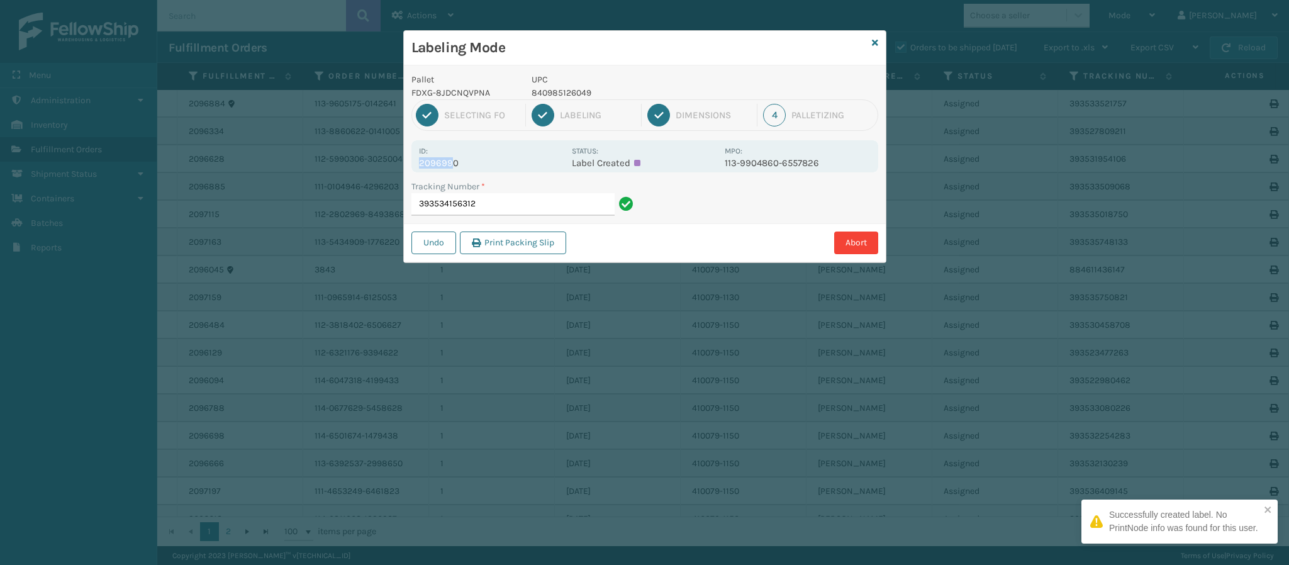
click at [450, 162] on div "Id: 2096990" at bounding box center [491, 156] width 145 height 25
click at [452, 163] on p "2096990" at bounding box center [491, 162] width 145 height 11
click at [515, 208] on input "393534156312" at bounding box center [512, 204] width 203 height 23
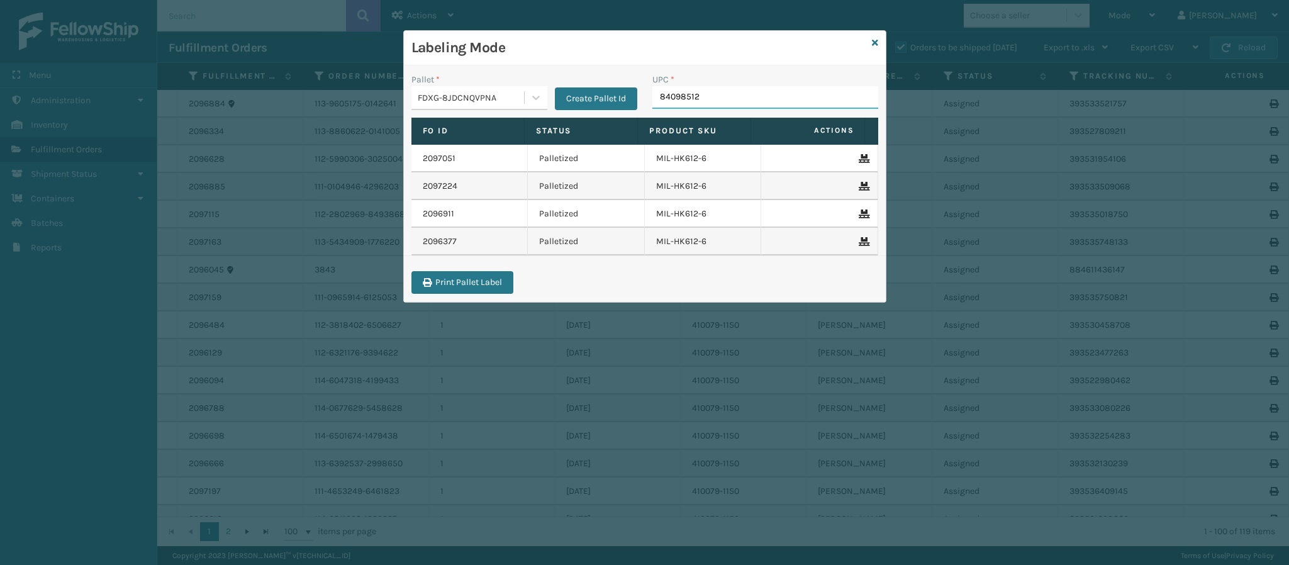
type input "840985126"
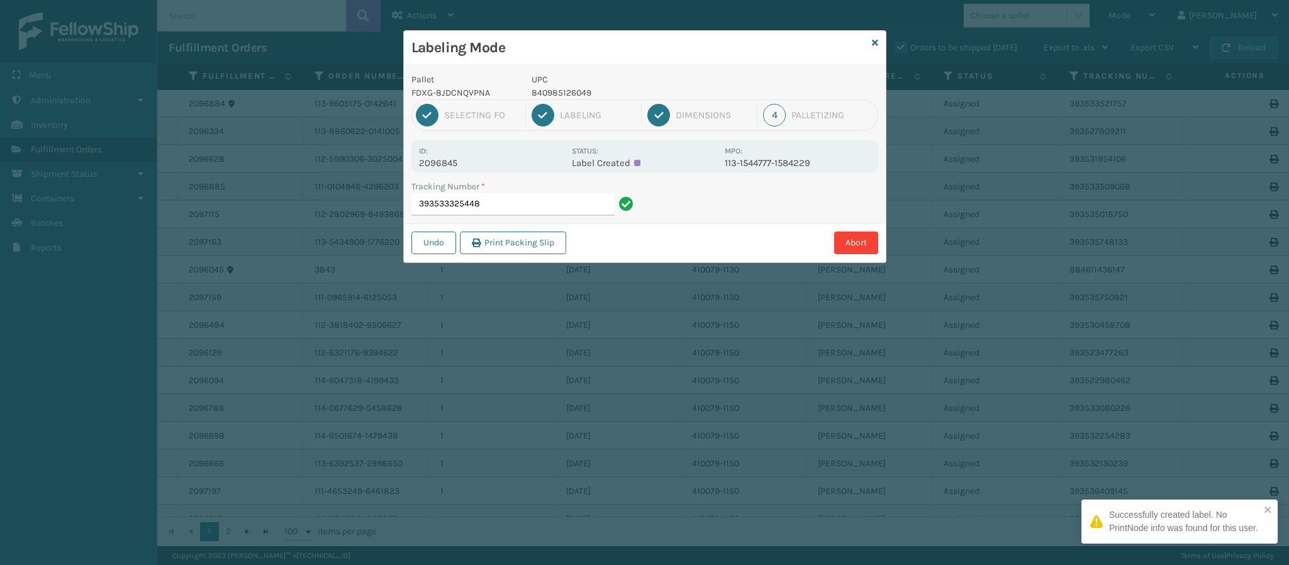
click at [457, 160] on p "2096845" at bounding box center [491, 162] width 145 height 11
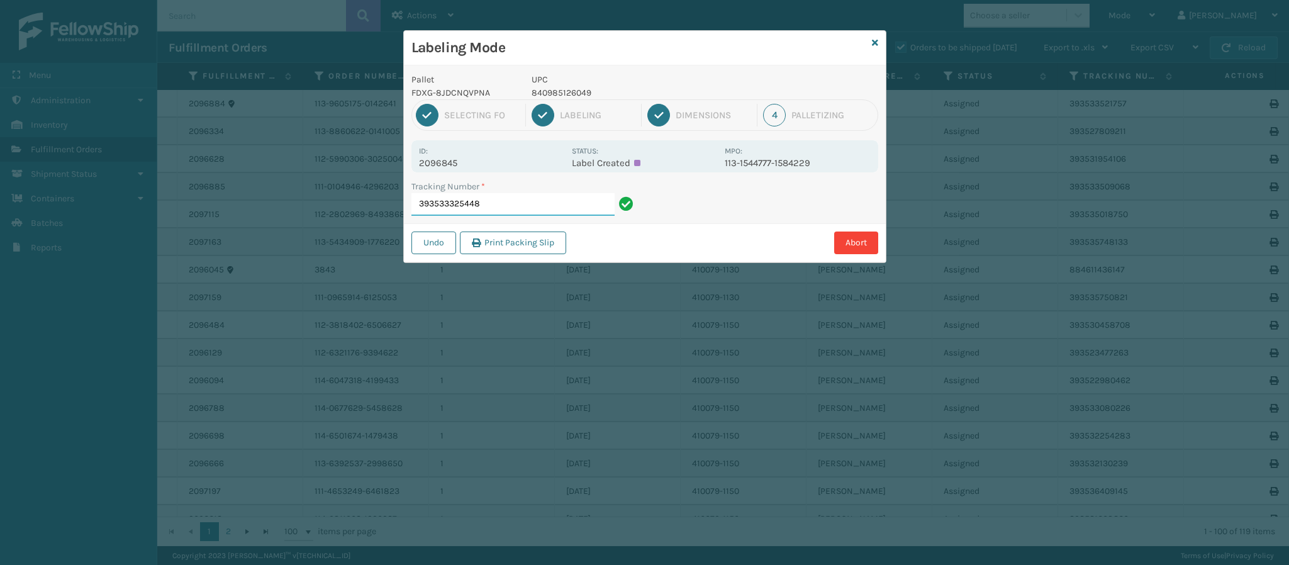
click at [525, 204] on input "393533325448" at bounding box center [512, 204] width 203 height 23
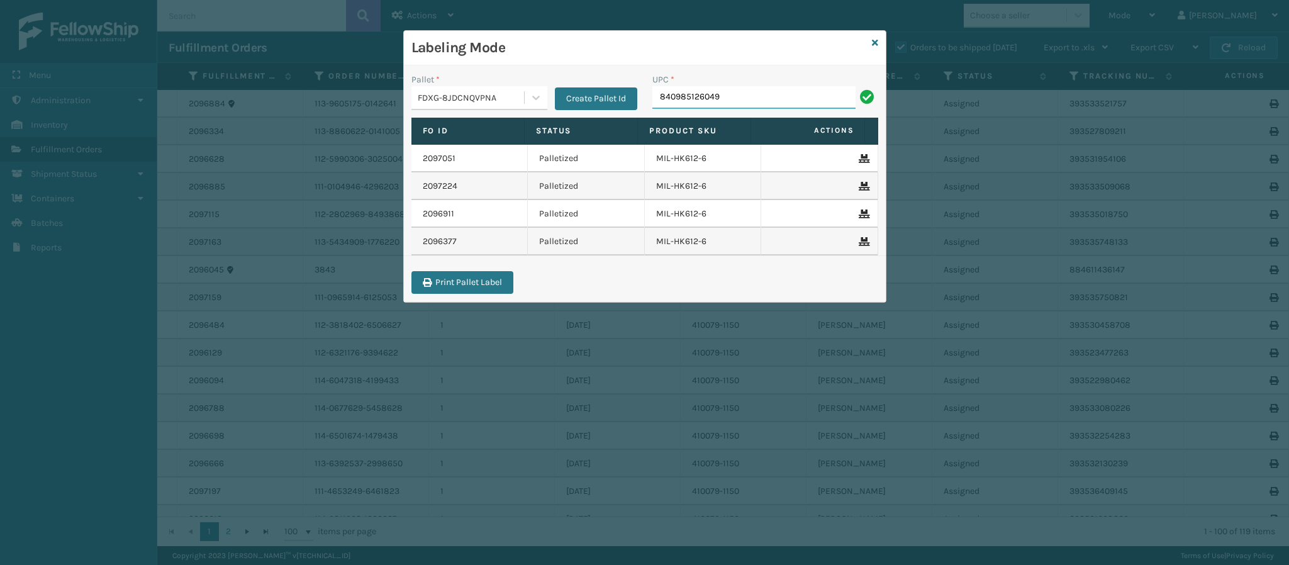
type input "840985126049"
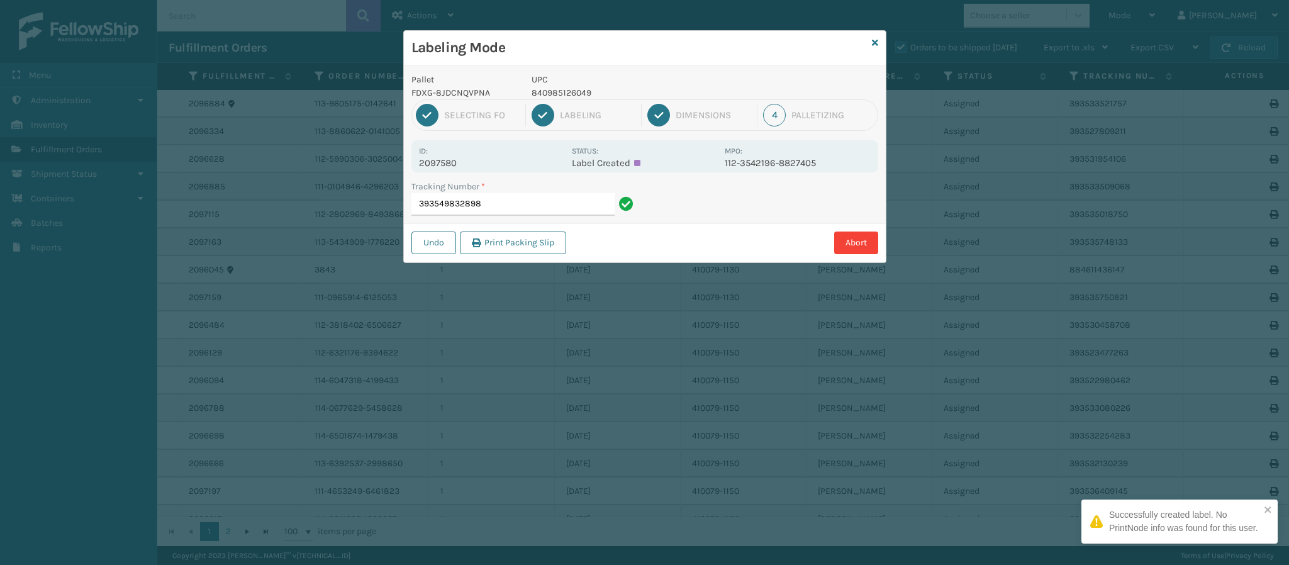
click at [459, 168] on div "Id: 2097580 Status: Label Created MPO: 112-3542196-8827405" at bounding box center [644, 156] width 467 height 32
click at [459, 168] on p "2097580" at bounding box center [491, 162] width 145 height 11
click at [526, 208] on input "393549832898" at bounding box center [512, 204] width 203 height 23
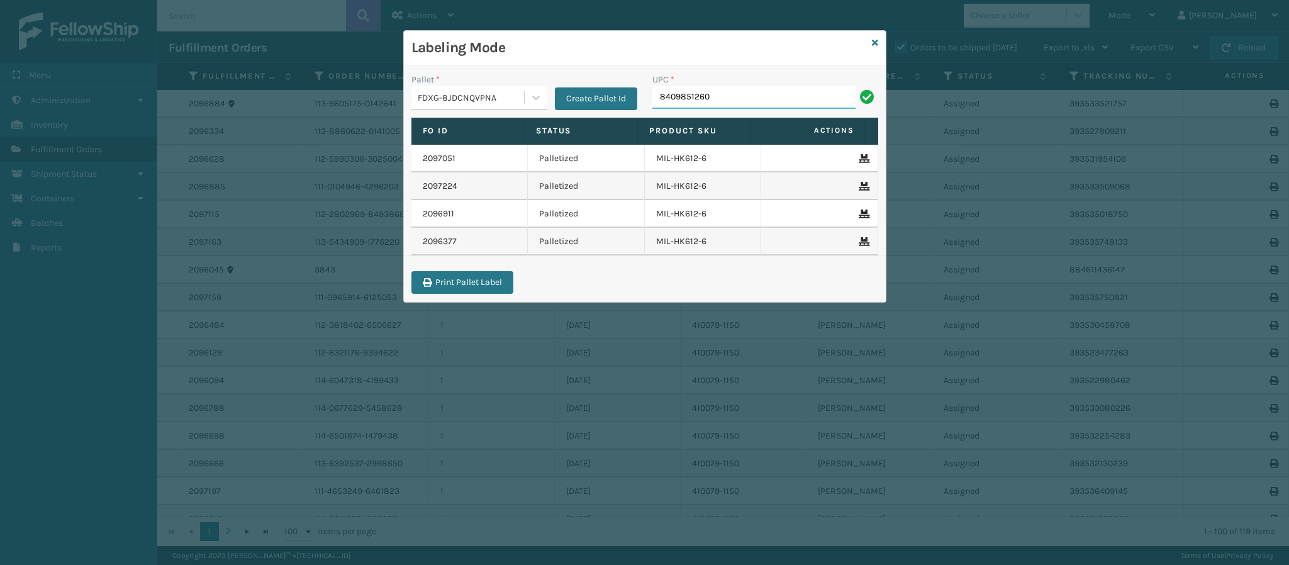
type input "84098512604"
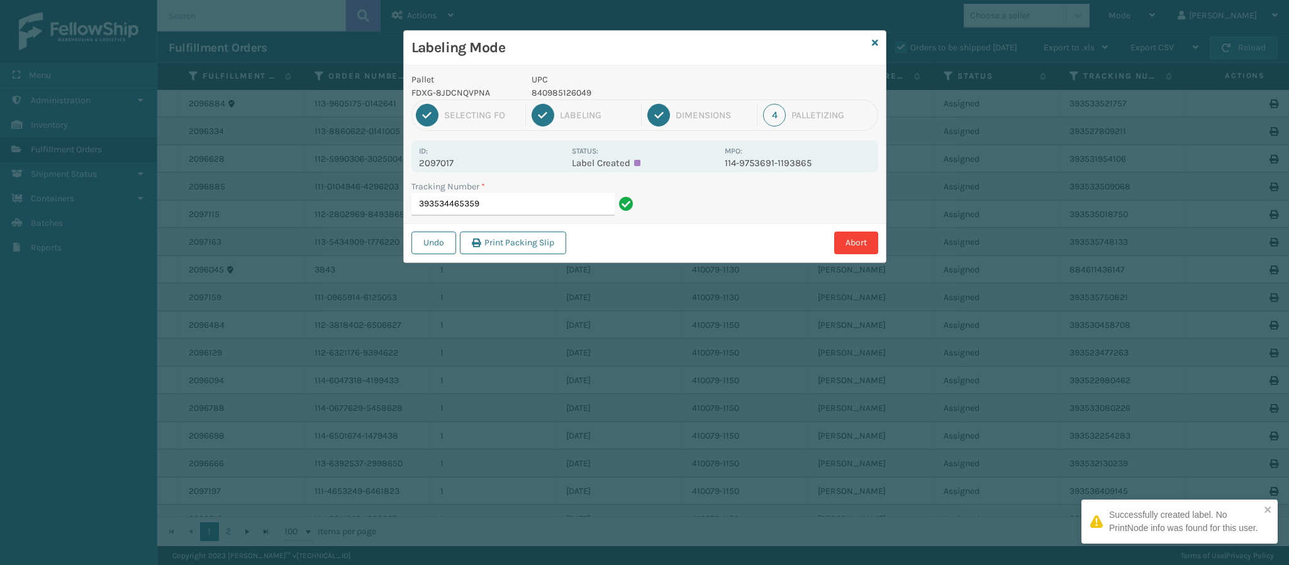
click at [450, 166] on p "2097017" at bounding box center [491, 162] width 145 height 11
click at [495, 200] on input "393534465359" at bounding box center [512, 204] width 203 height 23
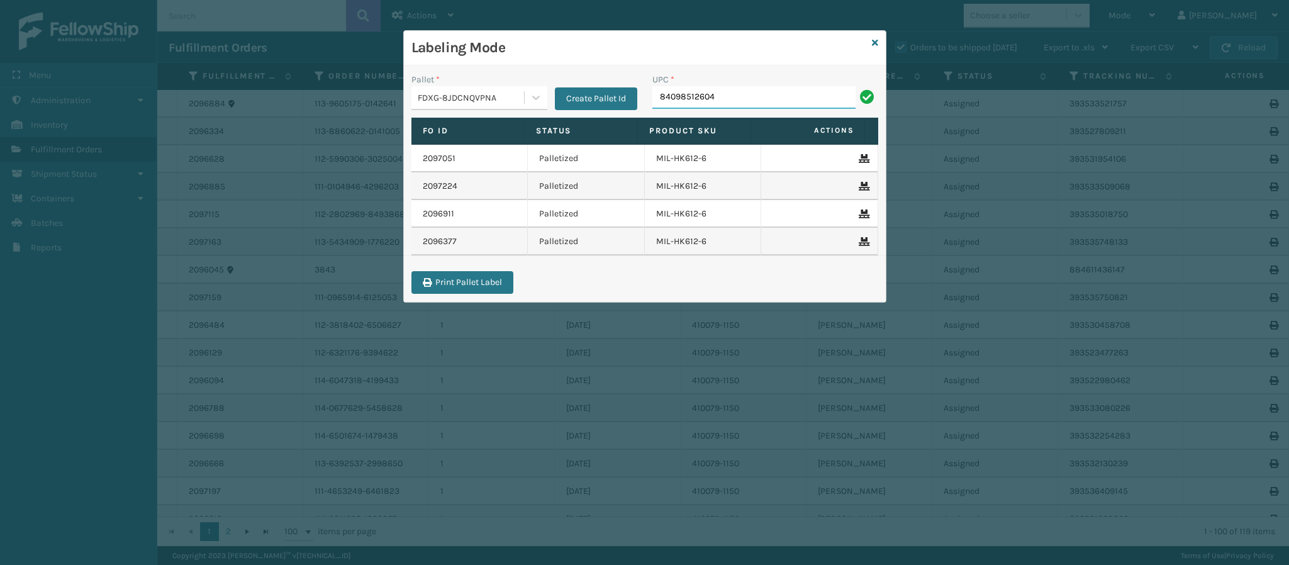
type input "840985126049"
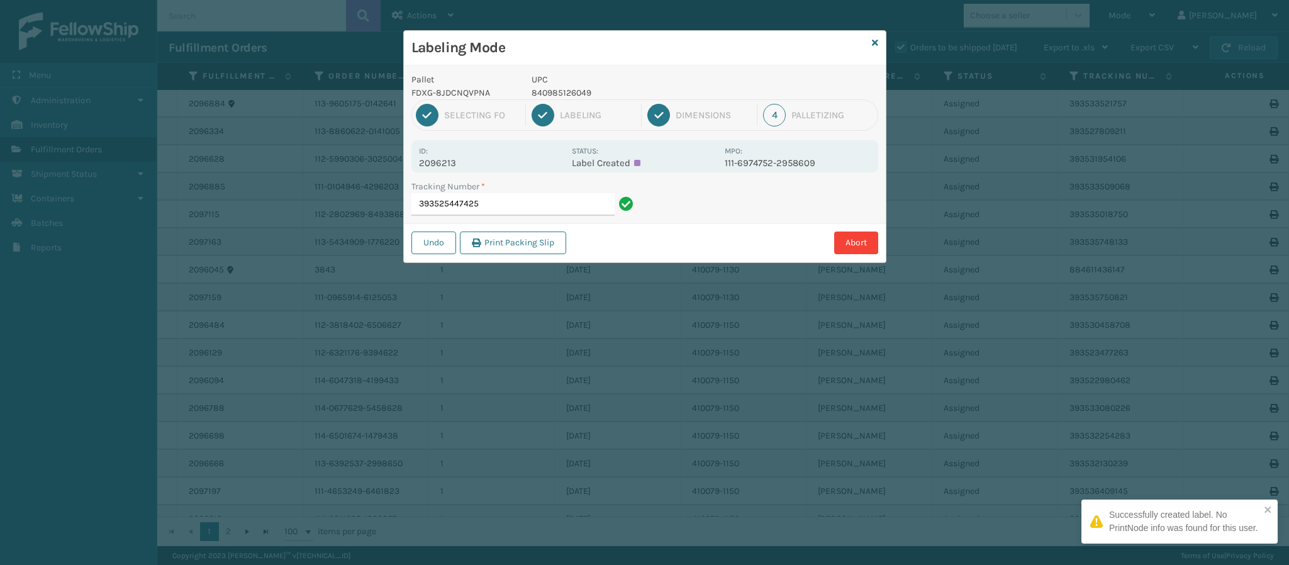
click at [451, 161] on p "2096213" at bounding box center [491, 162] width 145 height 11
click at [513, 203] on input "393525447425" at bounding box center [512, 204] width 203 height 23
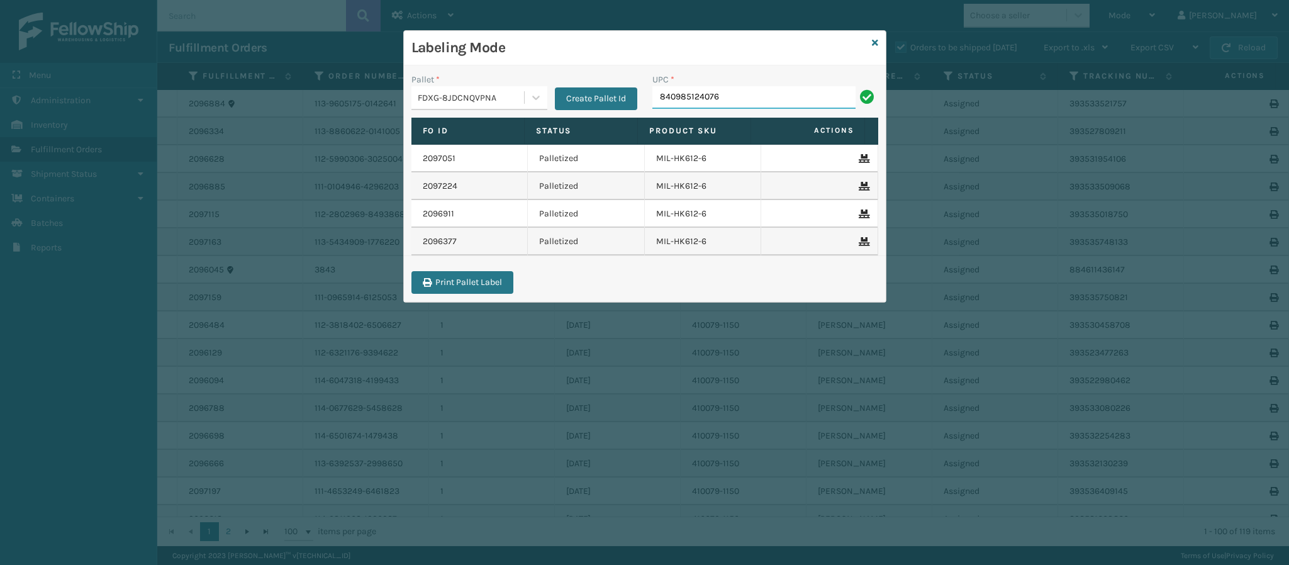
type input "840985124076"
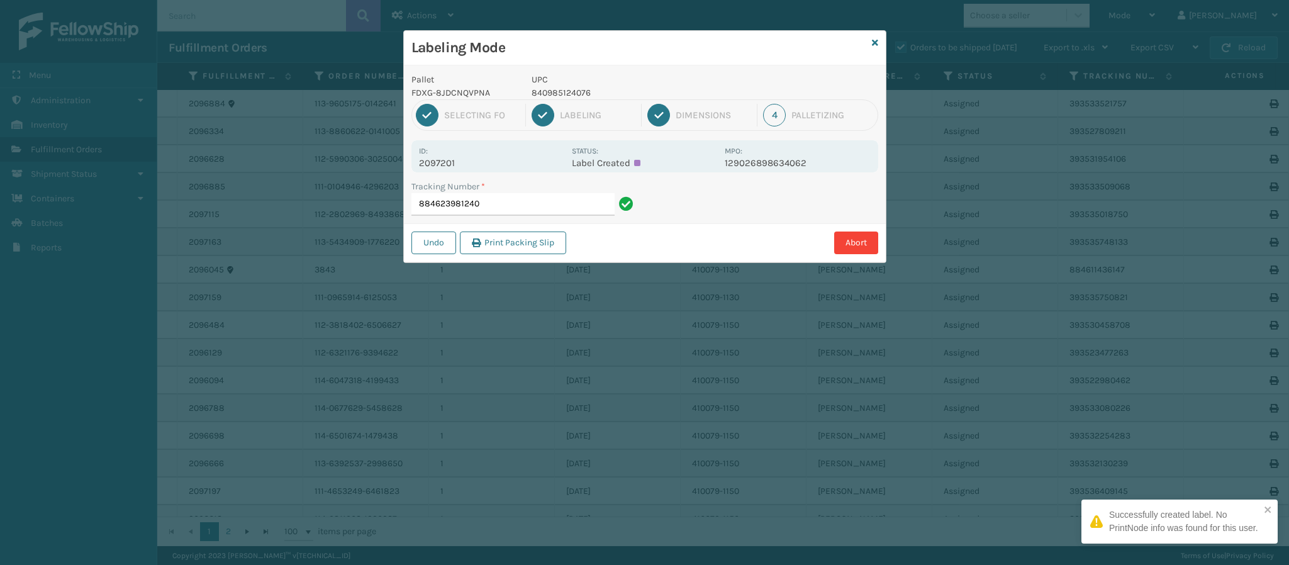
click at [461, 166] on p "2097201" at bounding box center [491, 162] width 145 height 11
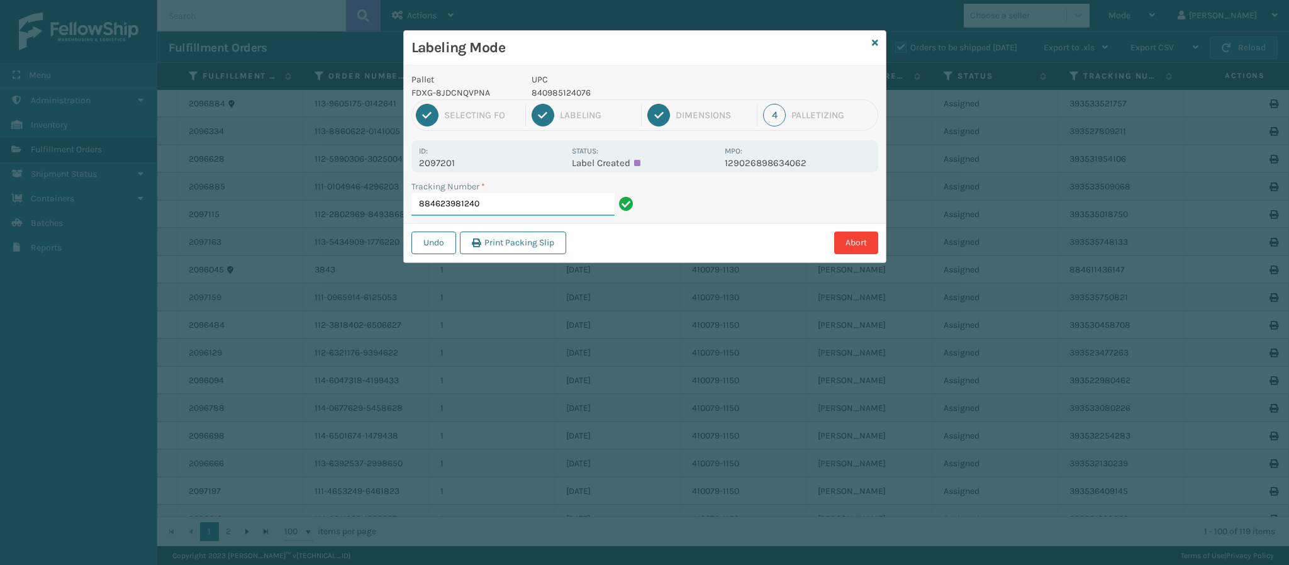
click at [510, 206] on input "884623981240" at bounding box center [512, 204] width 203 height 23
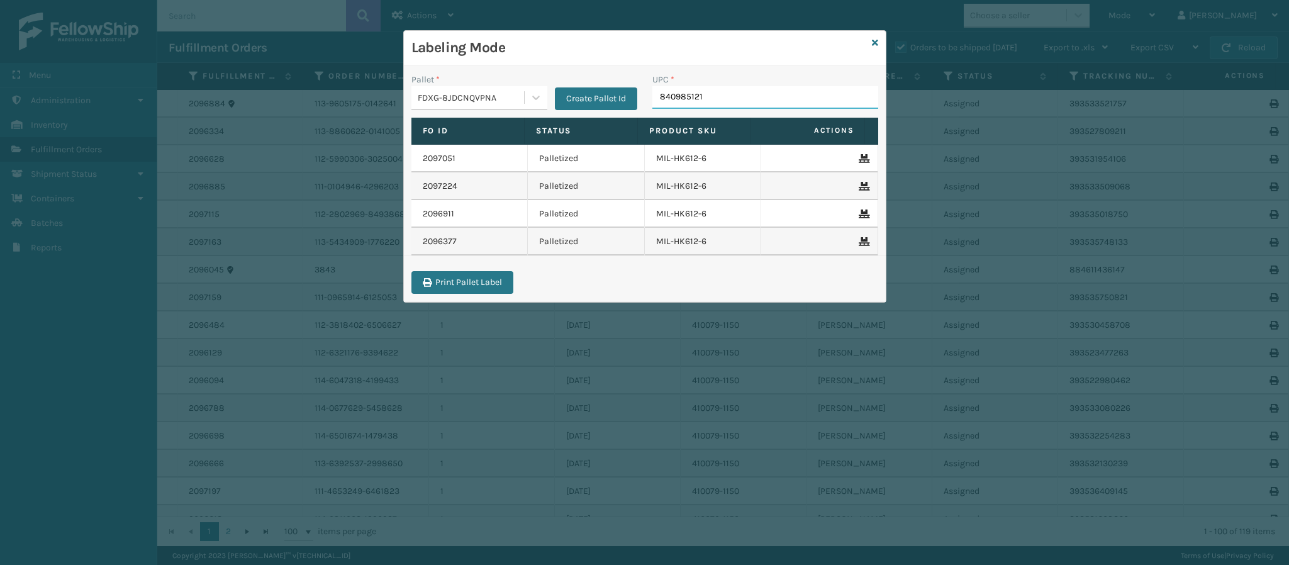
type input "8409851216"
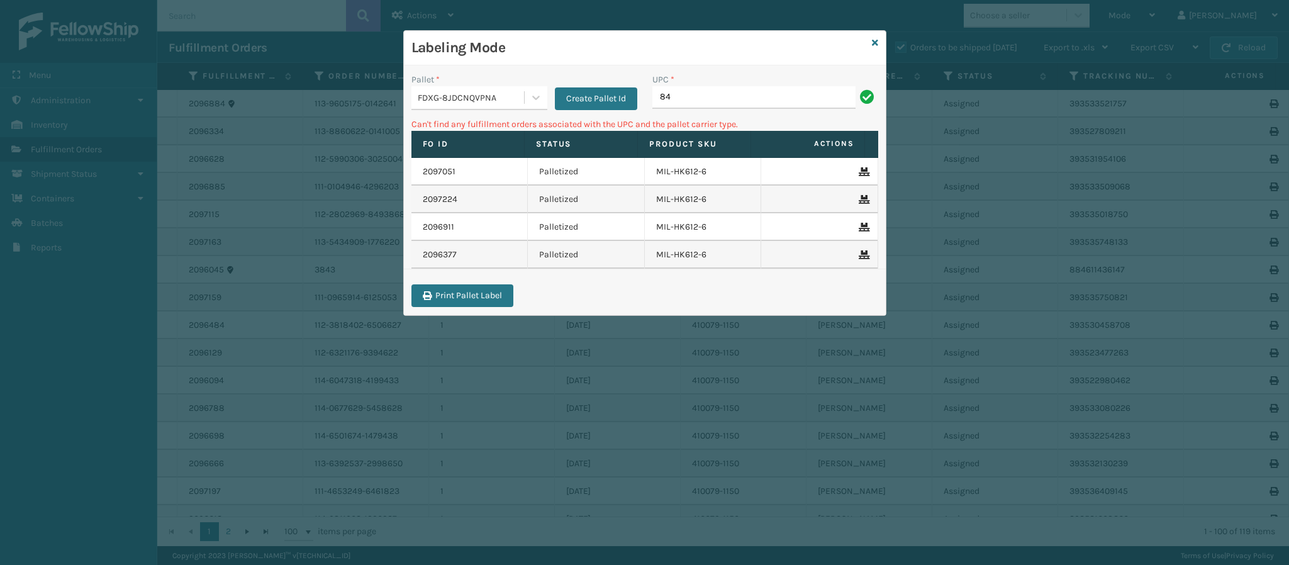
type input "8"
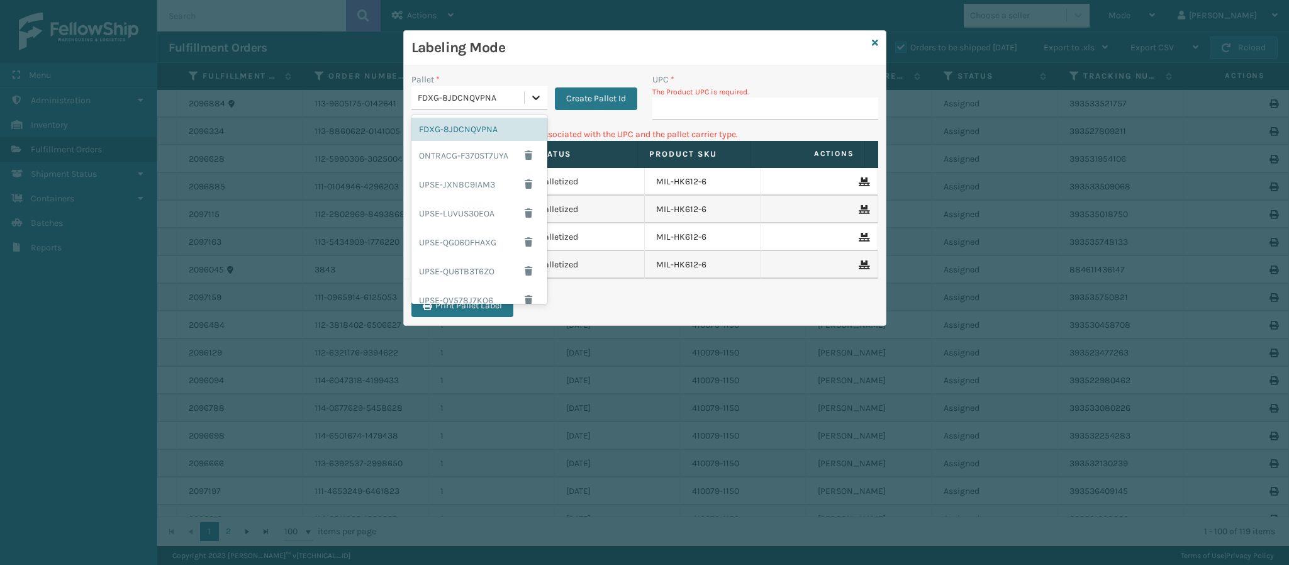
click at [527, 96] on div at bounding box center [536, 97] width 23 height 23
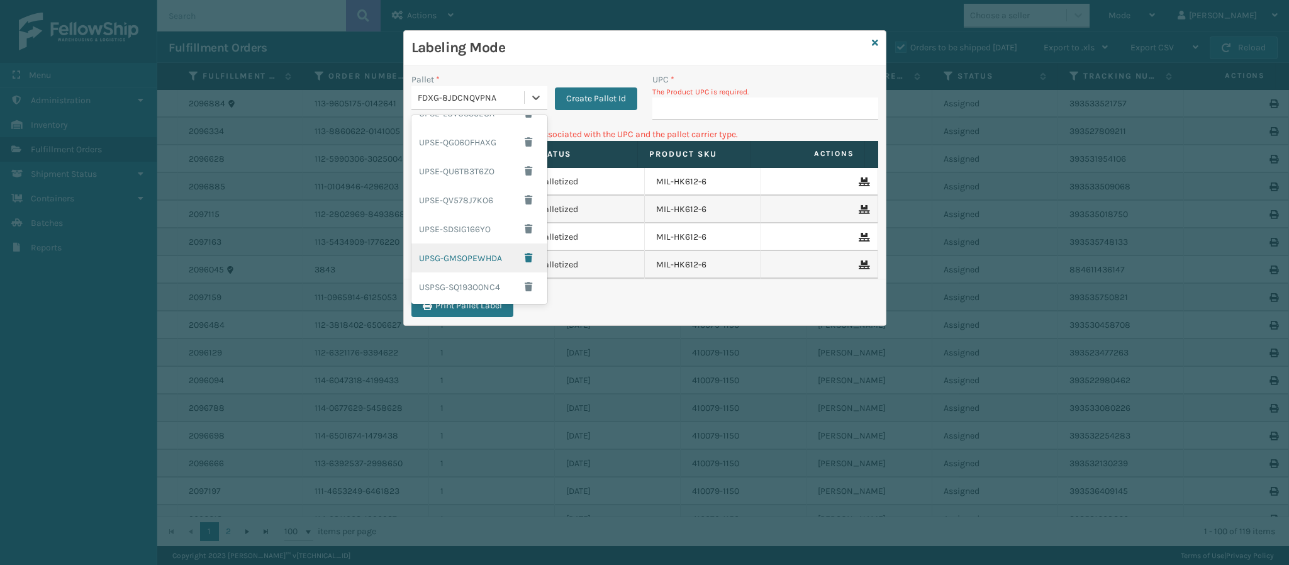
click at [466, 243] on div "UPSG-GMSOPEWHDA" at bounding box center [479, 257] width 136 height 29
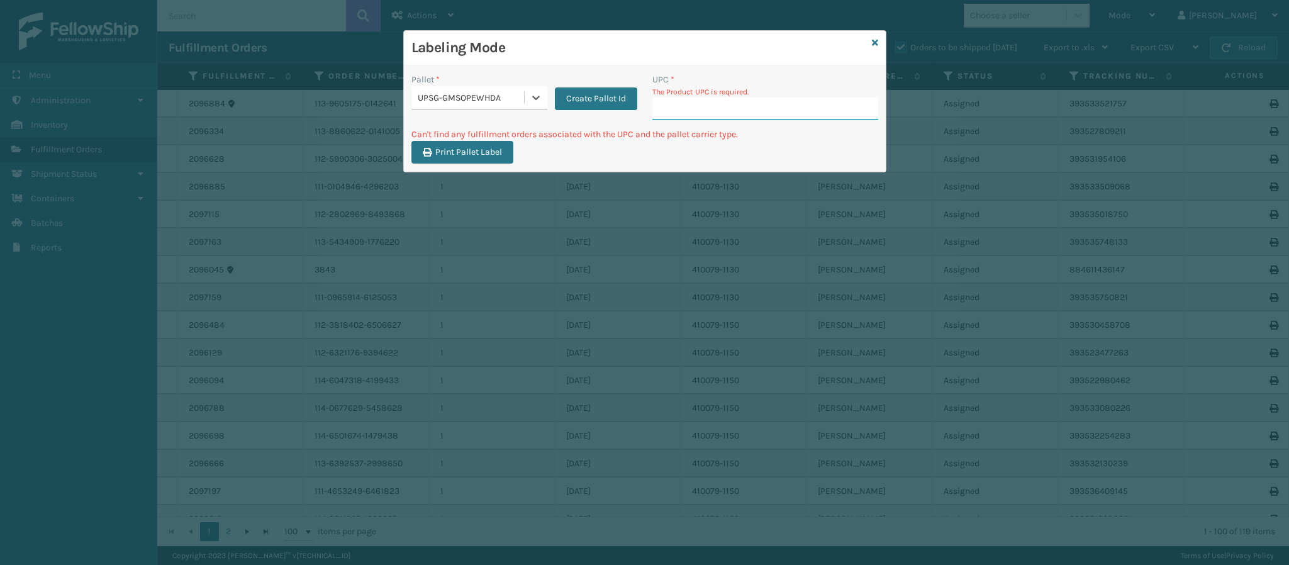
click at [689, 112] on input "UPC *" at bounding box center [765, 108] width 226 height 23
type input "840985121655"
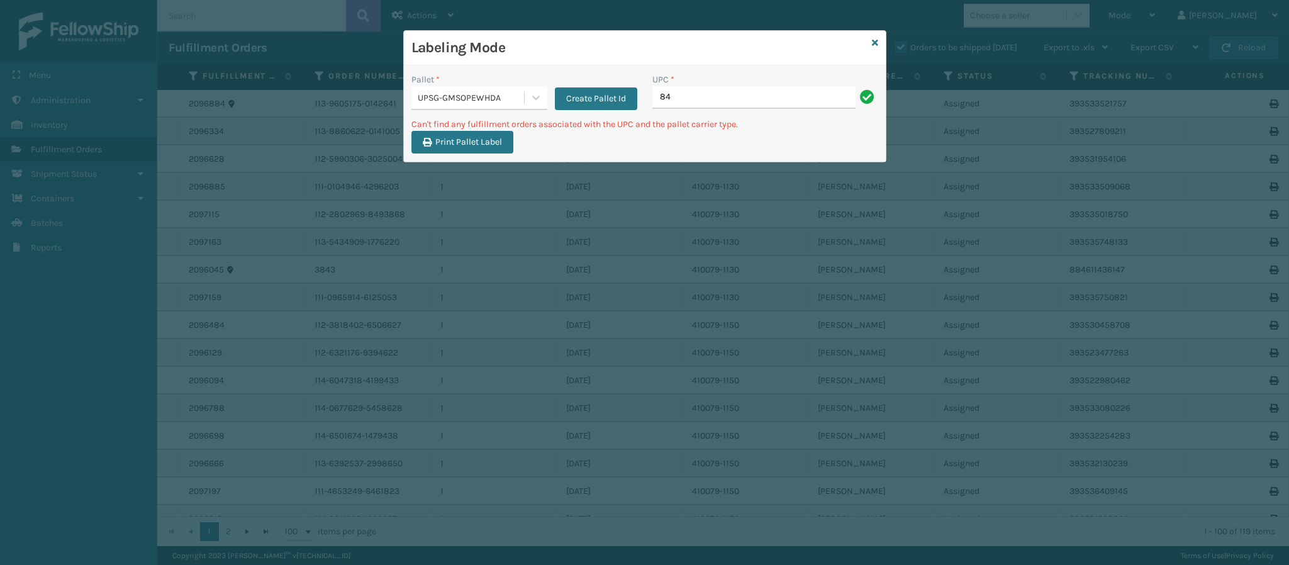
type input "8"
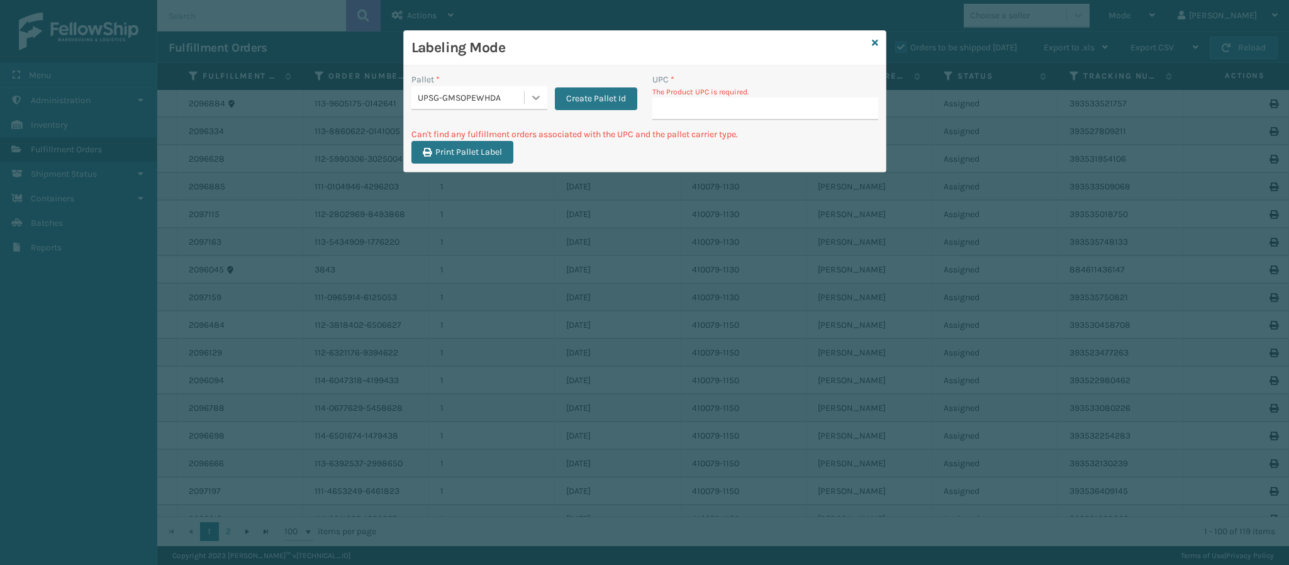
click at [538, 98] on icon at bounding box center [536, 97] width 13 height 13
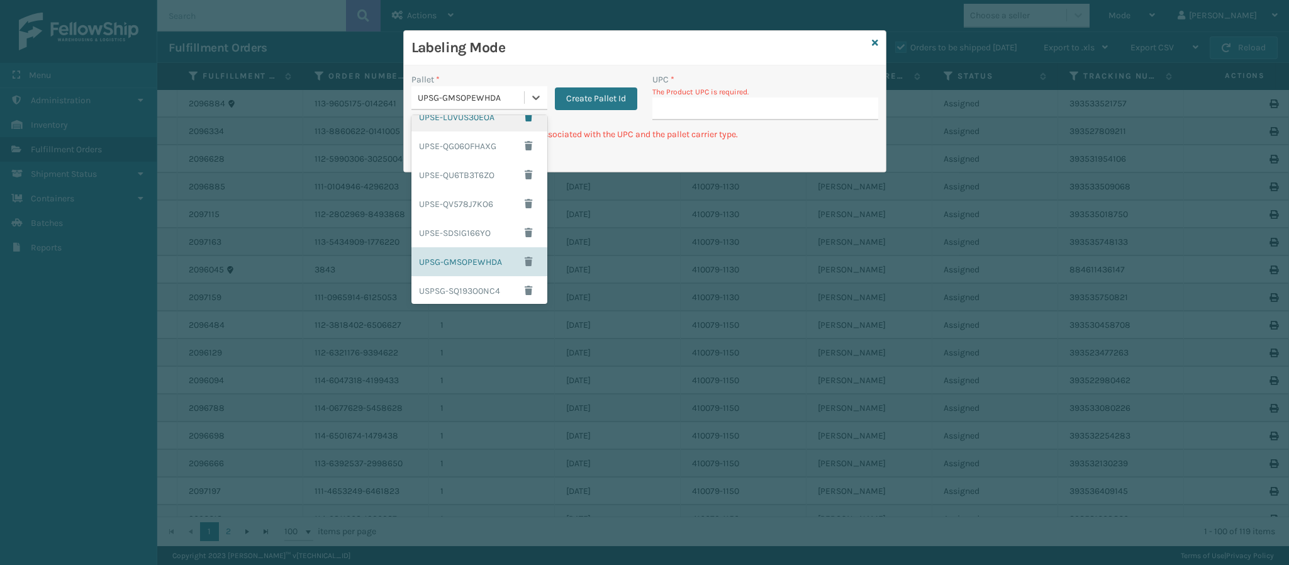
scroll to position [0, 0]
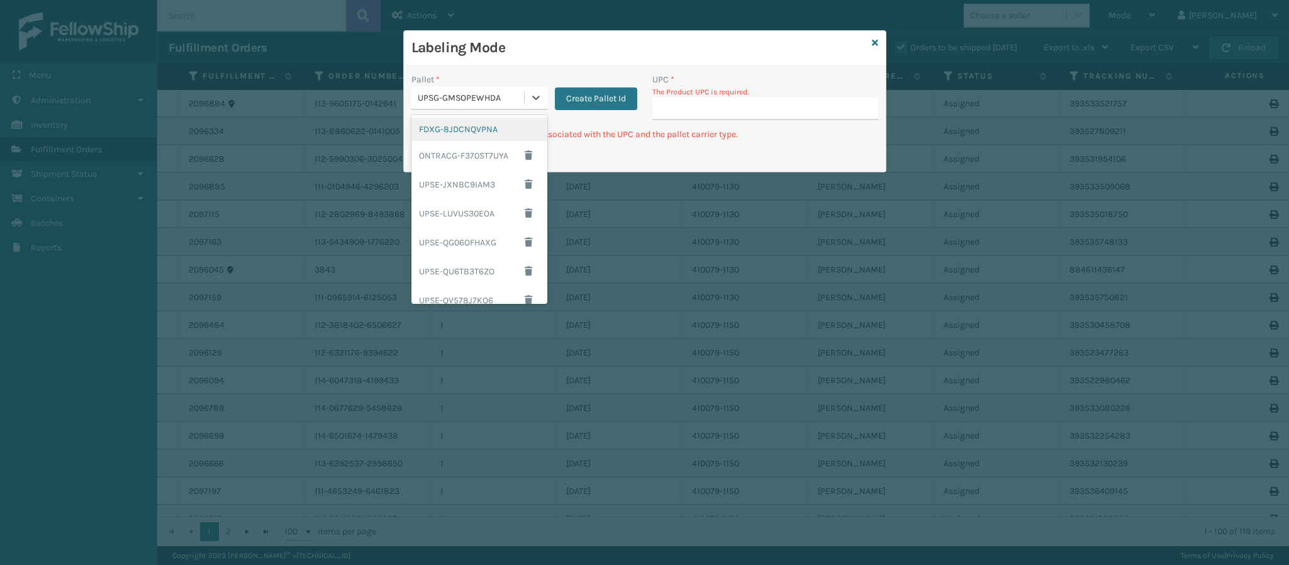
click at [459, 136] on div "FDXG-8JDCNQVPNA" at bounding box center [479, 129] width 136 height 23
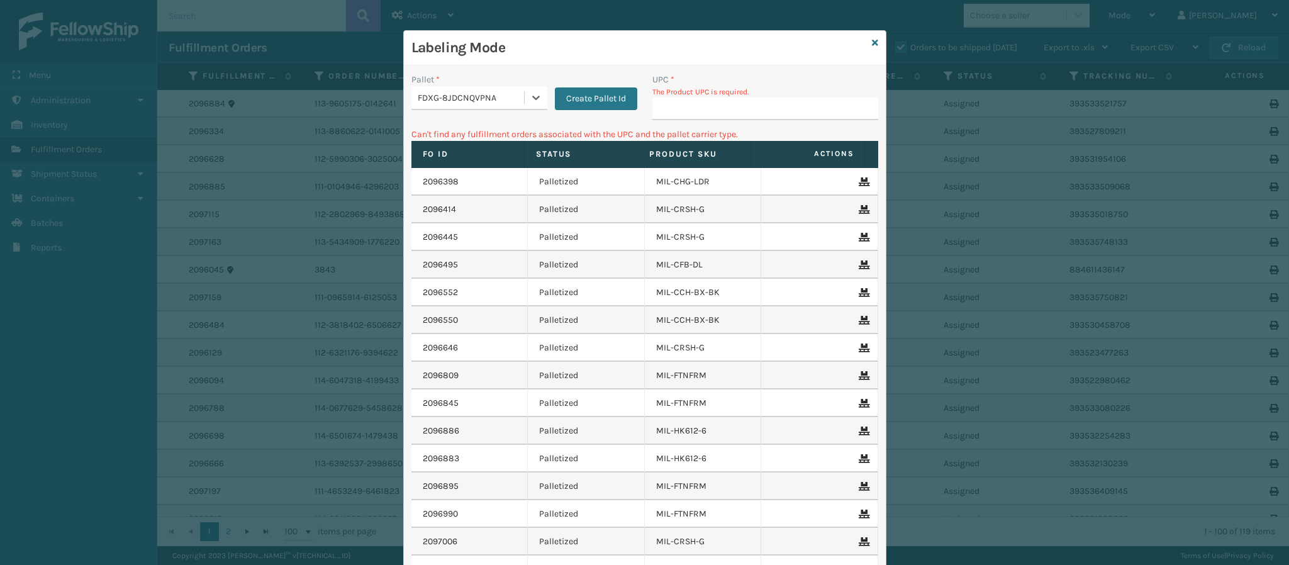
click at [667, 129] on p "Can't find any fulfillment orders associated with the UPC and the pallet carrie…" at bounding box center [644, 134] width 467 height 13
click at [678, 99] on input "UPC *" at bounding box center [765, 108] width 226 height 23
type input "840985118105"
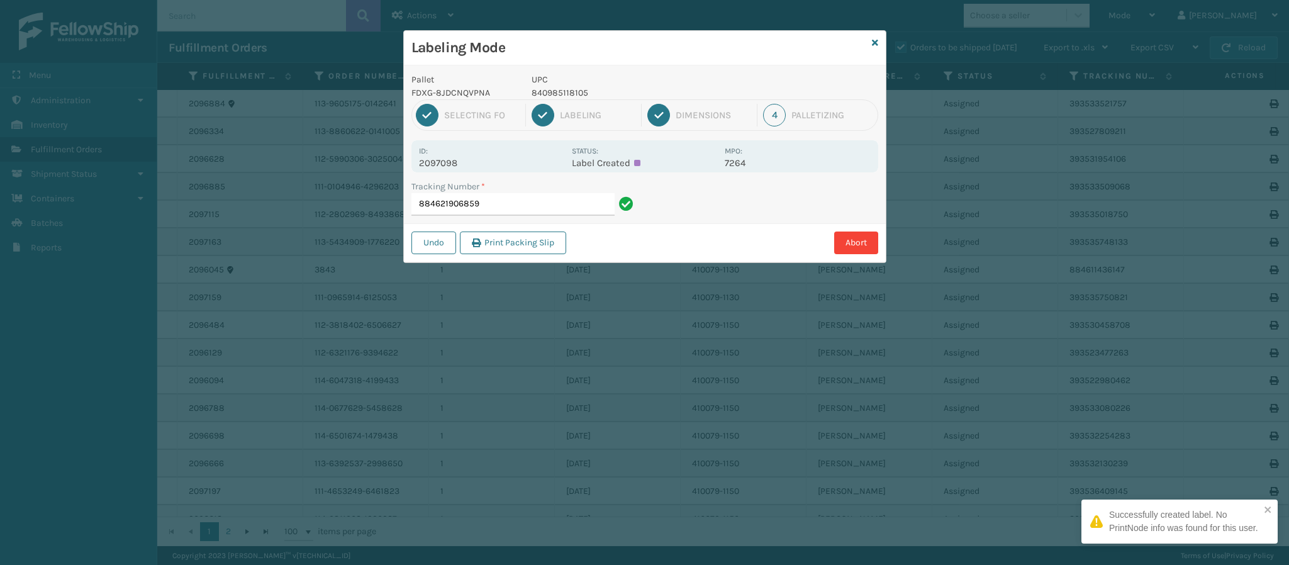
click at [455, 161] on p "2097098" at bounding box center [491, 162] width 145 height 11
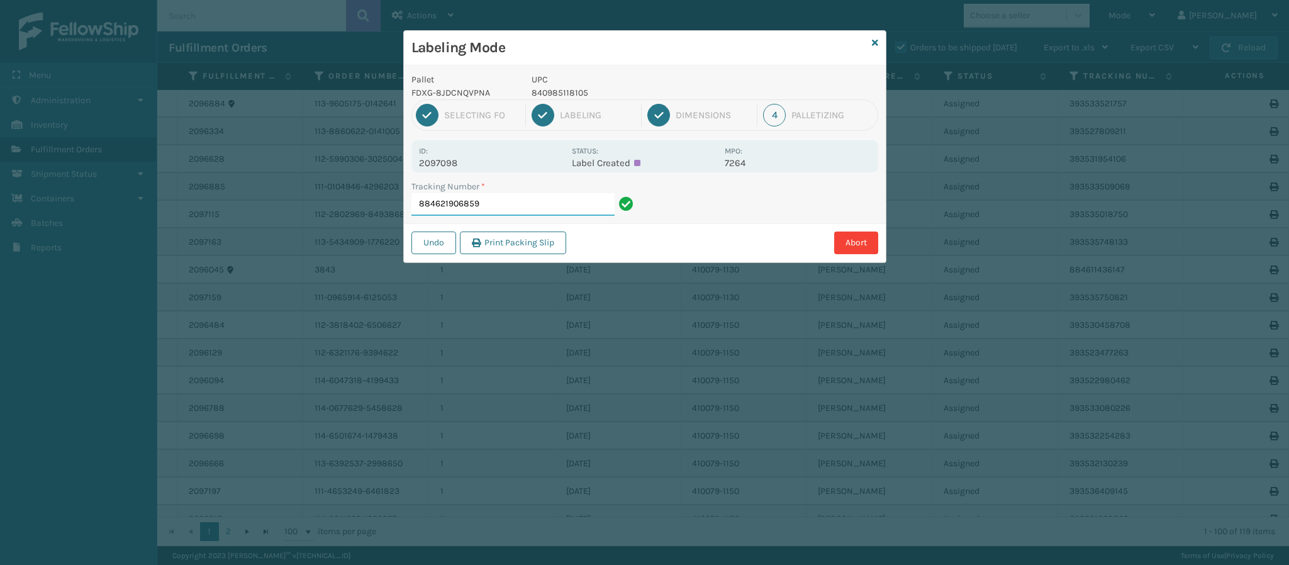
click at [523, 204] on input "884621906859" at bounding box center [512, 204] width 203 height 23
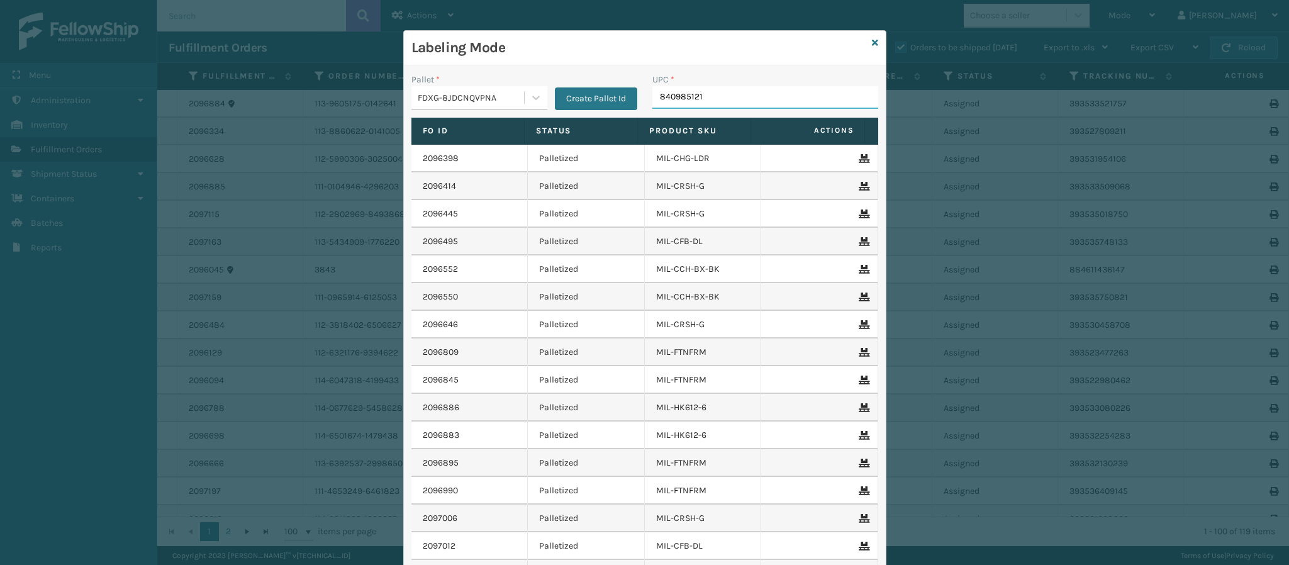
type input "8409851212"
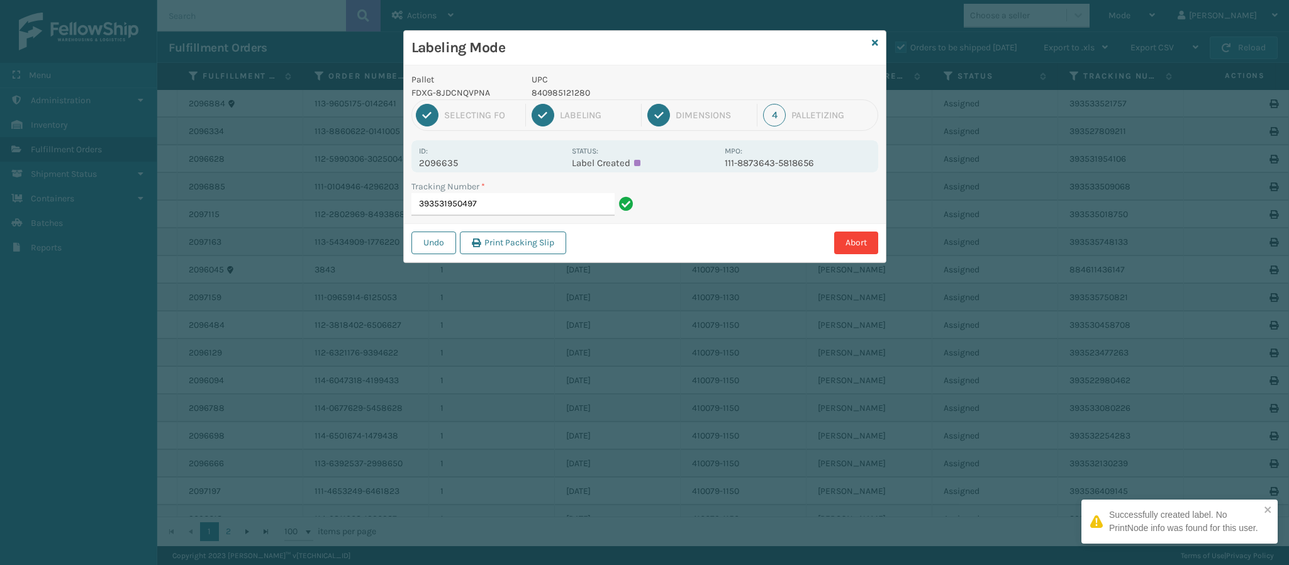
click at [452, 161] on p "2096635" at bounding box center [491, 162] width 145 height 11
click at [502, 204] on input "393531950497" at bounding box center [512, 204] width 203 height 23
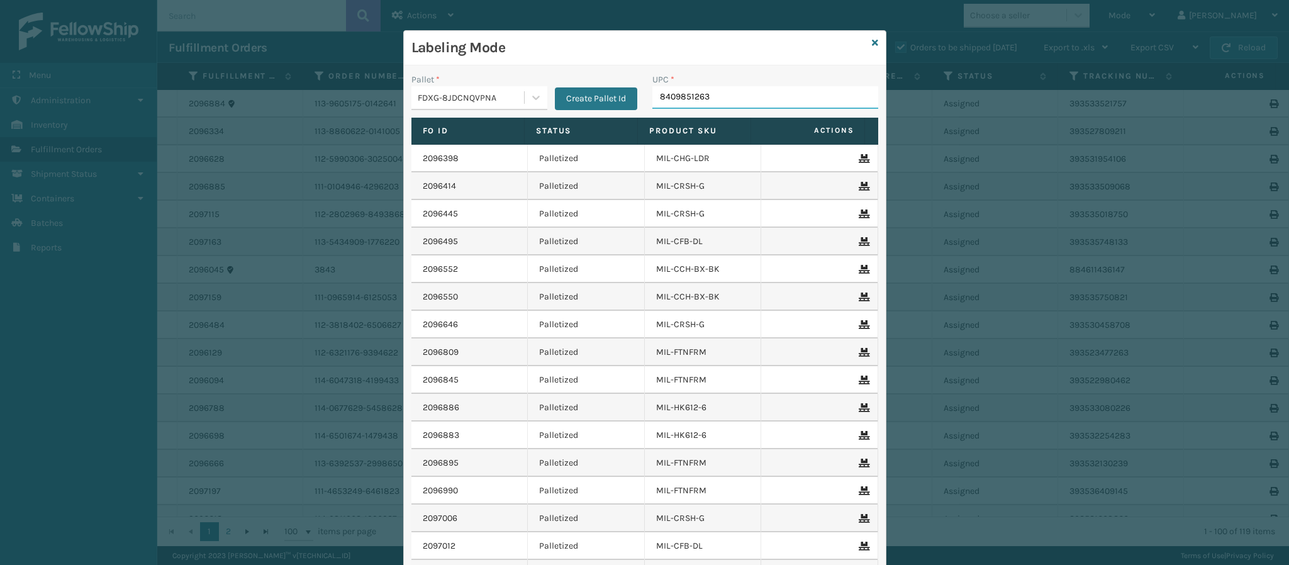
type input "84098512632"
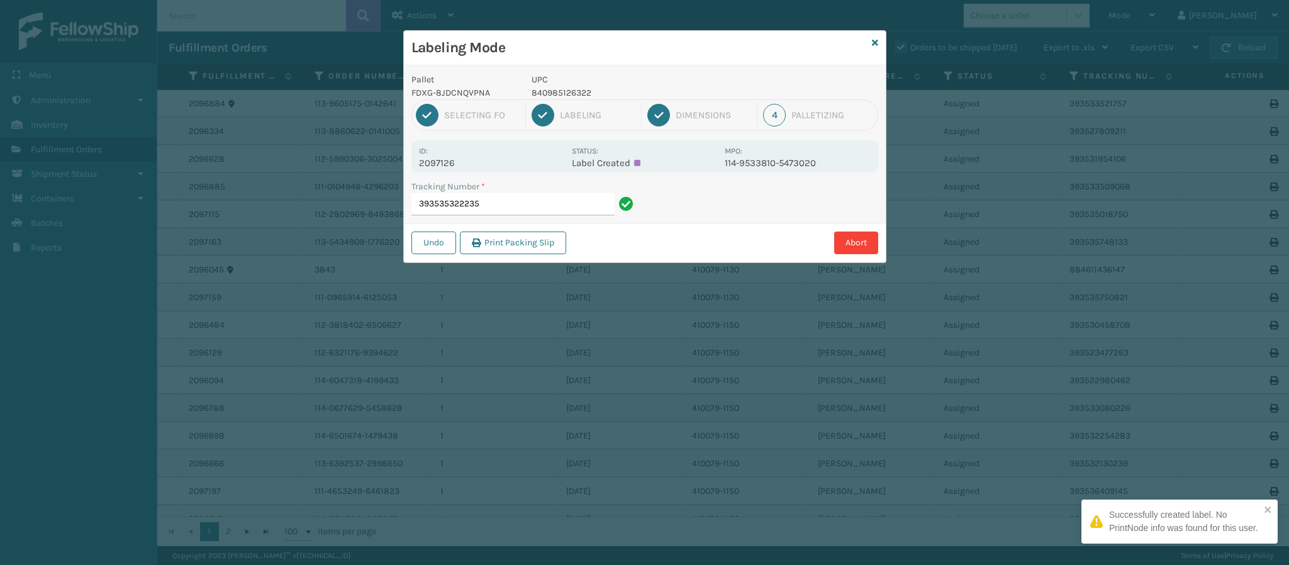
click at [457, 166] on p "2097126" at bounding box center [491, 162] width 145 height 11
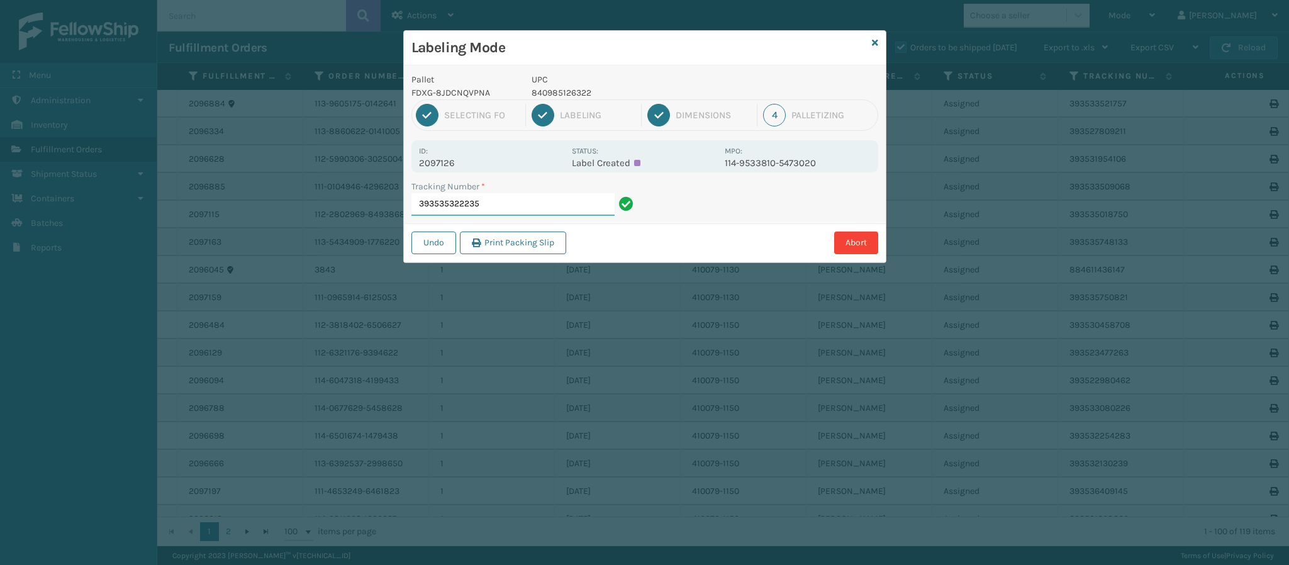
click at [515, 206] on input "393535322235" at bounding box center [512, 204] width 203 height 23
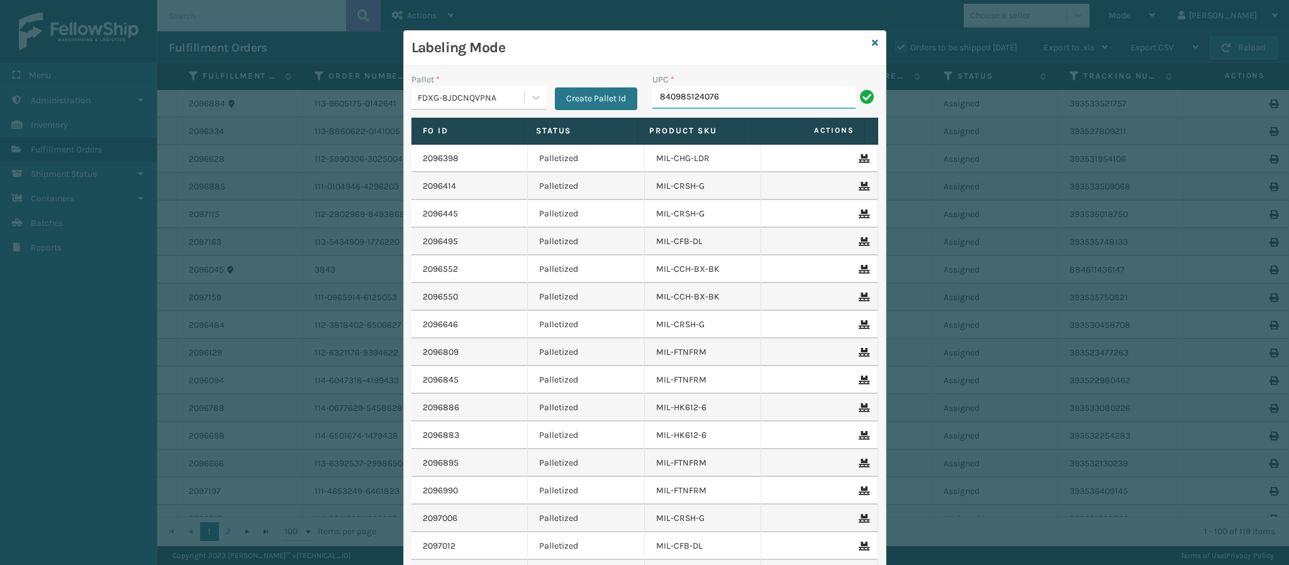
type input "840985124076"
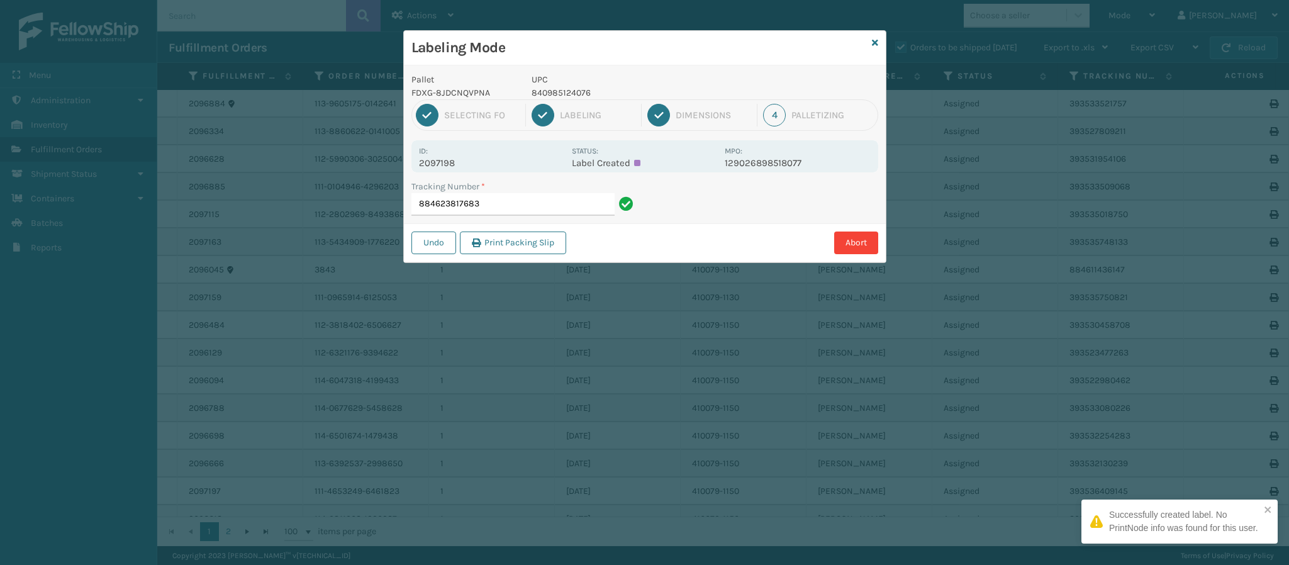
click at [452, 164] on p "2097198" at bounding box center [491, 162] width 145 height 11
click at [502, 204] on input "884623817683" at bounding box center [512, 204] width 203 height 23
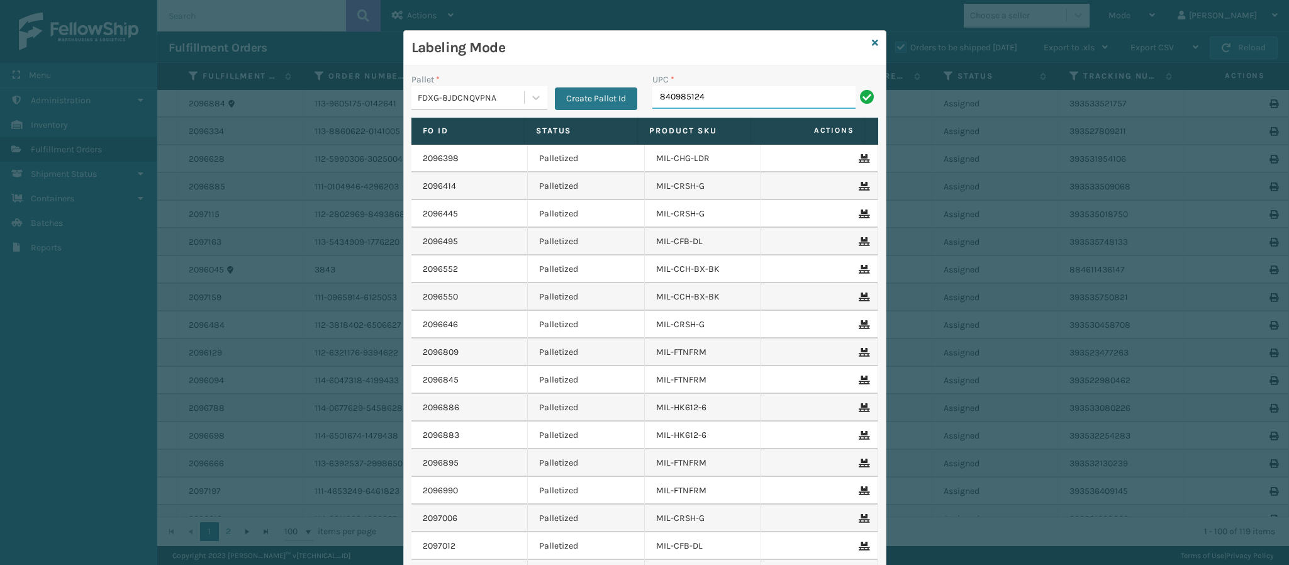
type input "8409851240"
